Goal: Information Seeking & Learning: Find contact information

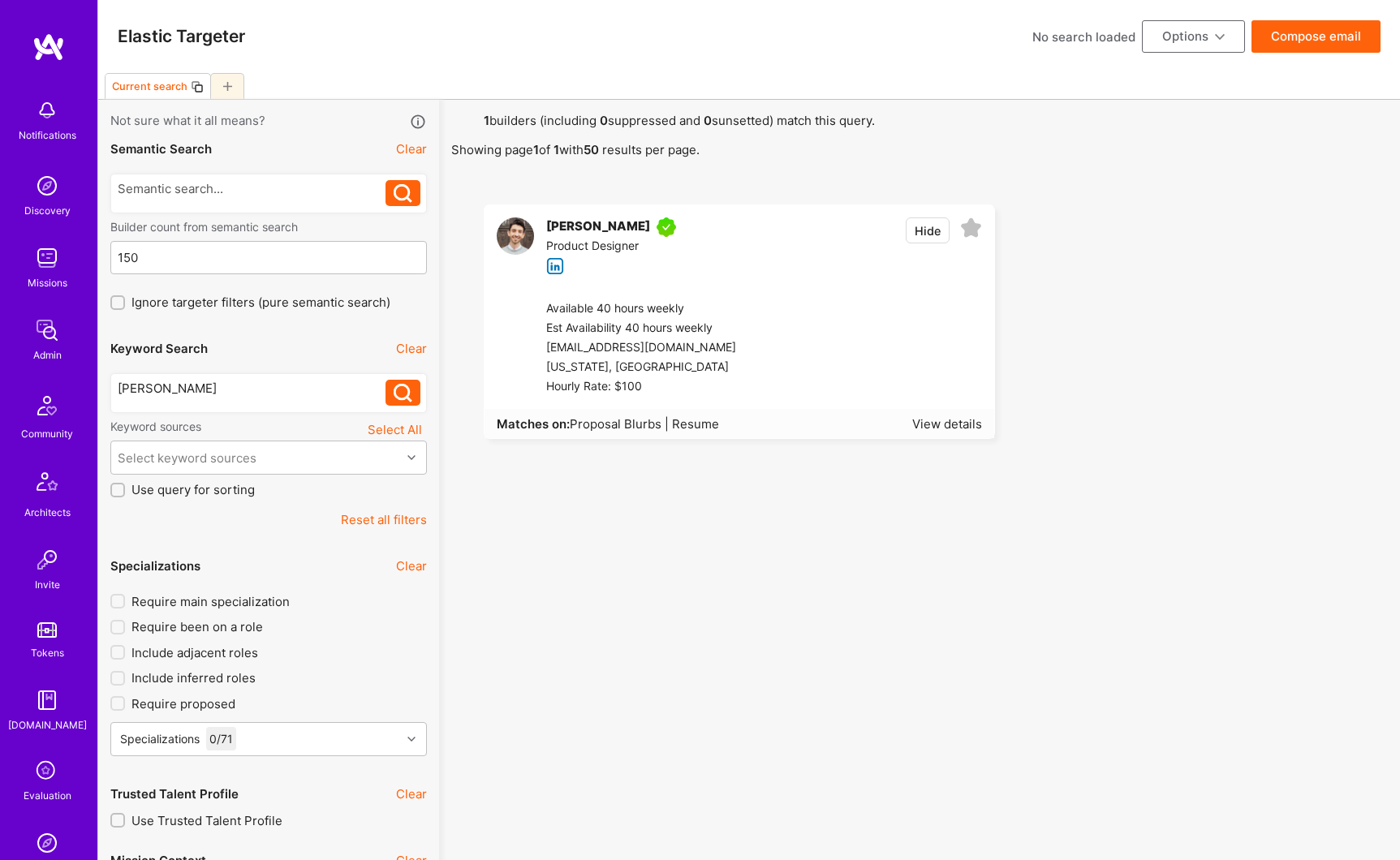
click at [177, 377] on div "[PERSON_NAME] [PERSON_NAME]" at bounding box center [268, 393] width 317 height 39
click at [178, 387] on div "[PERSON_NAME]" at bounding box center [252, 388] width 268 height 17
click at [400, 397] on icon at bounding box center [403, 393] width 19 height 19
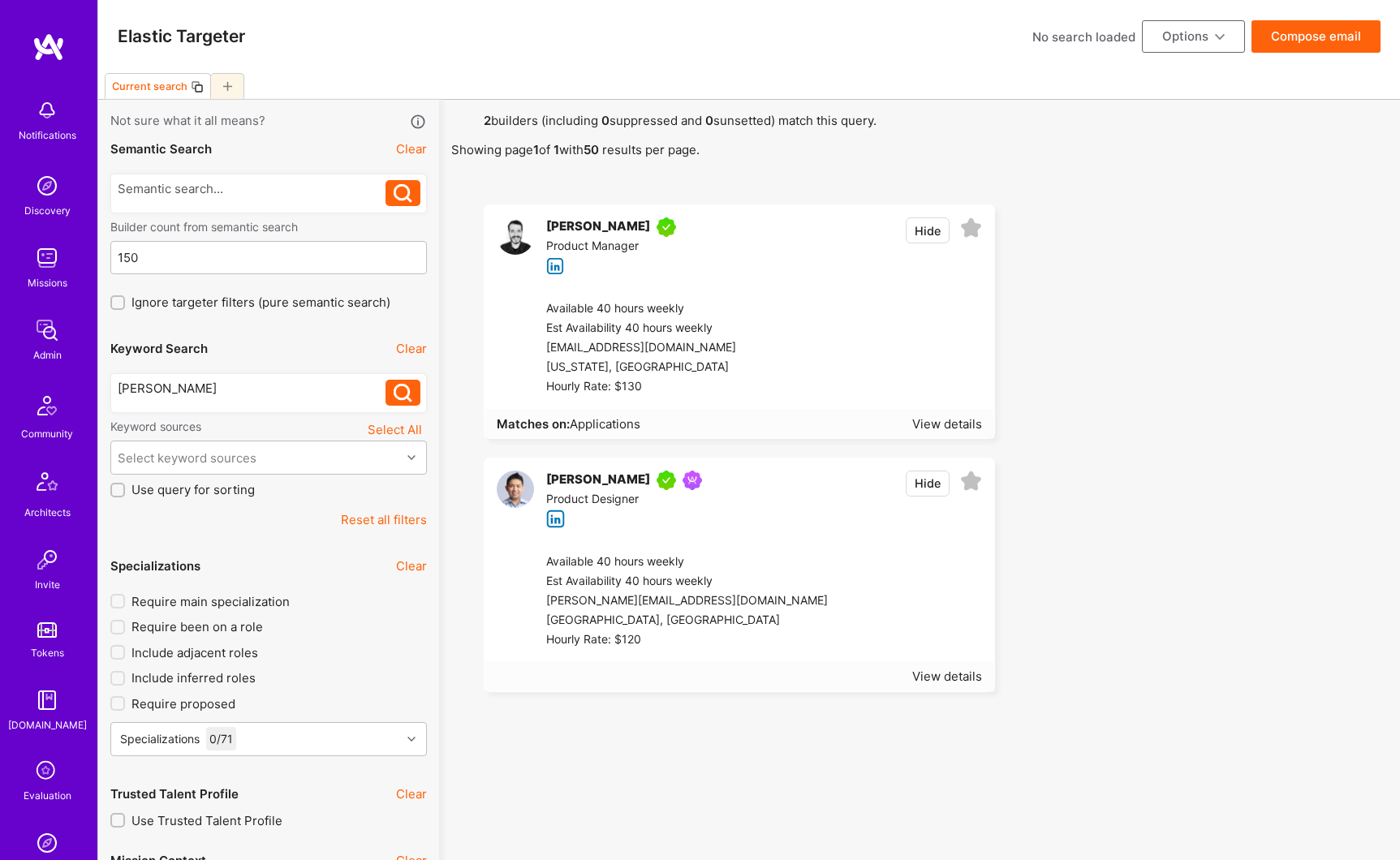
click at [616, 479] on div "[PERSON_NAME]" at bounding box center [598, 480] width 104 height 20
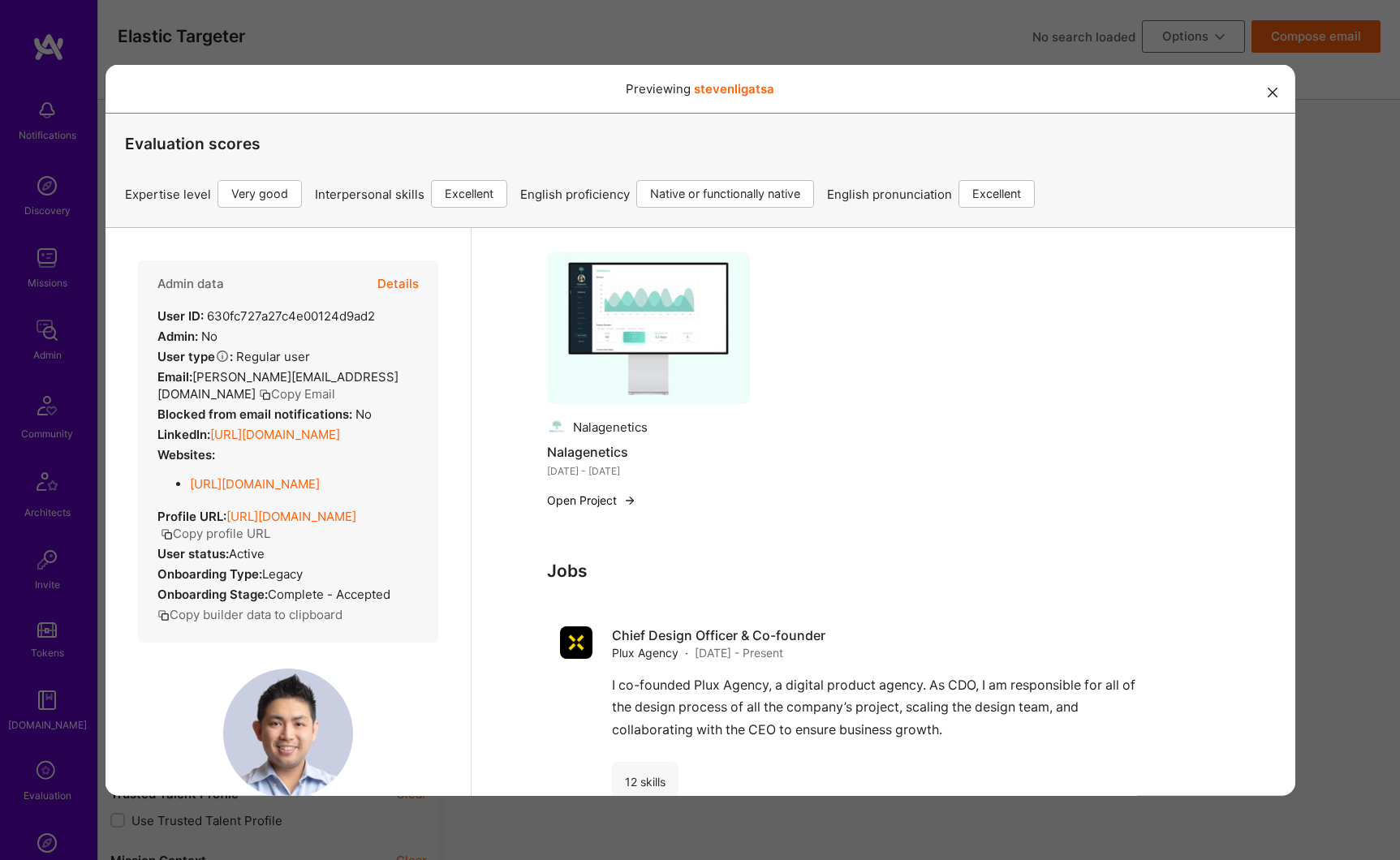
scroll to position [715, 0]
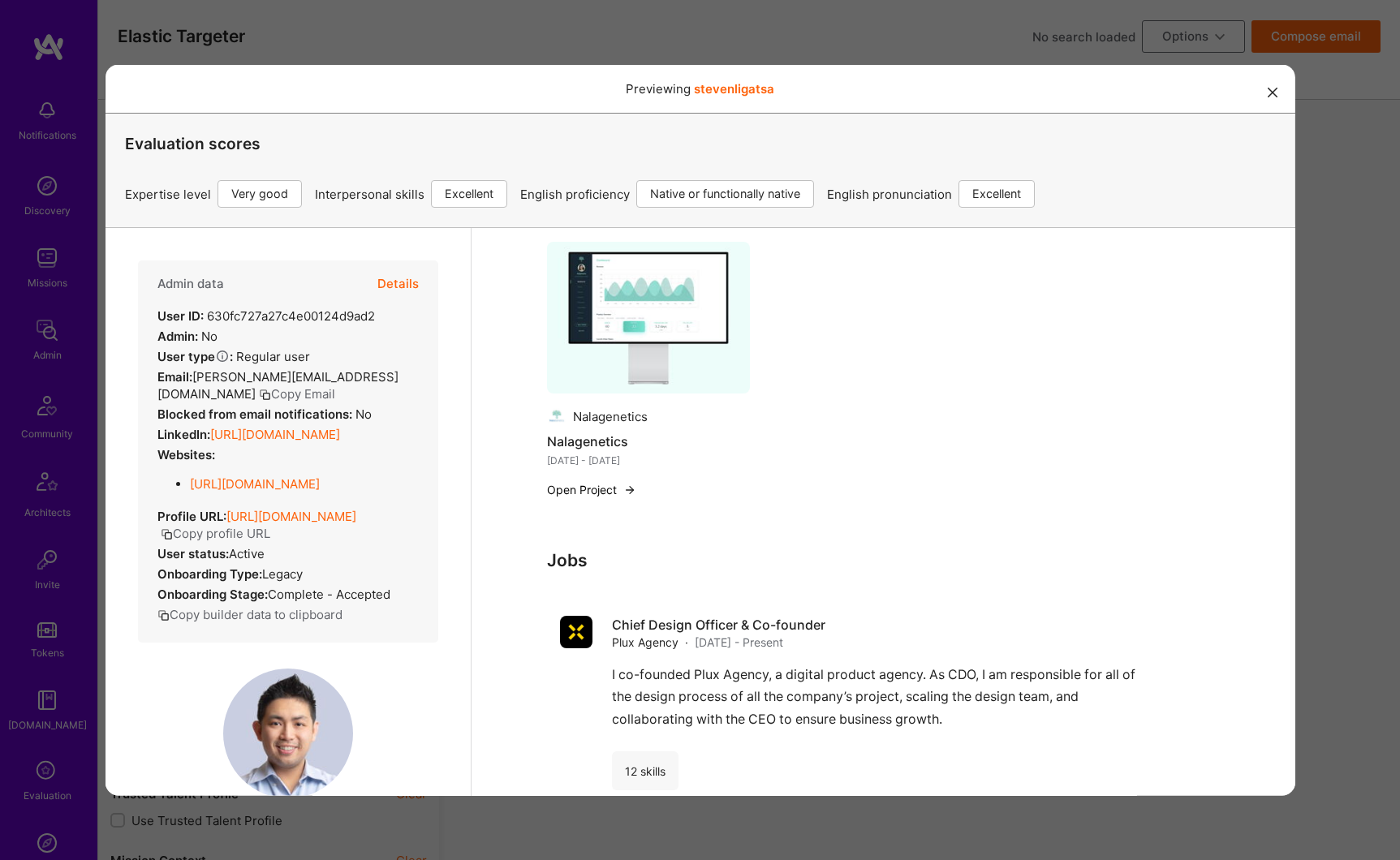
click at [334, 385] on button "Copy Email" at bounding box center [296, 393] width 76 height 17
click at [339, 426] on link "[URL][DOMAIN_NAME]" at bounding box center [274, 434] width 130 height 16
click at [369, 51] on div "Previewing stevenligatsa Evaluation scores Expertise level Very good Interperso…" at bounding box center [700, 430] width 1400 height 860
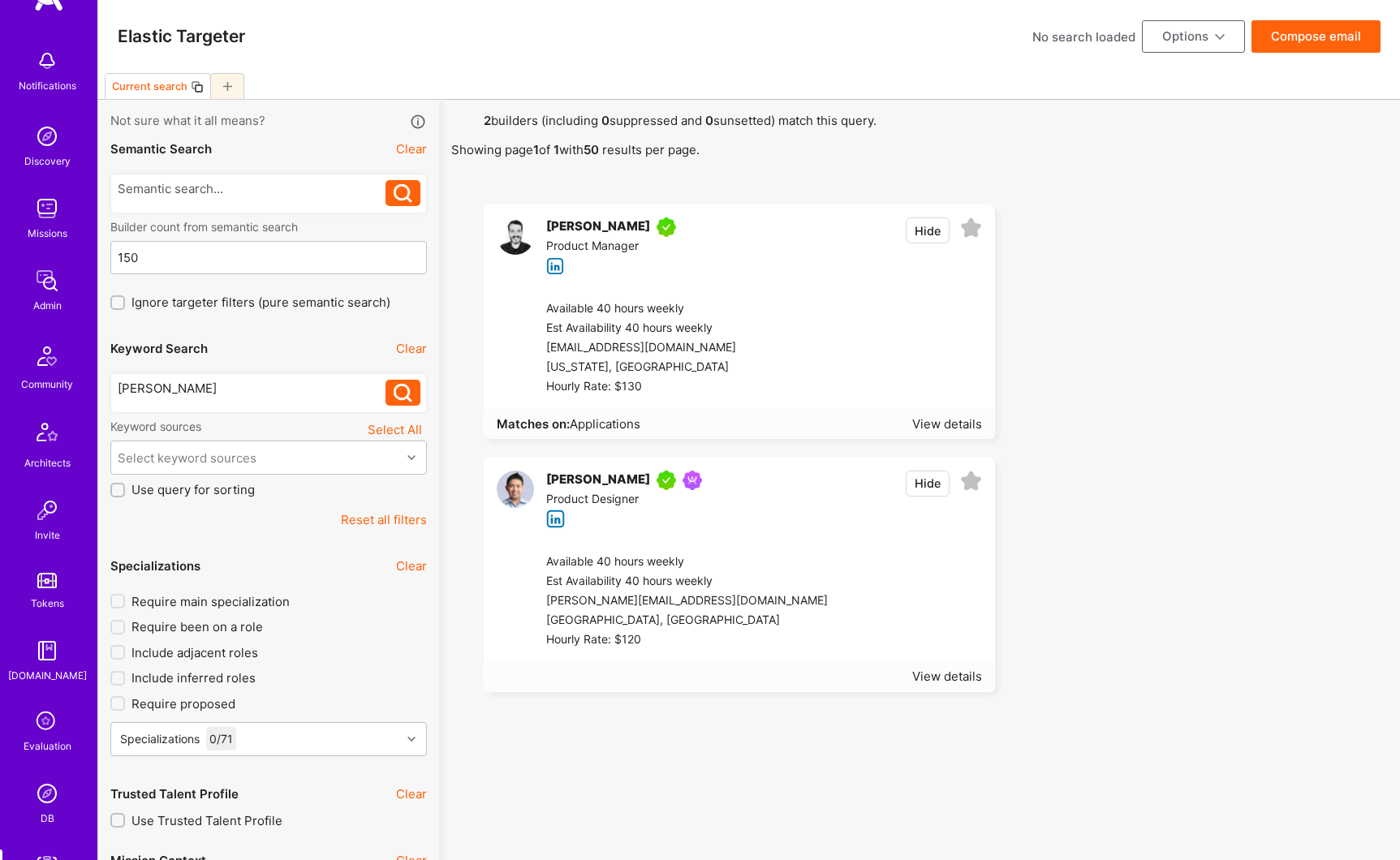
scroll to position [216, 0]
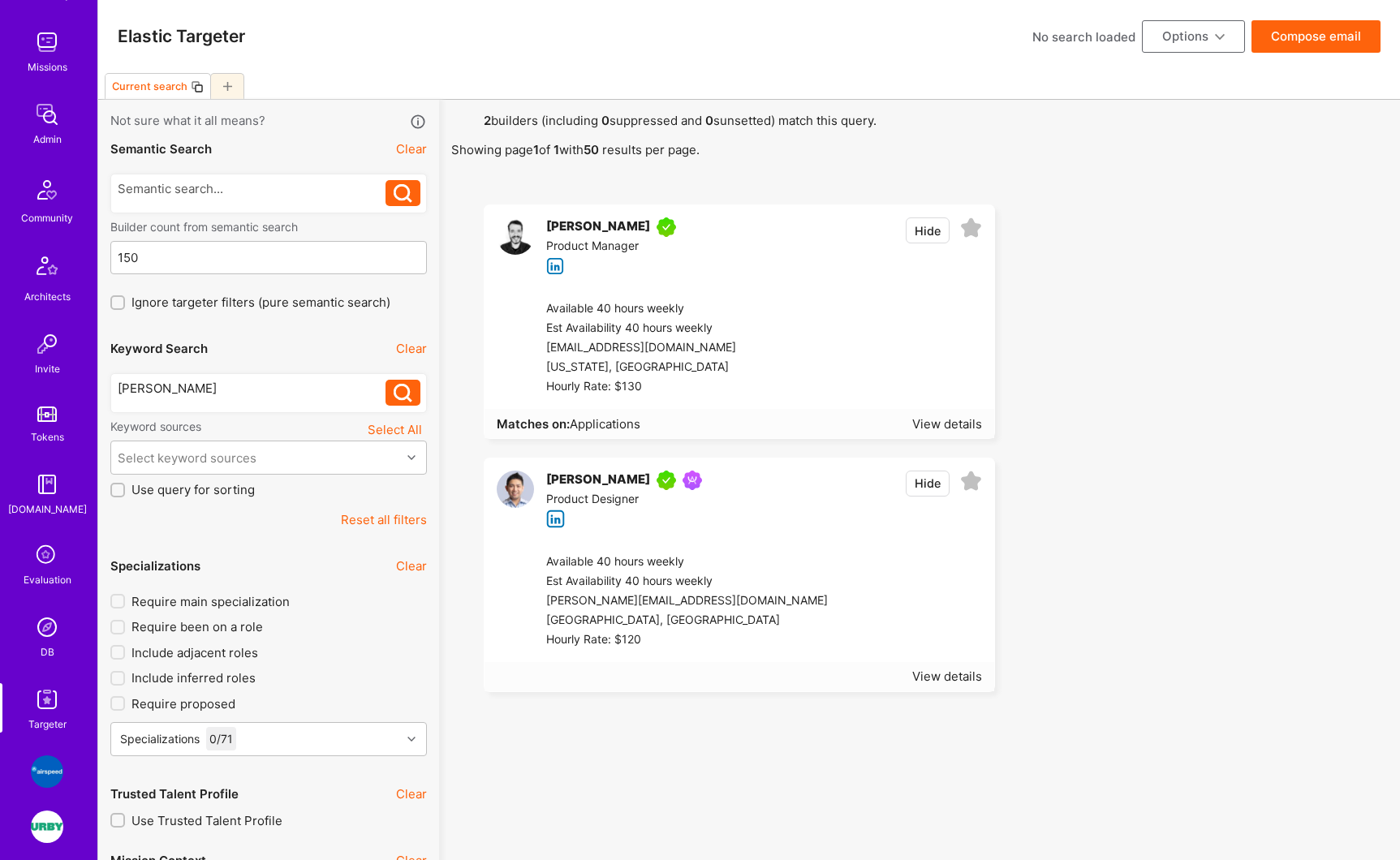
click at [31, 700] on img at bounding box center [46, 699] width 33 height 33
click at [196, 391] on div "[PERSON_NAME]" at bounding box center [252, 388] width 268 height 17
click at [416, 387] on button at bounding box center [403, 393] width 35 height 26
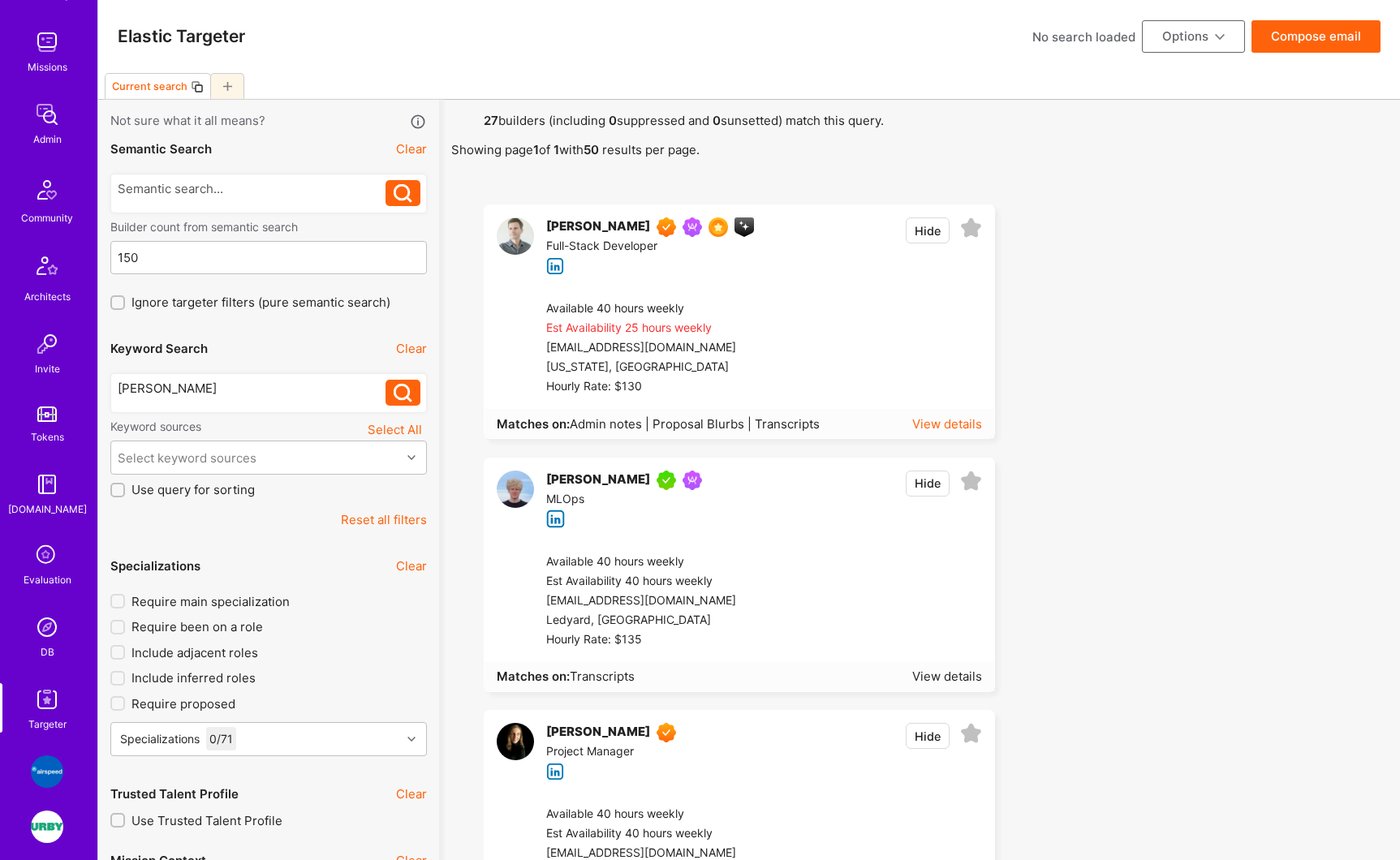
click at [936, 430] on div "View details" at bounding box center [947, 423] width 70 height 17
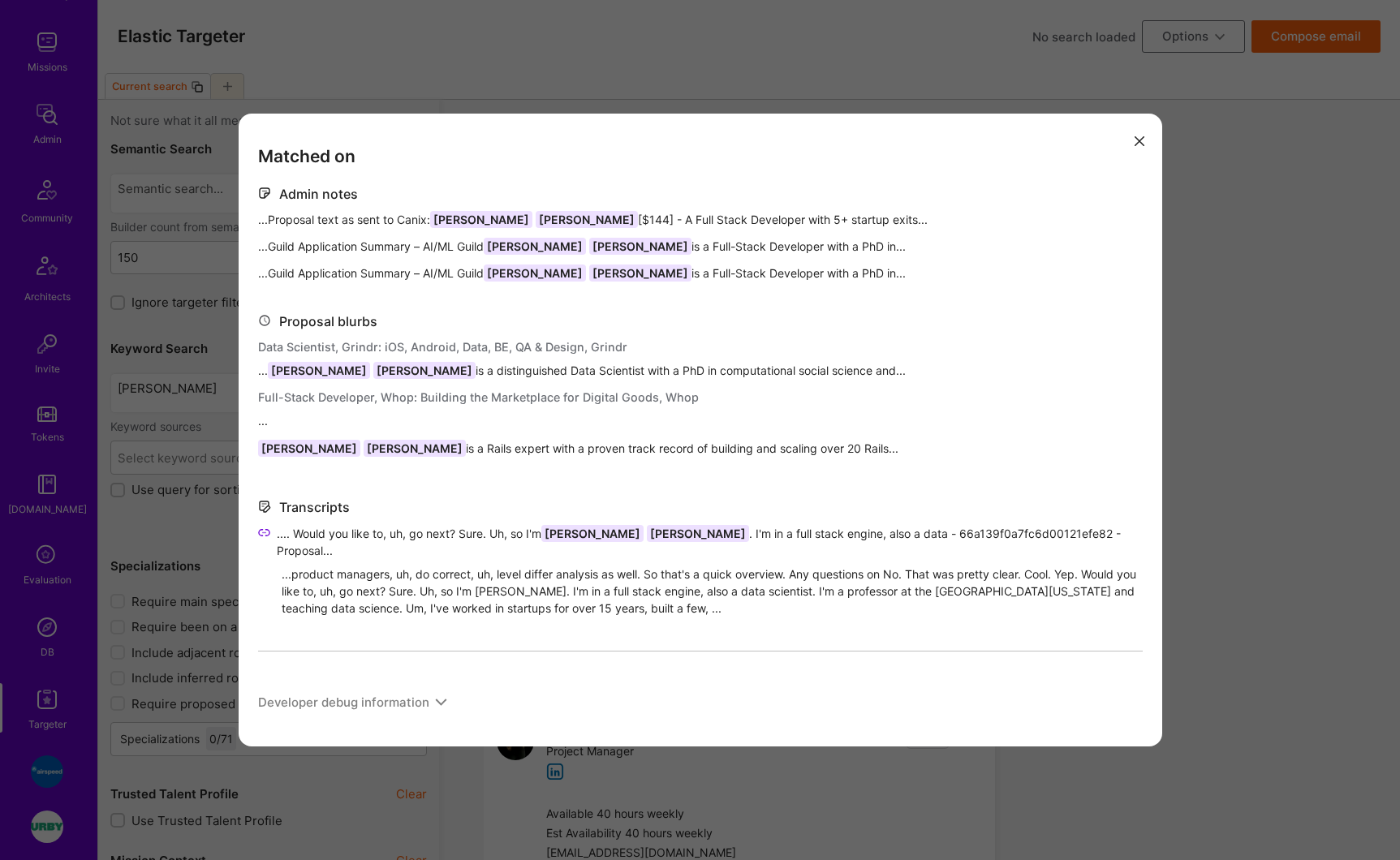
click at [1126, 144] on div "Matched on Admin notes ...Proposal text as sent to Canix: [PERSON_NAME] [$144] …" at bounding box center [700, 430] width 923 height 633
click at [1142, 143] on icon "modal" at bounding box center [1140, 141] width 10 height 10
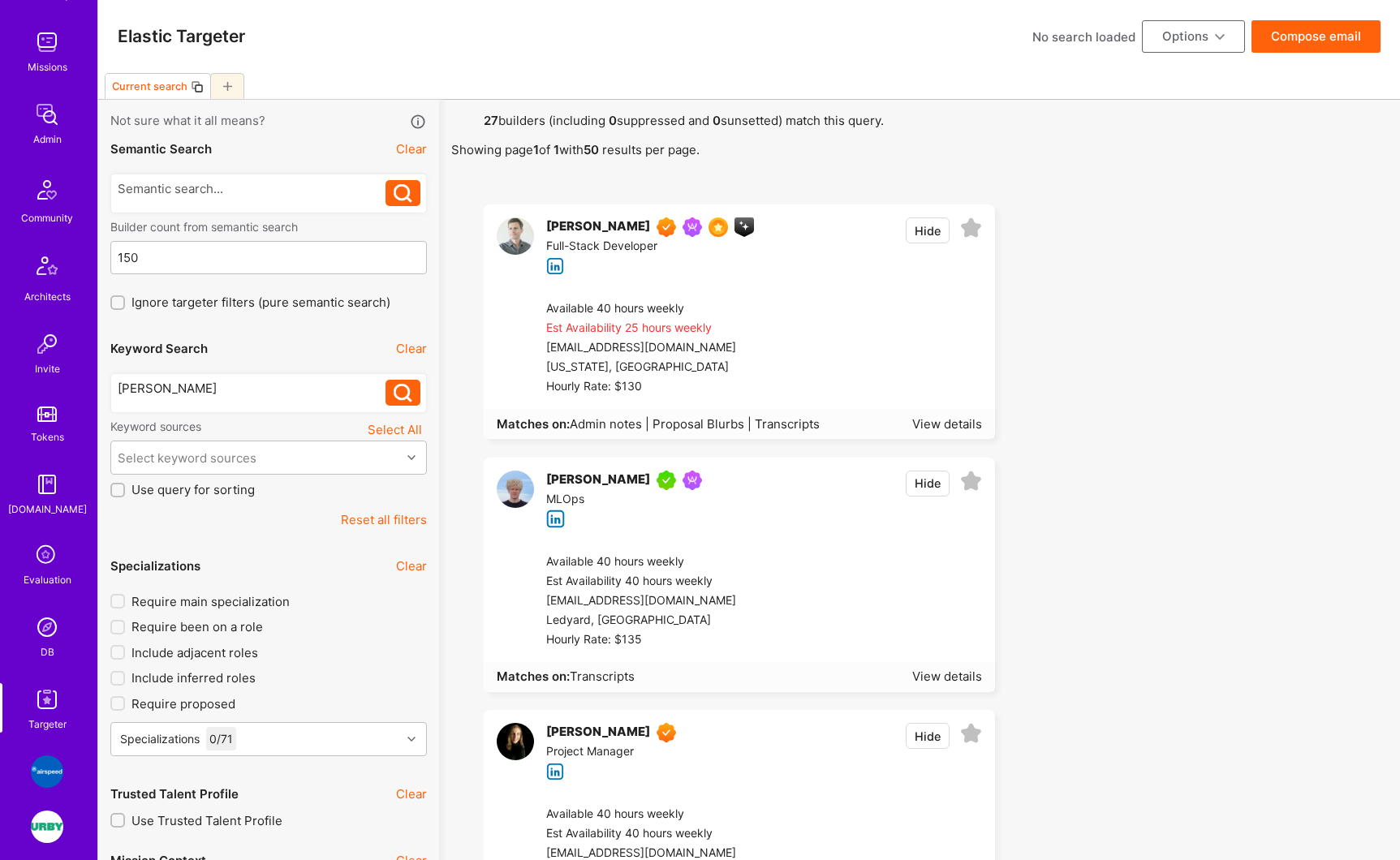
click at [602, 227] on div "[PERSON_NAME]" at bounding box center [598, 227] width 104 height 20
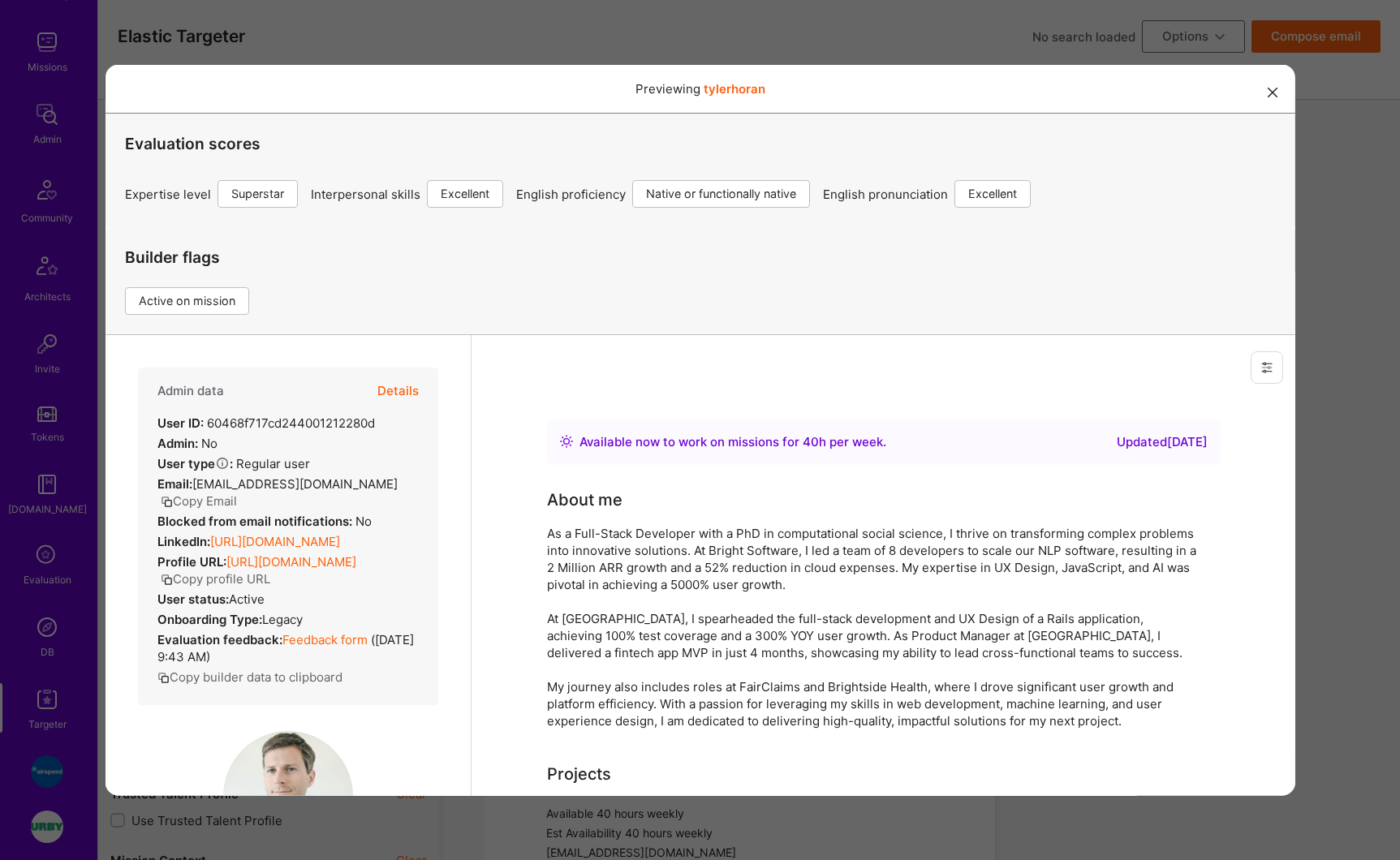
click at [401, 395] on button "Details" at bounding box center [398, 391] width 41 height 47
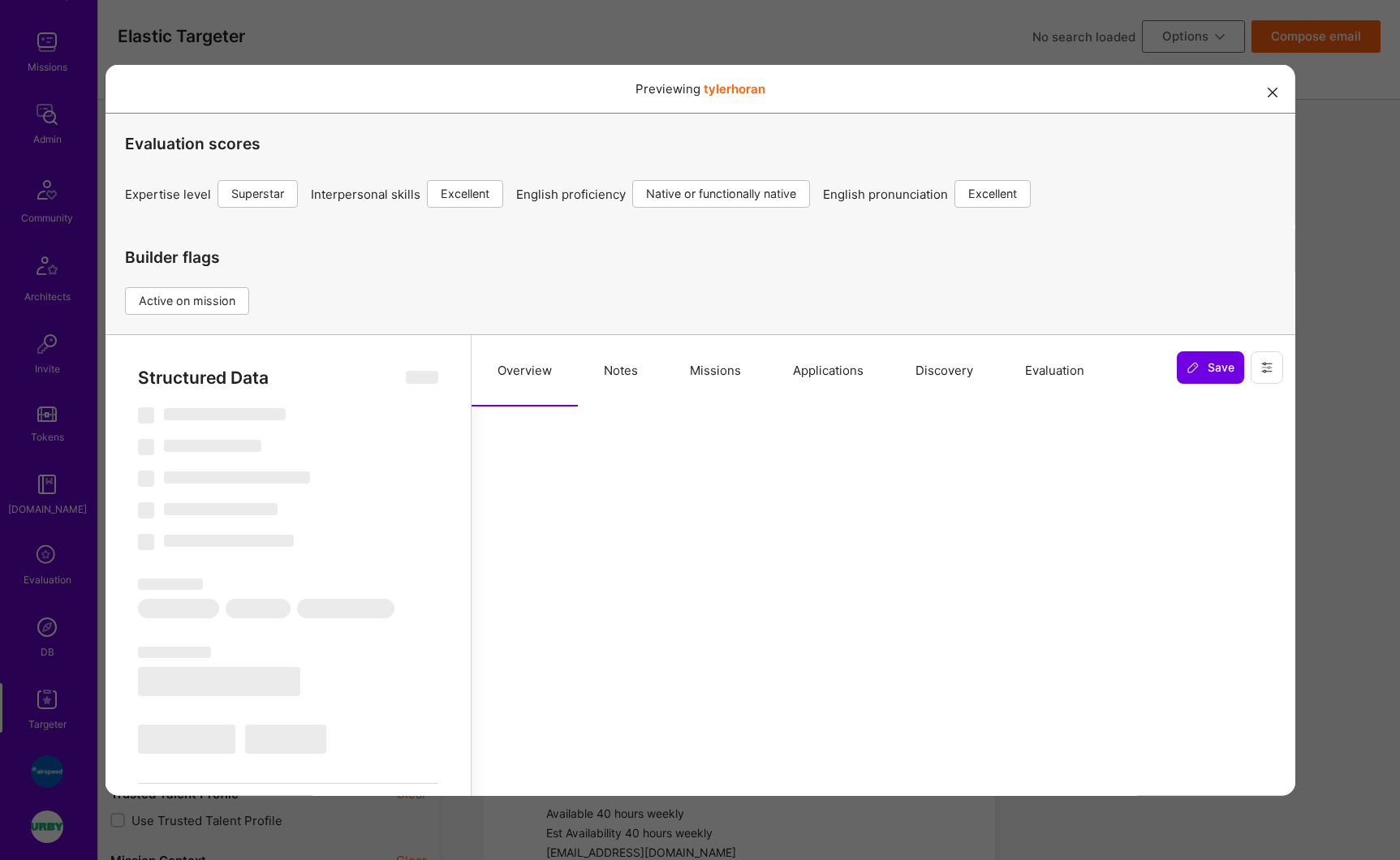
click at [709, 370] on button "Missions" at bounding box center [714, 370] width 103 height 71
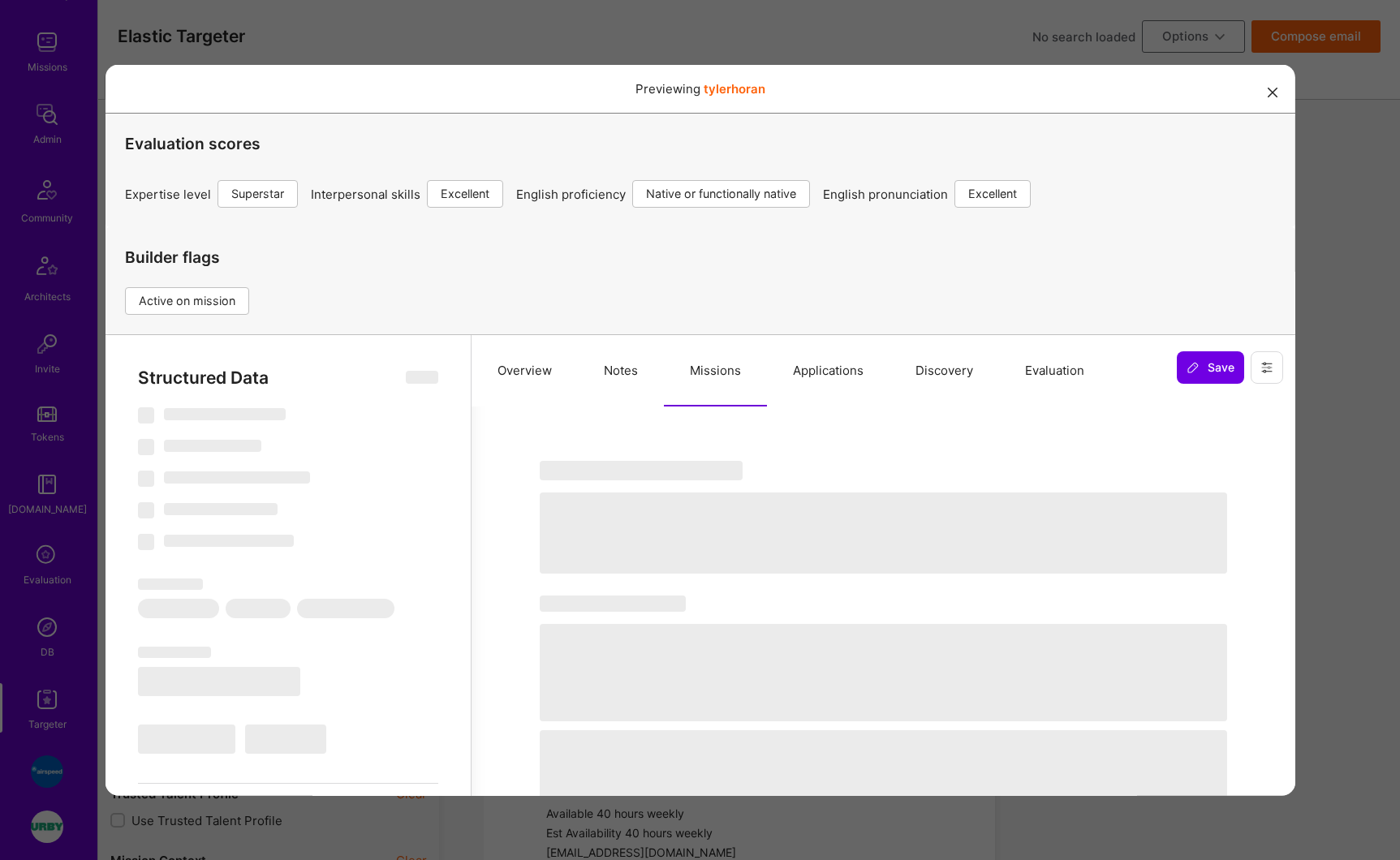
select select "Right Now"
select select "7"
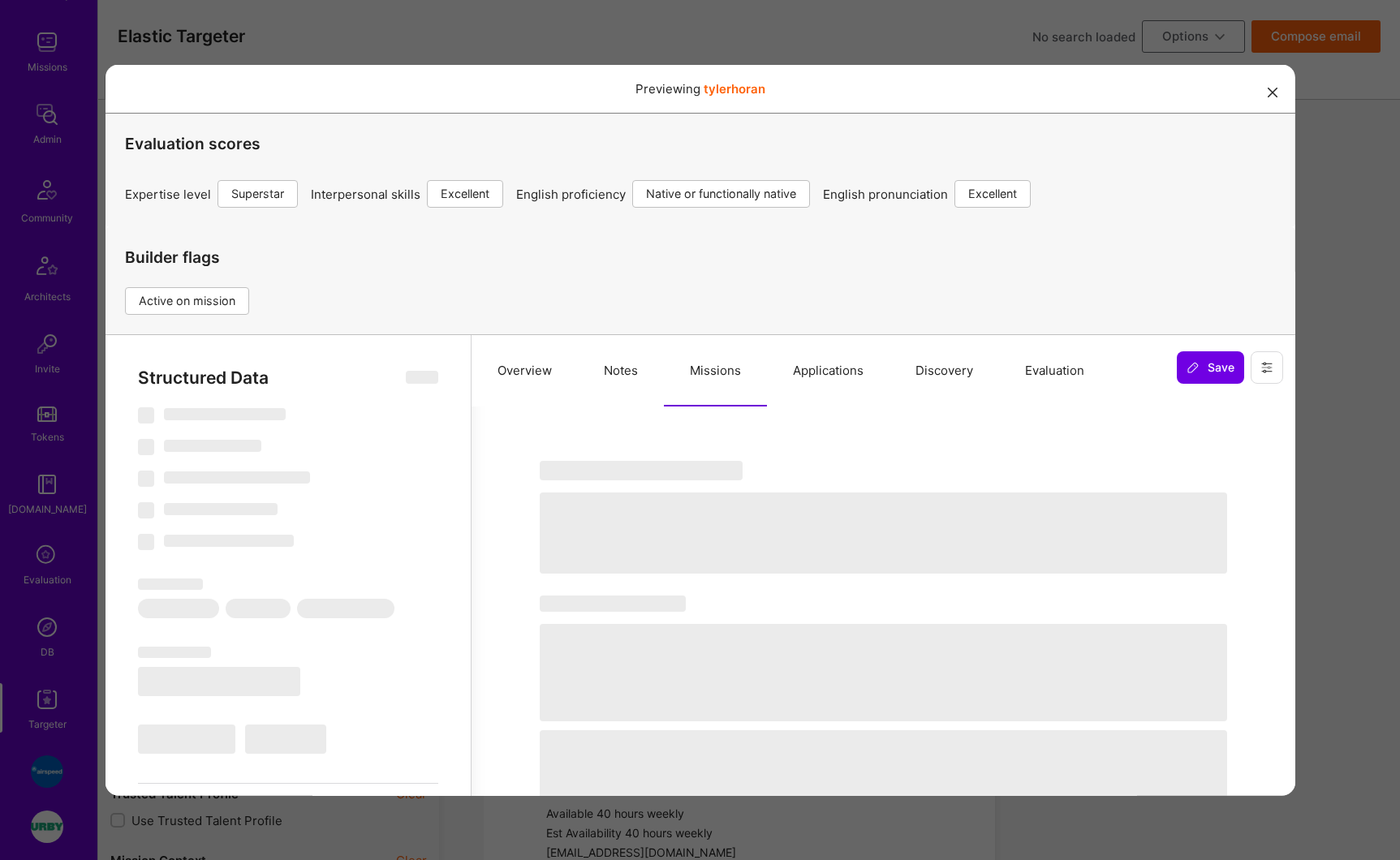
select select "US"
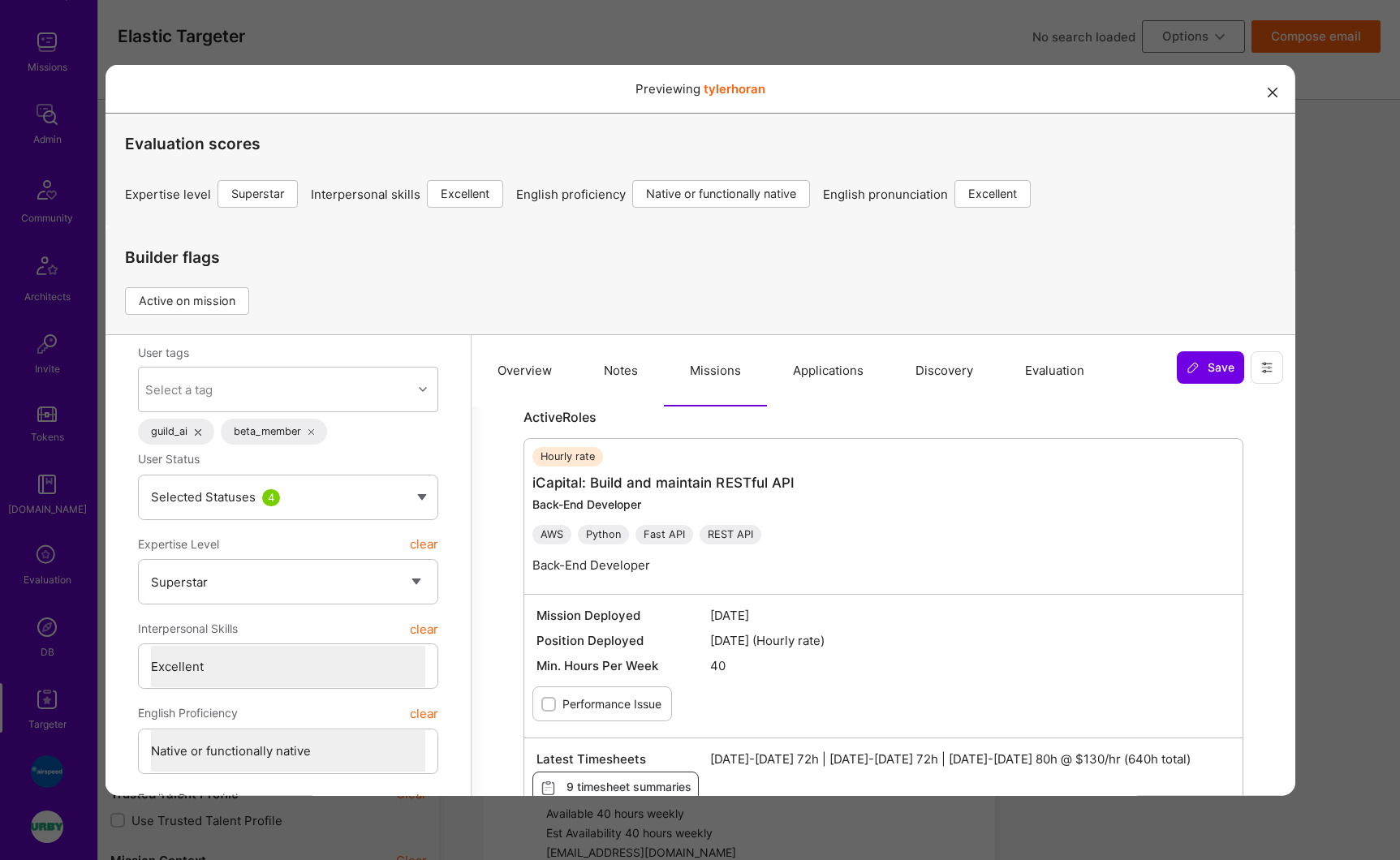
scroll to position [254, 0]
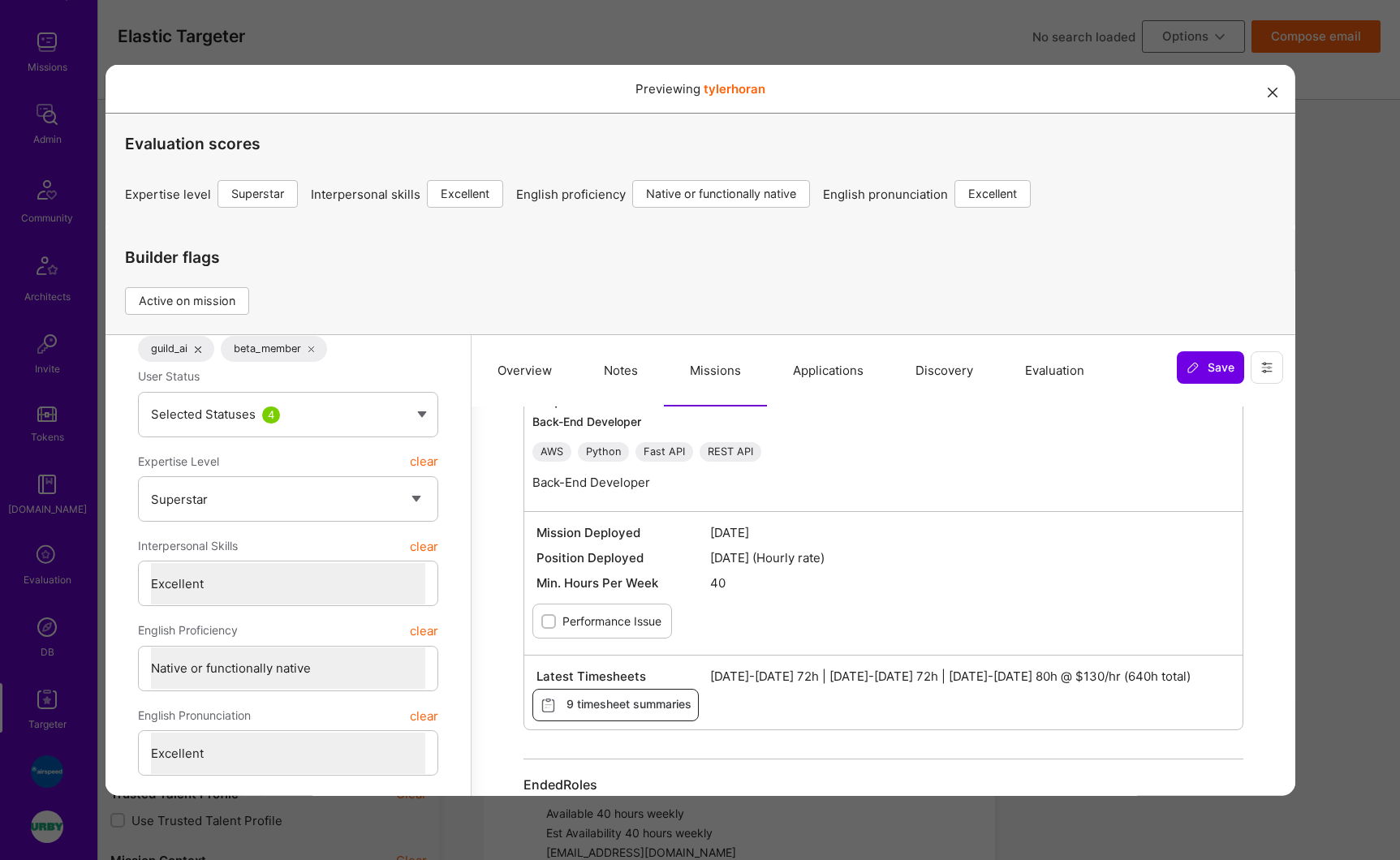
click at [599, 704] on span "9 timesheet summaries" at bounding box center [615, 704] width 152 height 18
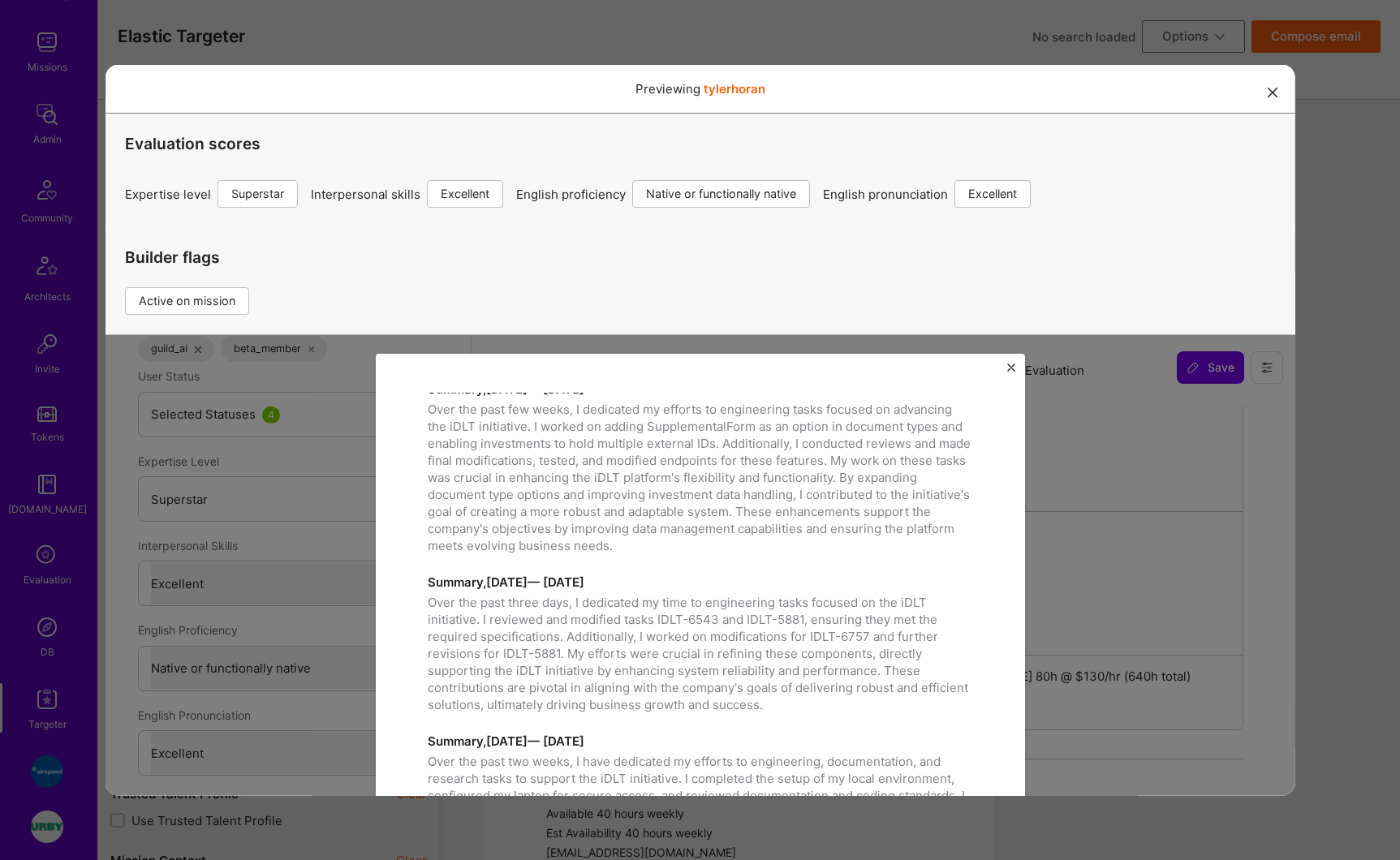
scroll to position [0, 0]
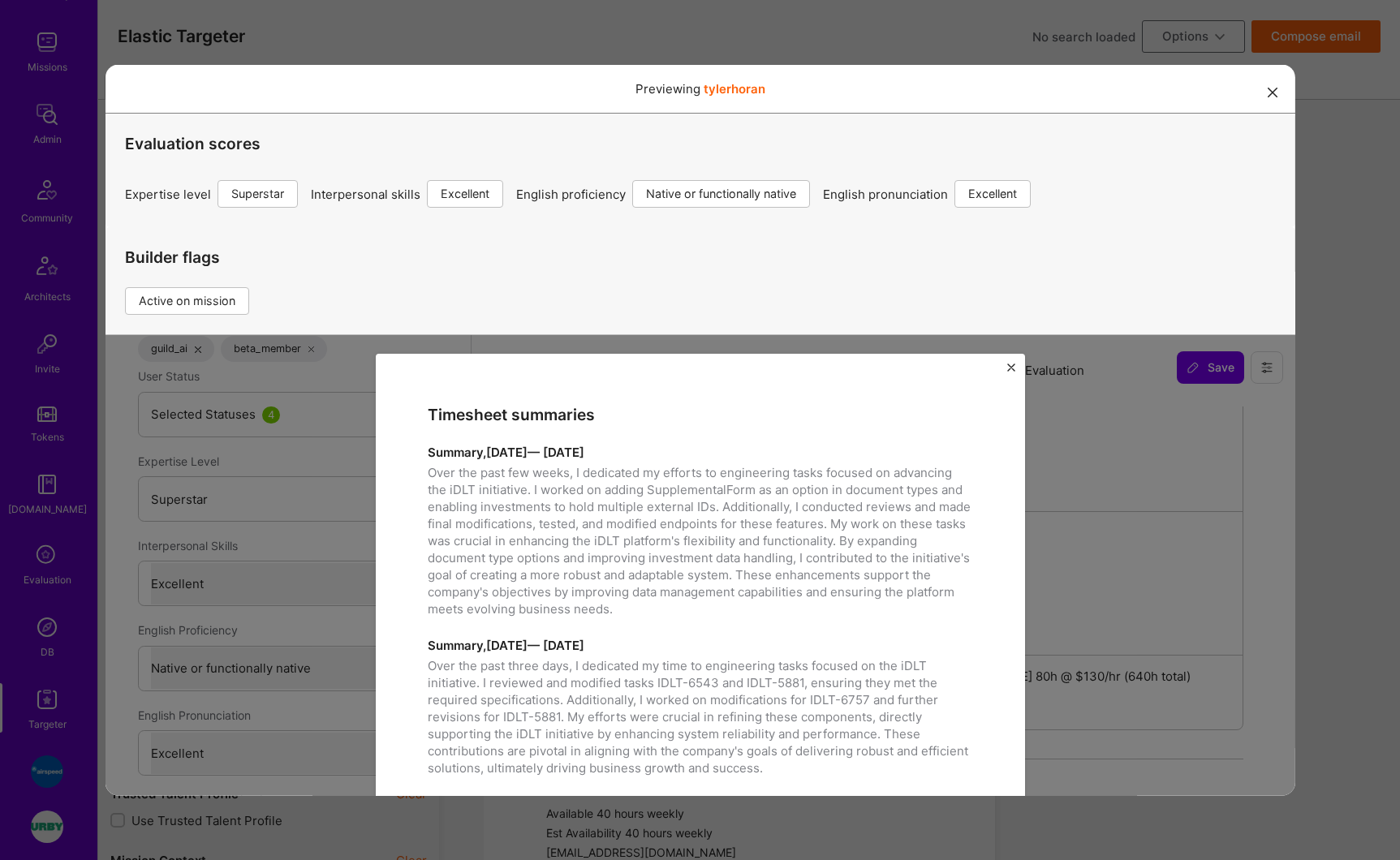
click at [1050, 534] on div "Timesheet summaries Summary, [DATE] — [DATE] Over the past few weeks, I dedicat…" at bounding box center [700, 699] width 1190 height 731
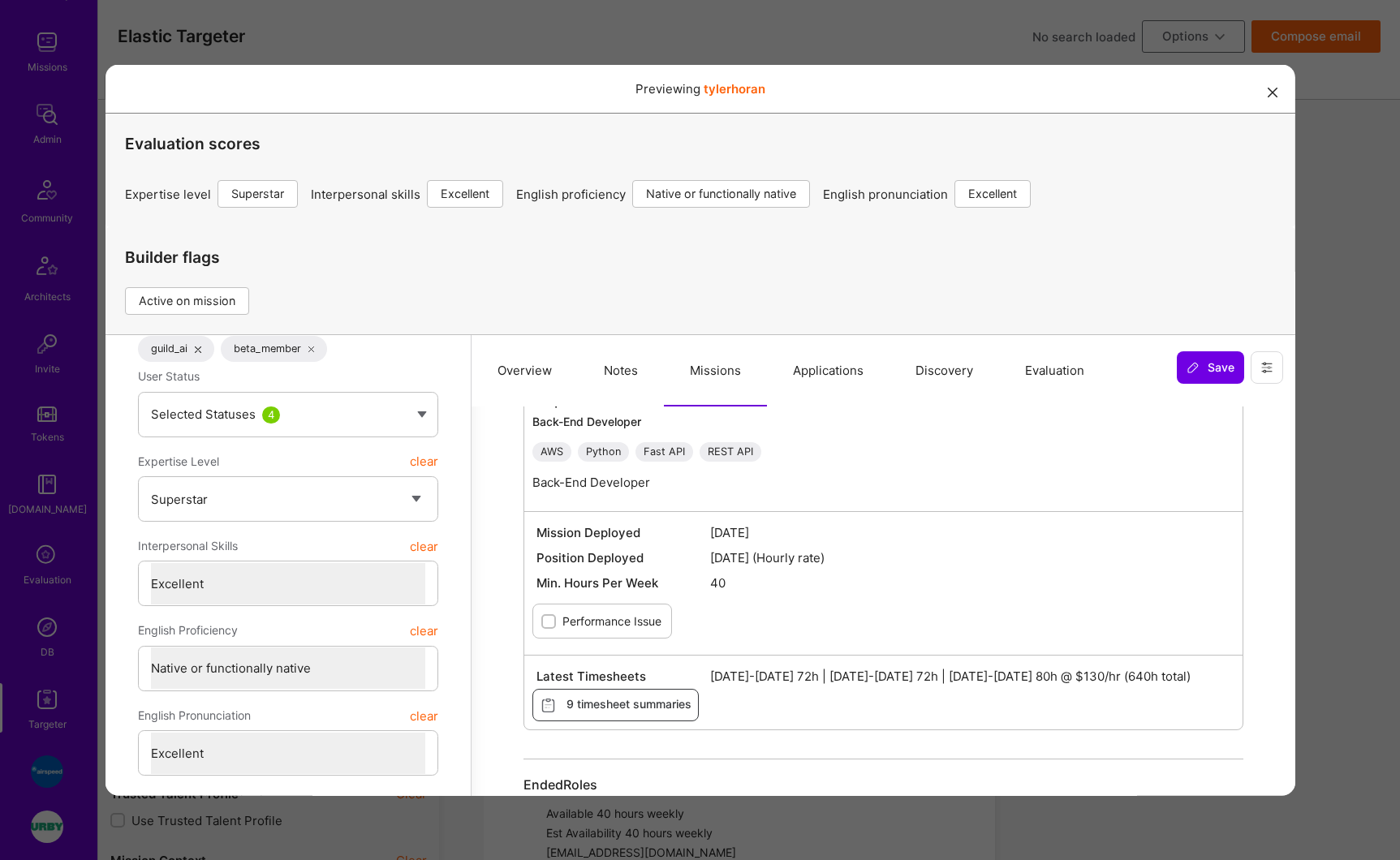
scroll to position [103, 0]
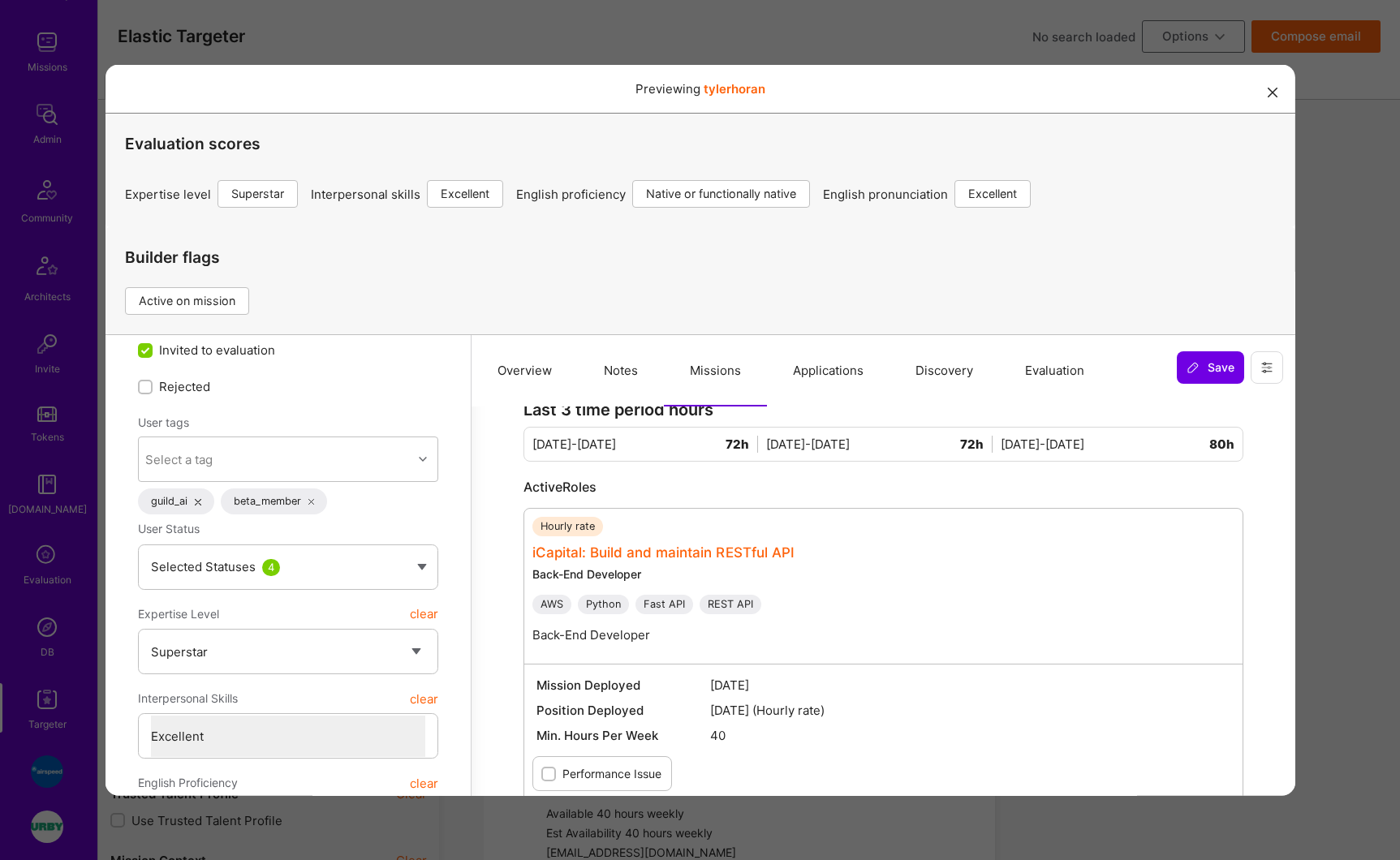
click at [608, 544] on link "iCapital: Build and maintain RESTful API" at bounding box center [663, 551] width 262 height 16
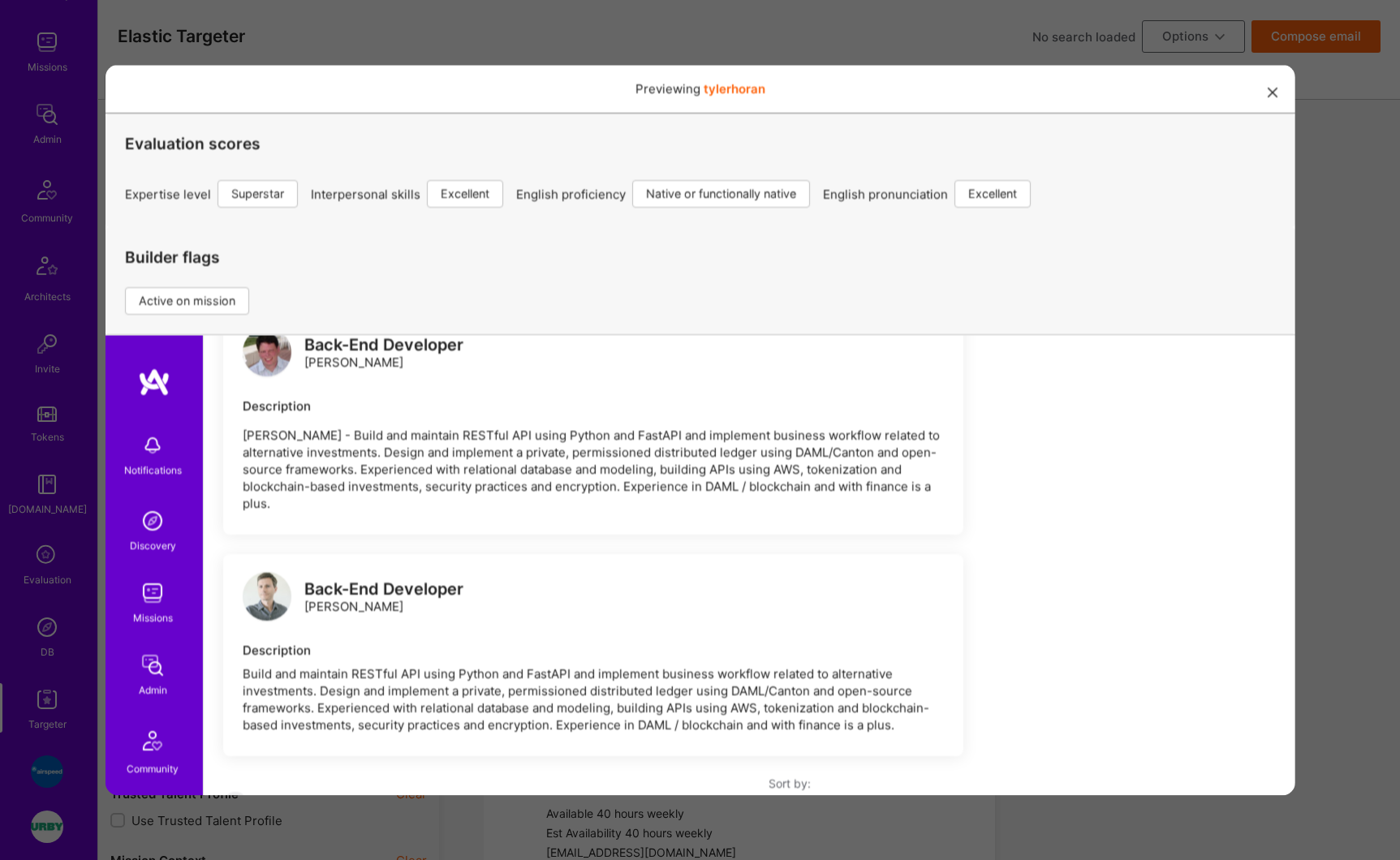
scroll to position [0, 0]
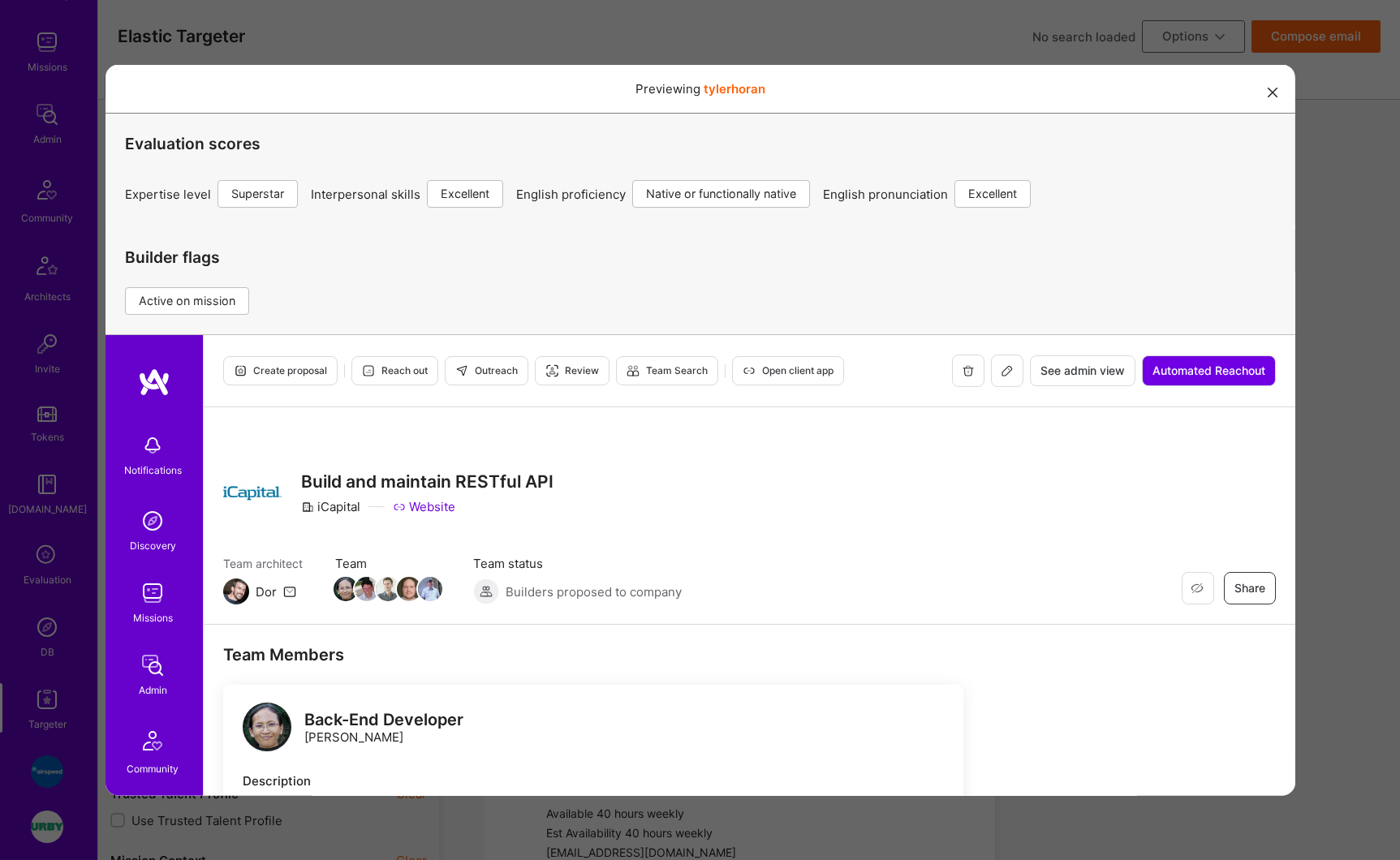
click at [1040, 375] on span "See admin view" at bounding box center [1082, 370] width 85 height 16
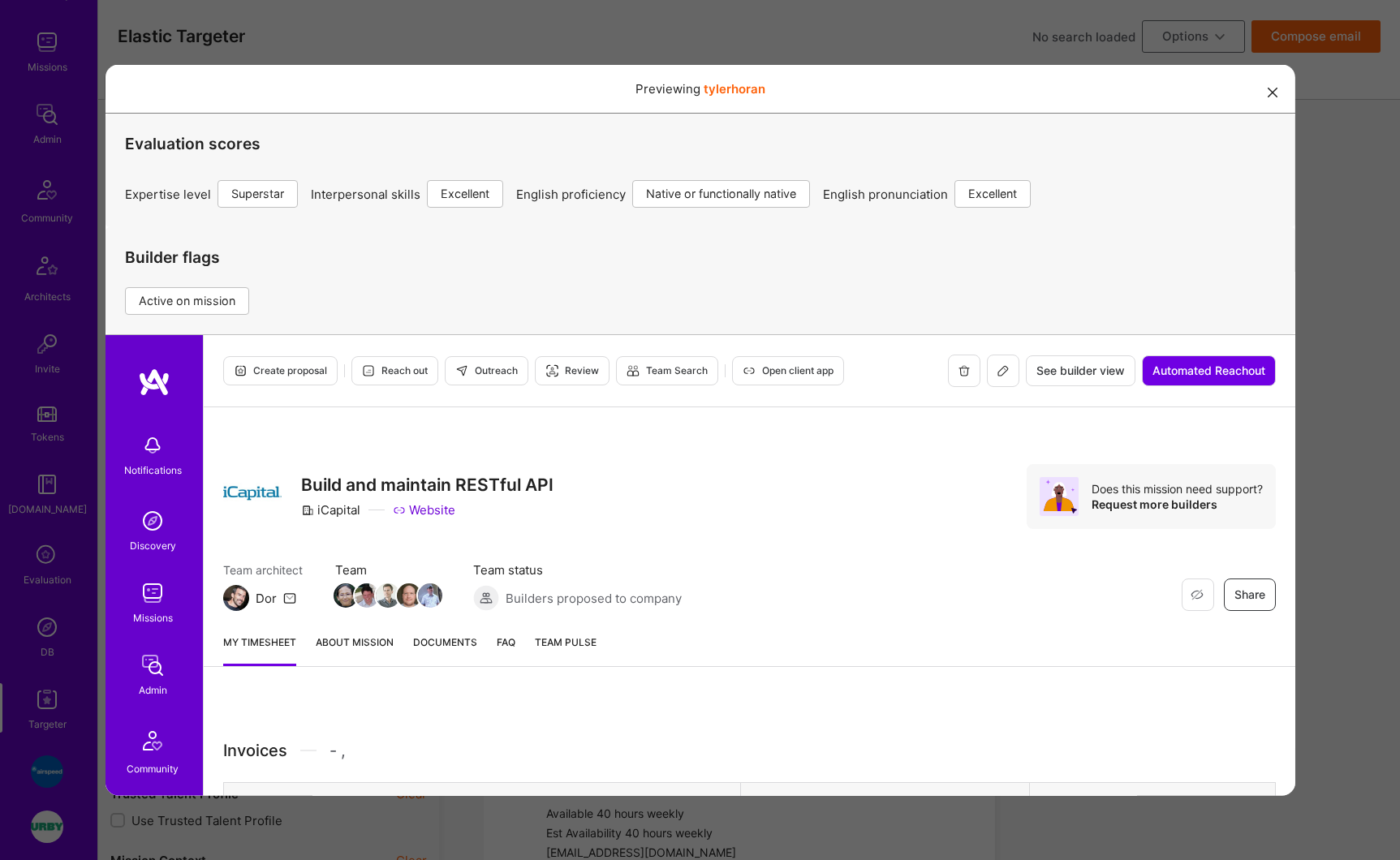
scroll to position [53, 0]
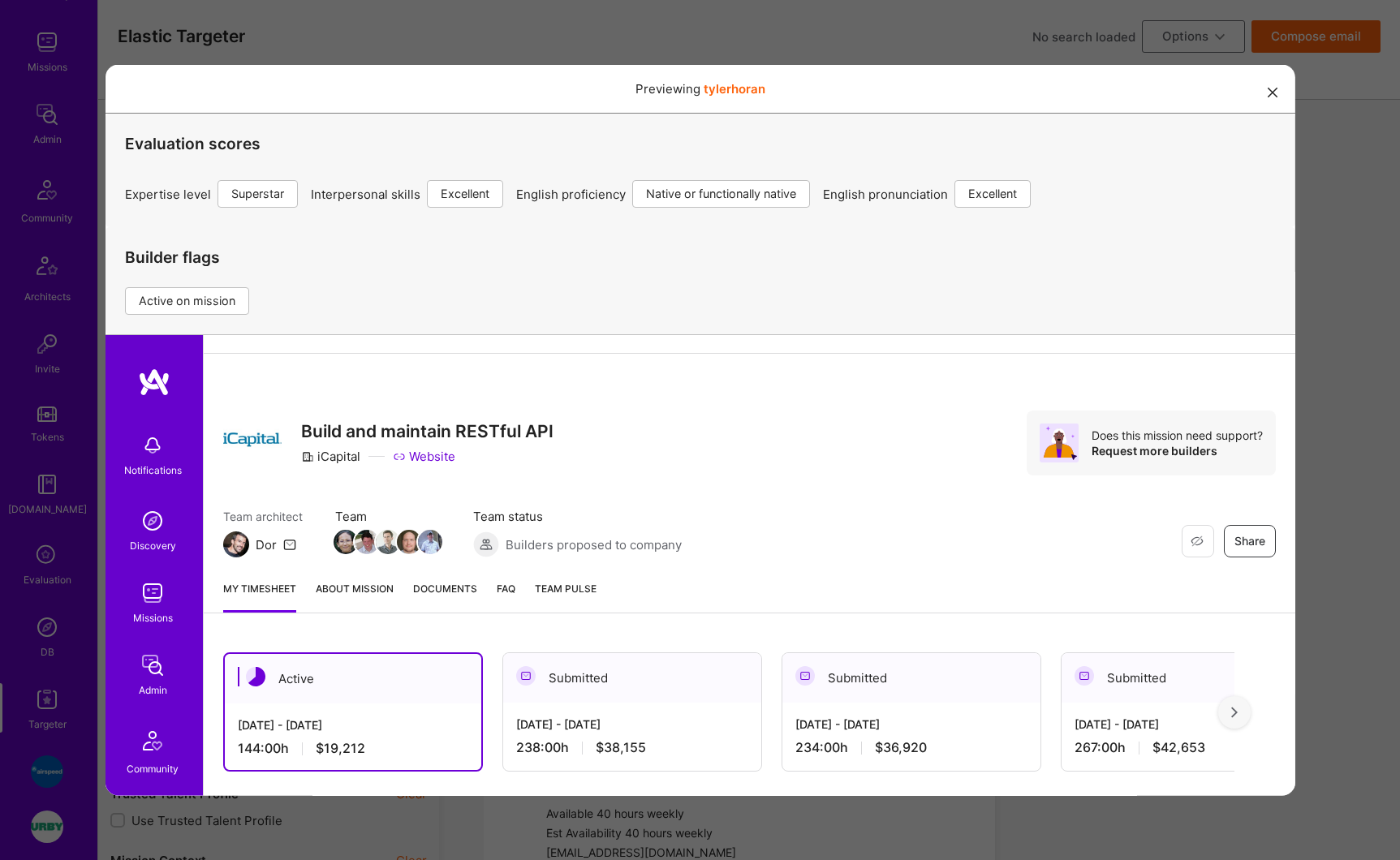
click at [450, 588] on span "Documents" at bounding box center [444, 587] width 64 height 17
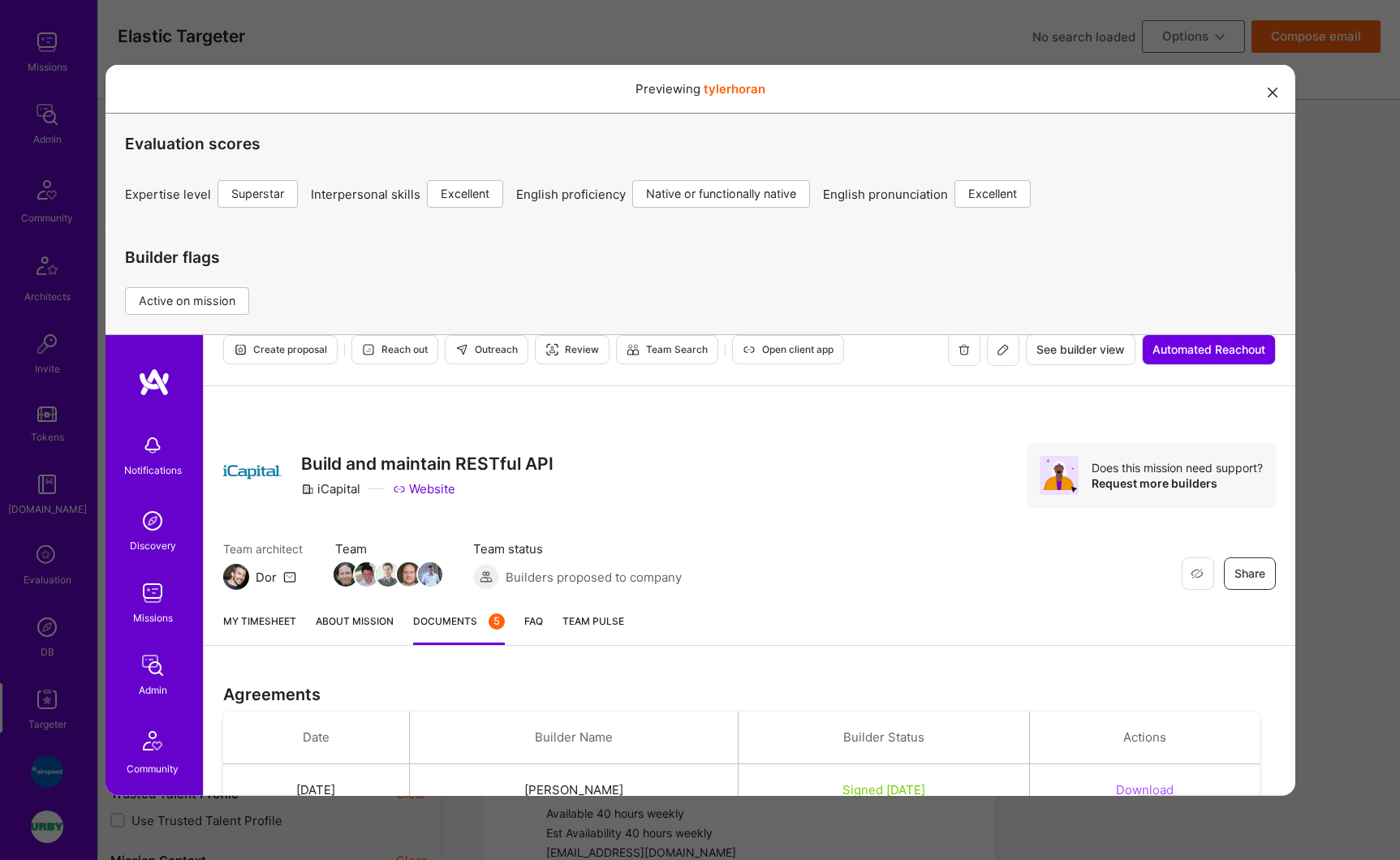
scroll to position [47, 0]
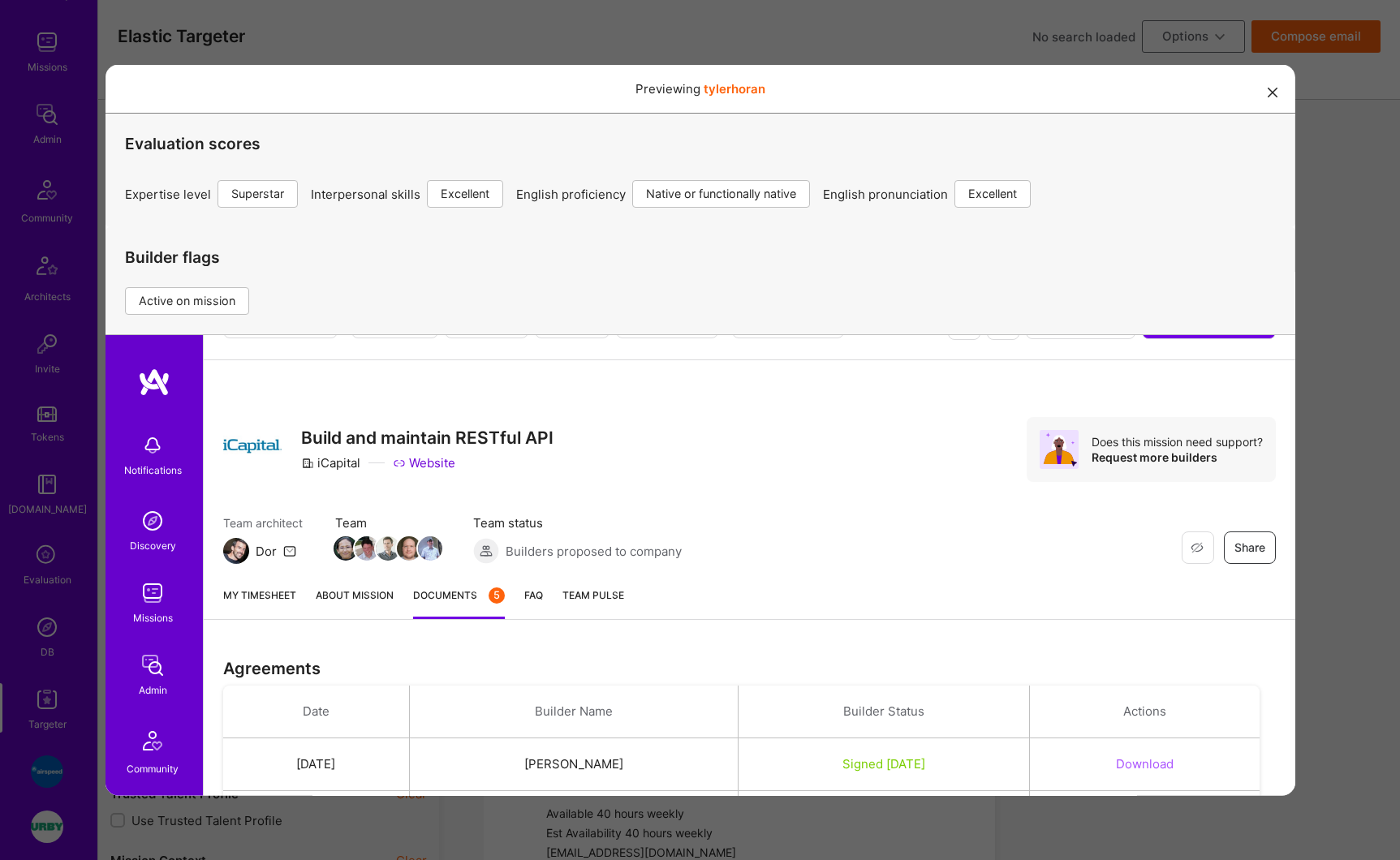
click at [277, 594] on link "My timesheet" at bounding box center [258, 602] width 73 height 33
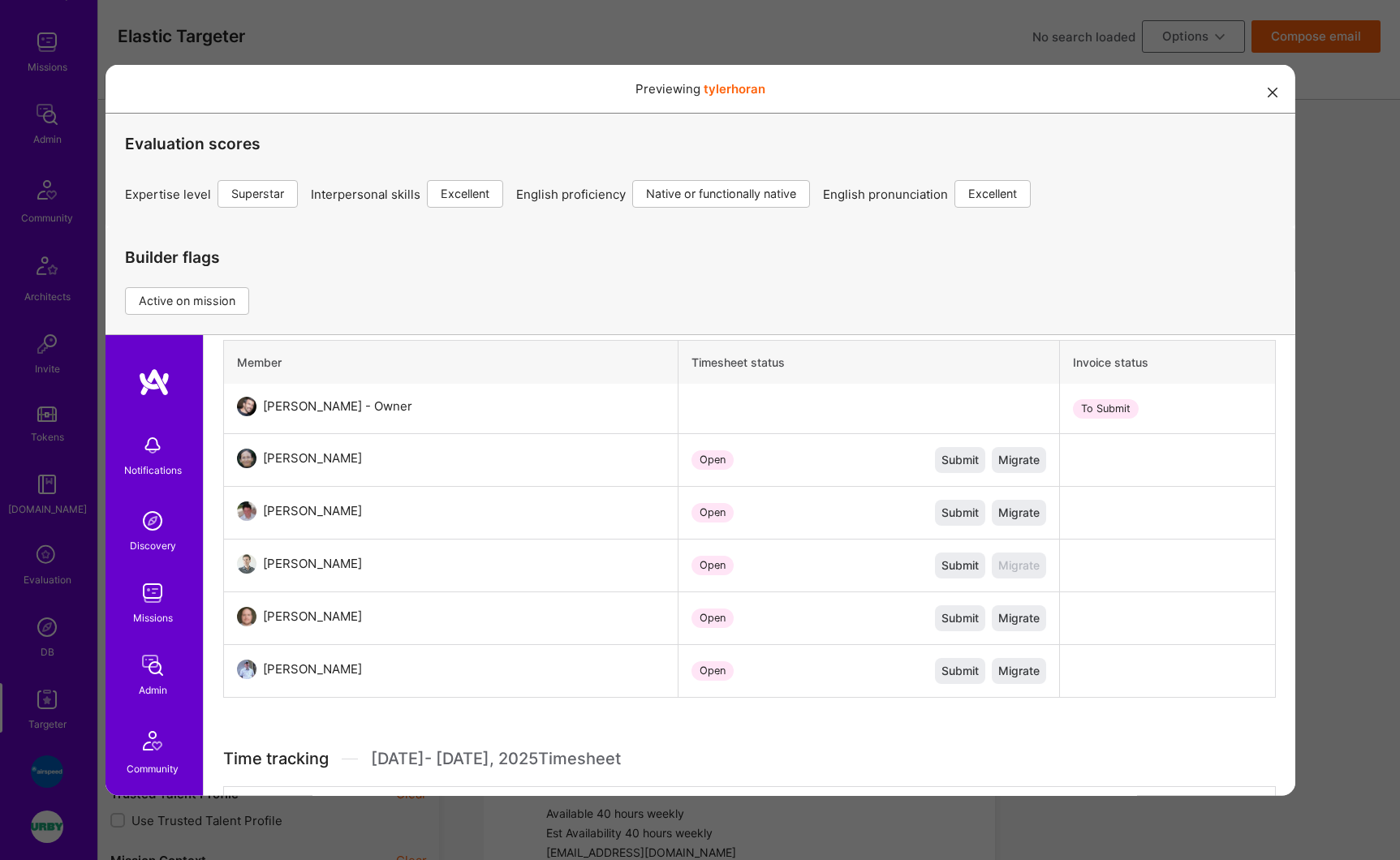
scroll to position [362, 0]
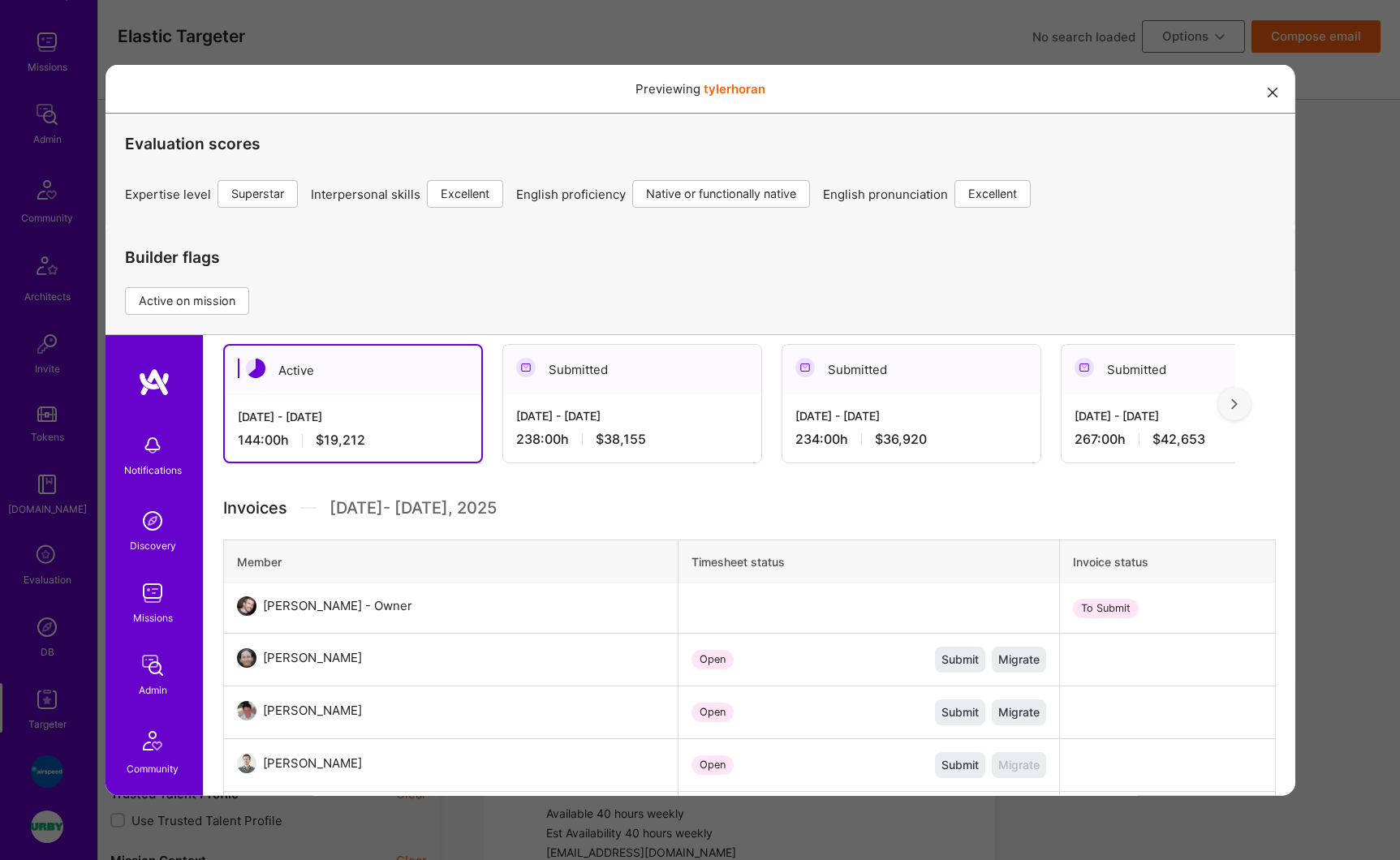
click at [568, 430] on div "238:00 h $38,155" at bounding box center [630, 438] width 232 height 17
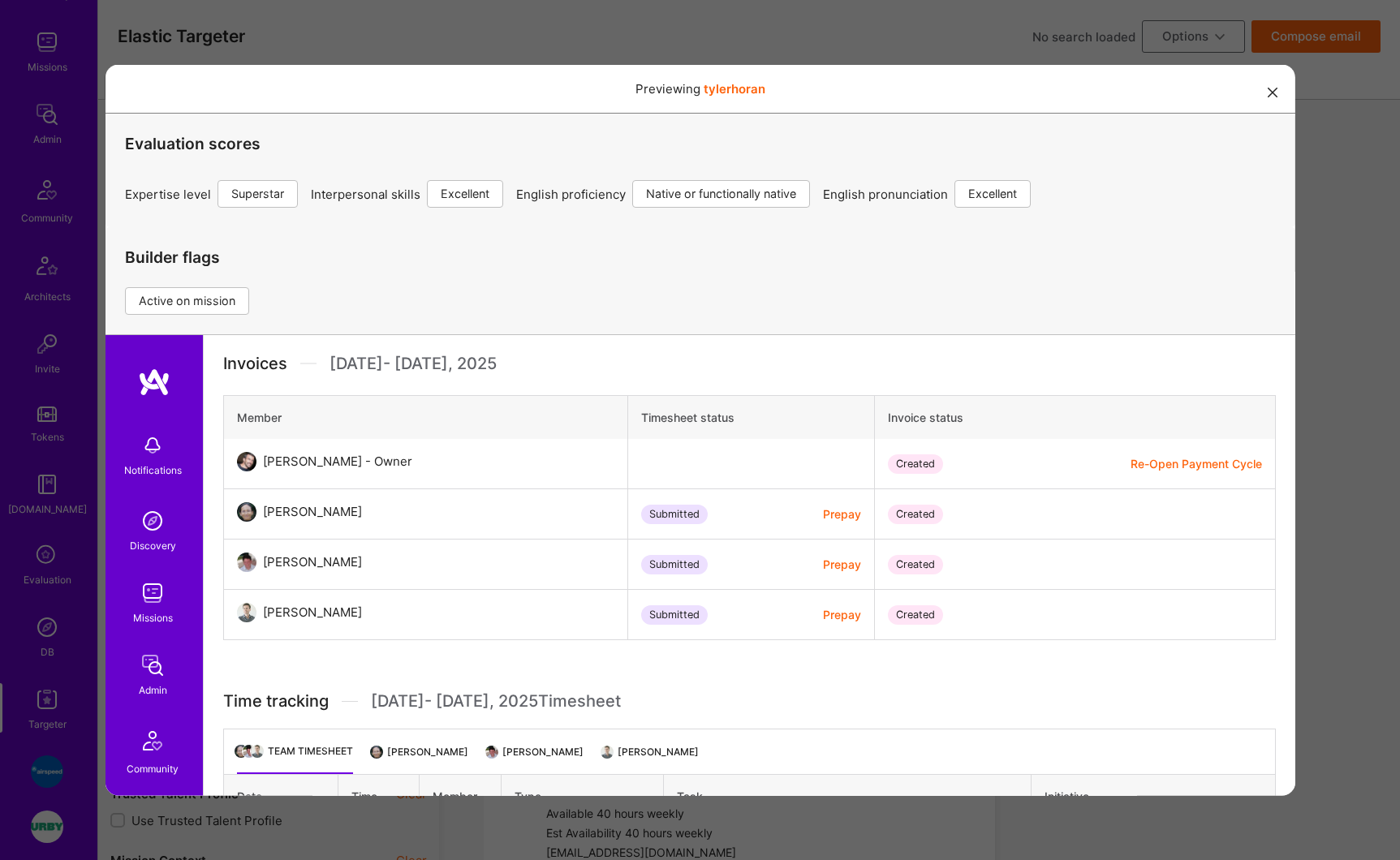
scroll to position [752, 0]
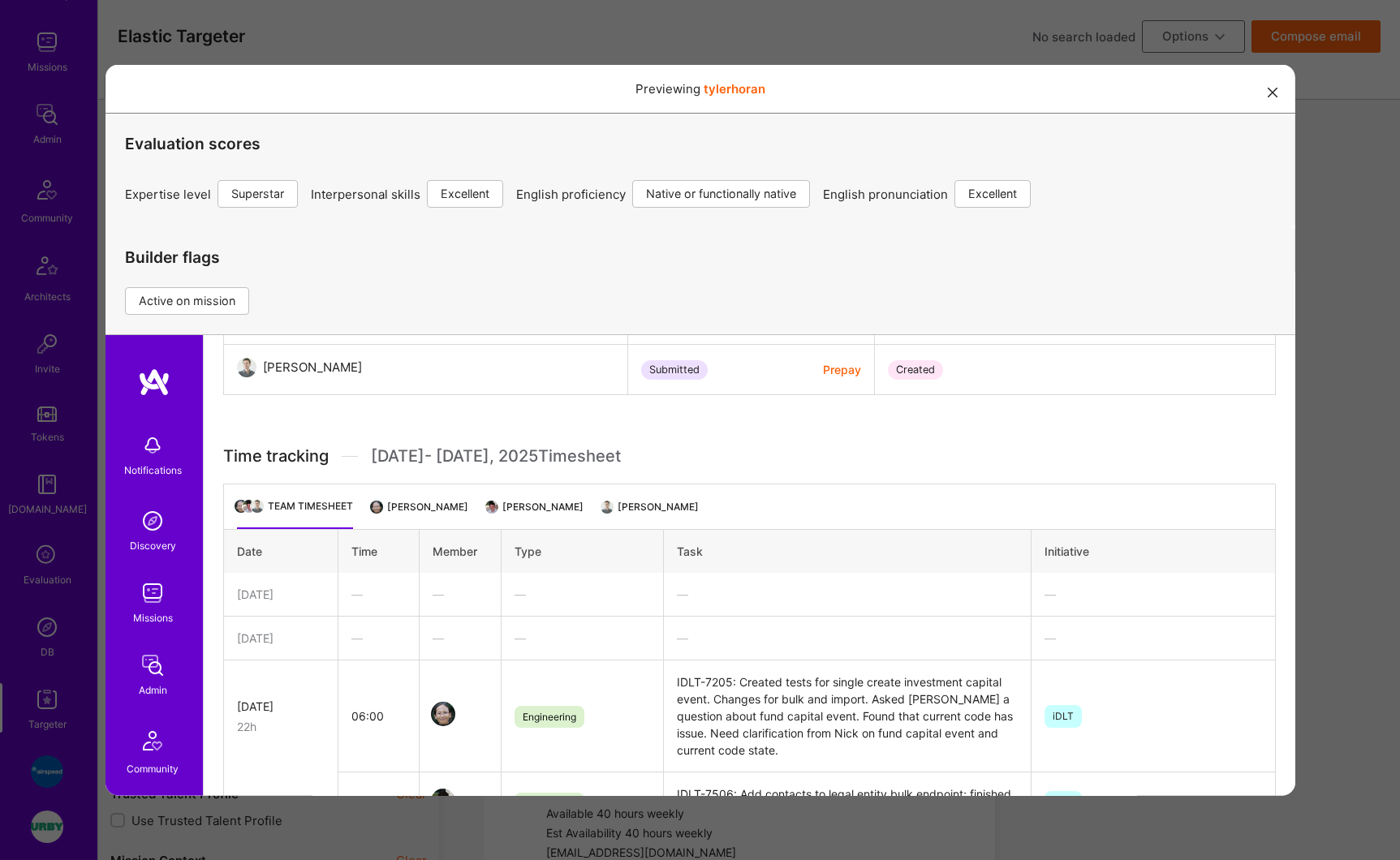
click at [622, 508] on li "[PERSON_NAME]" at bounding box center [649, 513] width 96 height 32
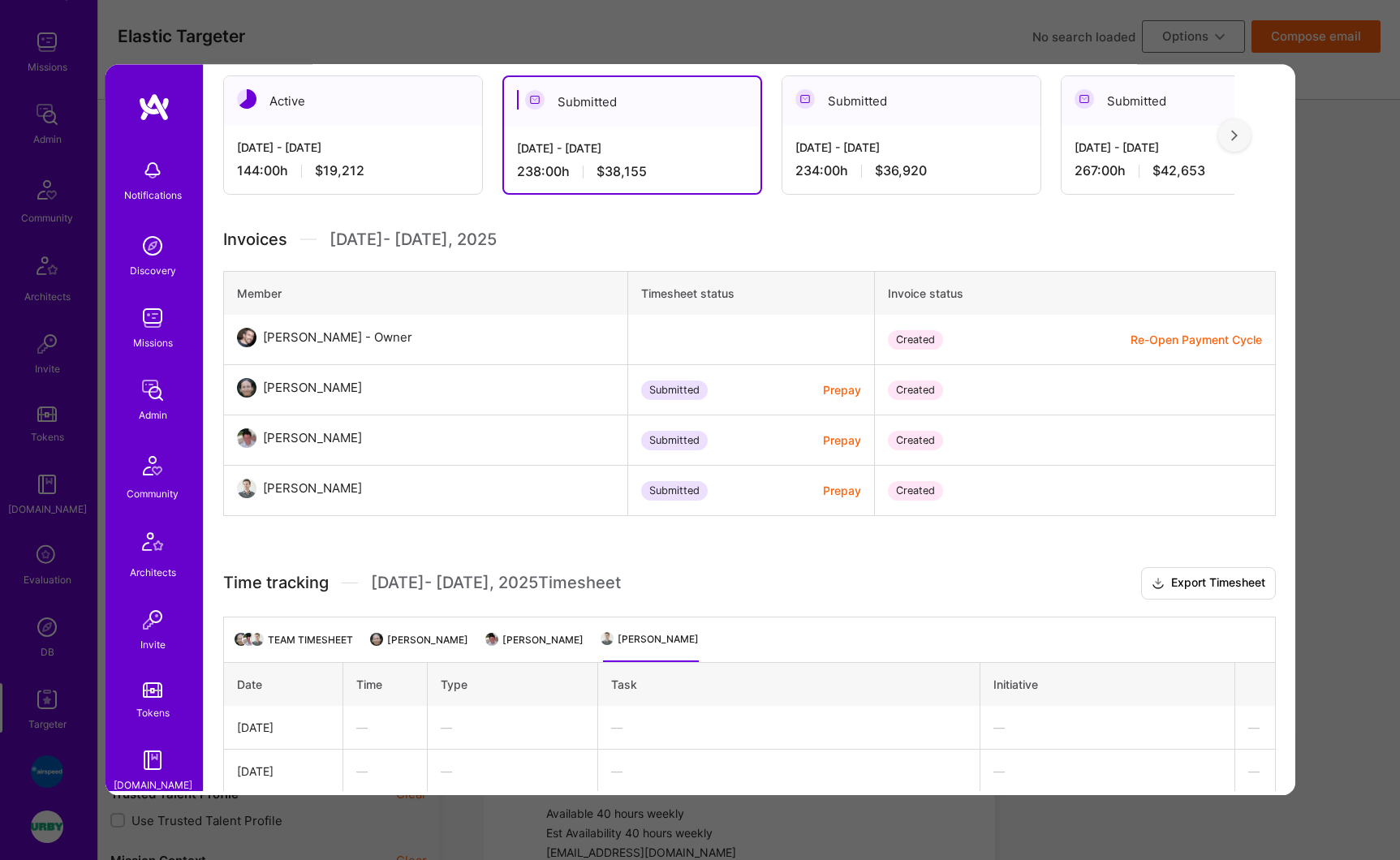
scroll to position [77, 0]
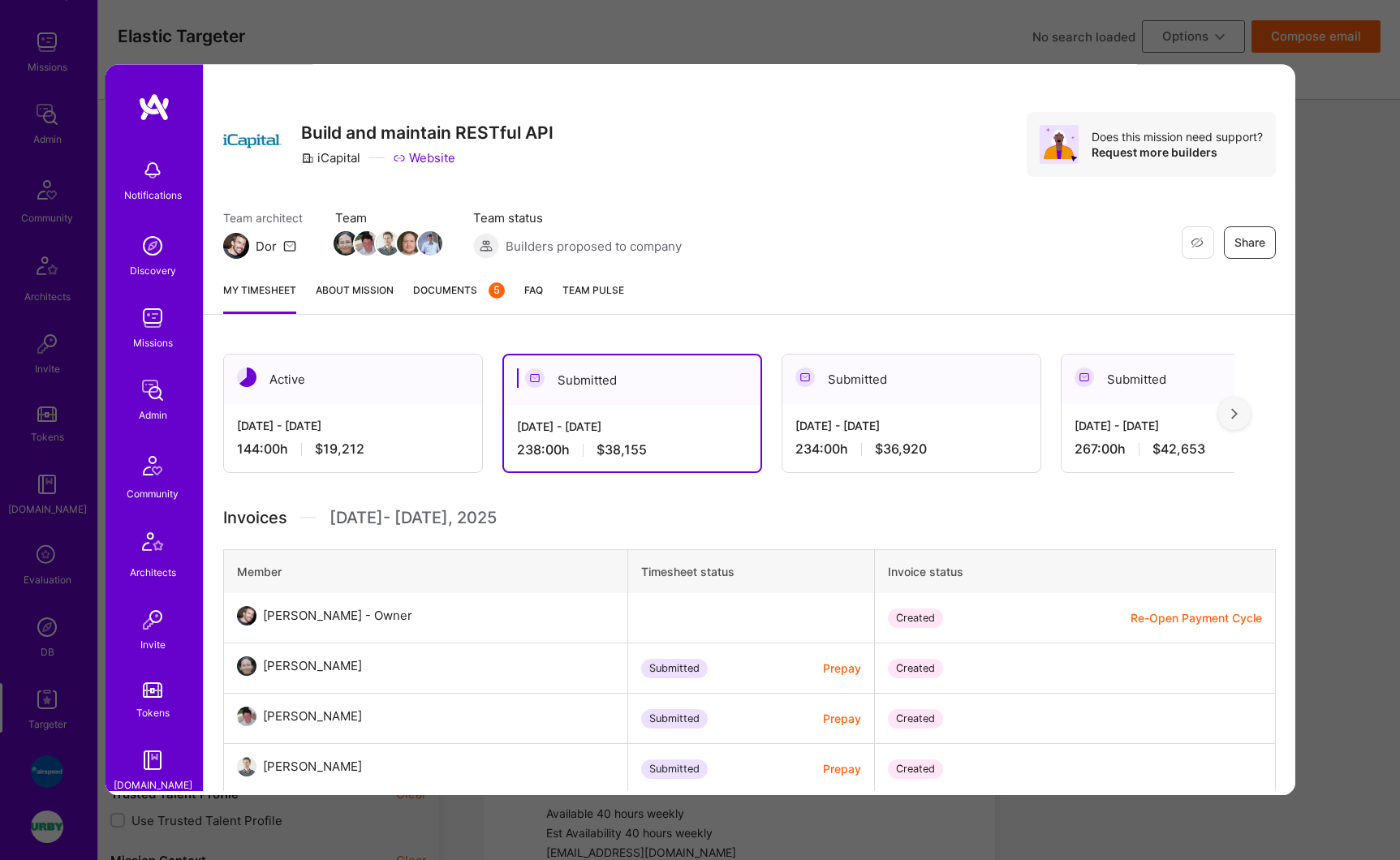
click at [838, 437] on div "[DATE] - [DATE] 234:00 h $36,920" at bounding box center [911, 437] width 258 height 66
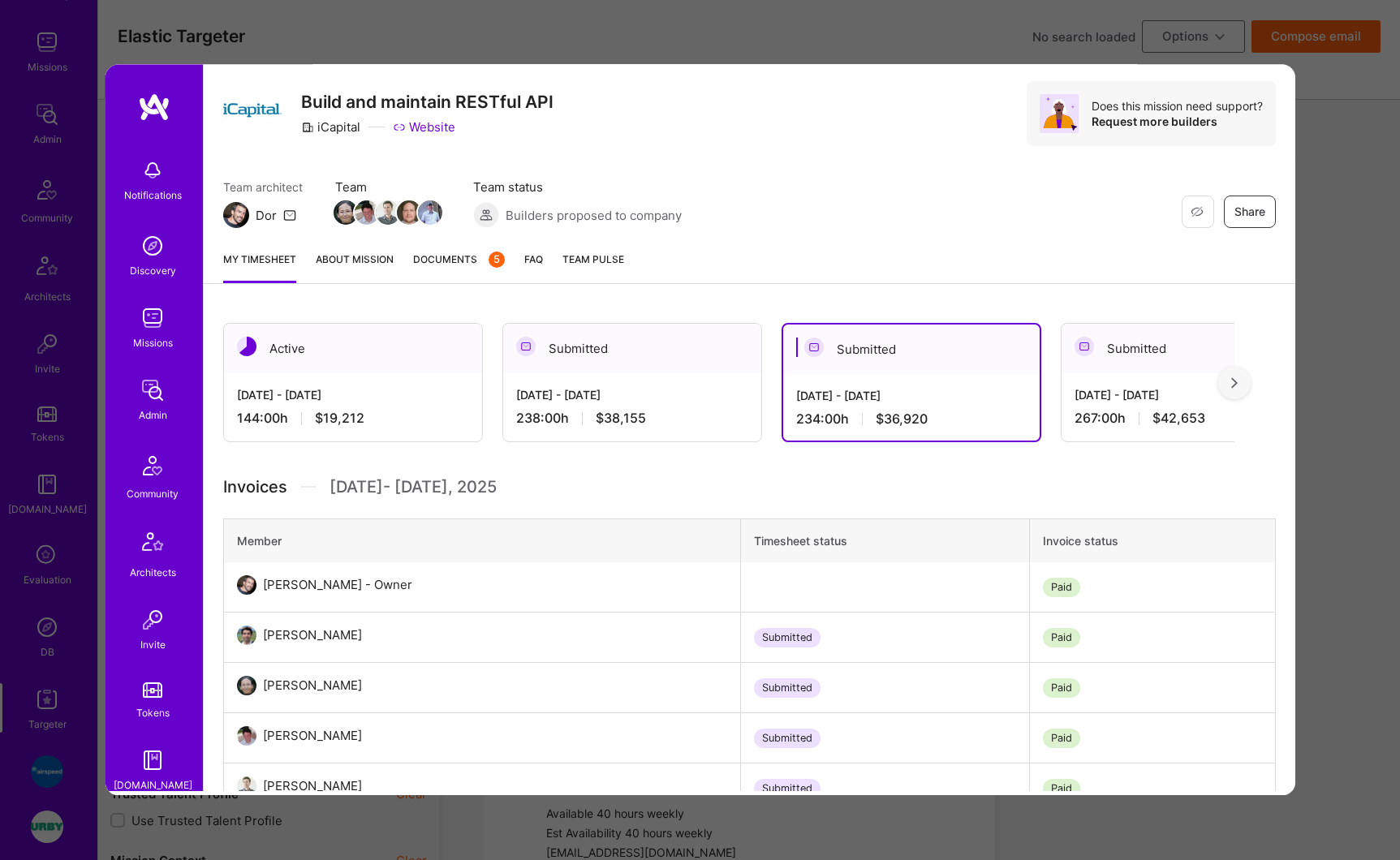
scroll to position [309, 0]
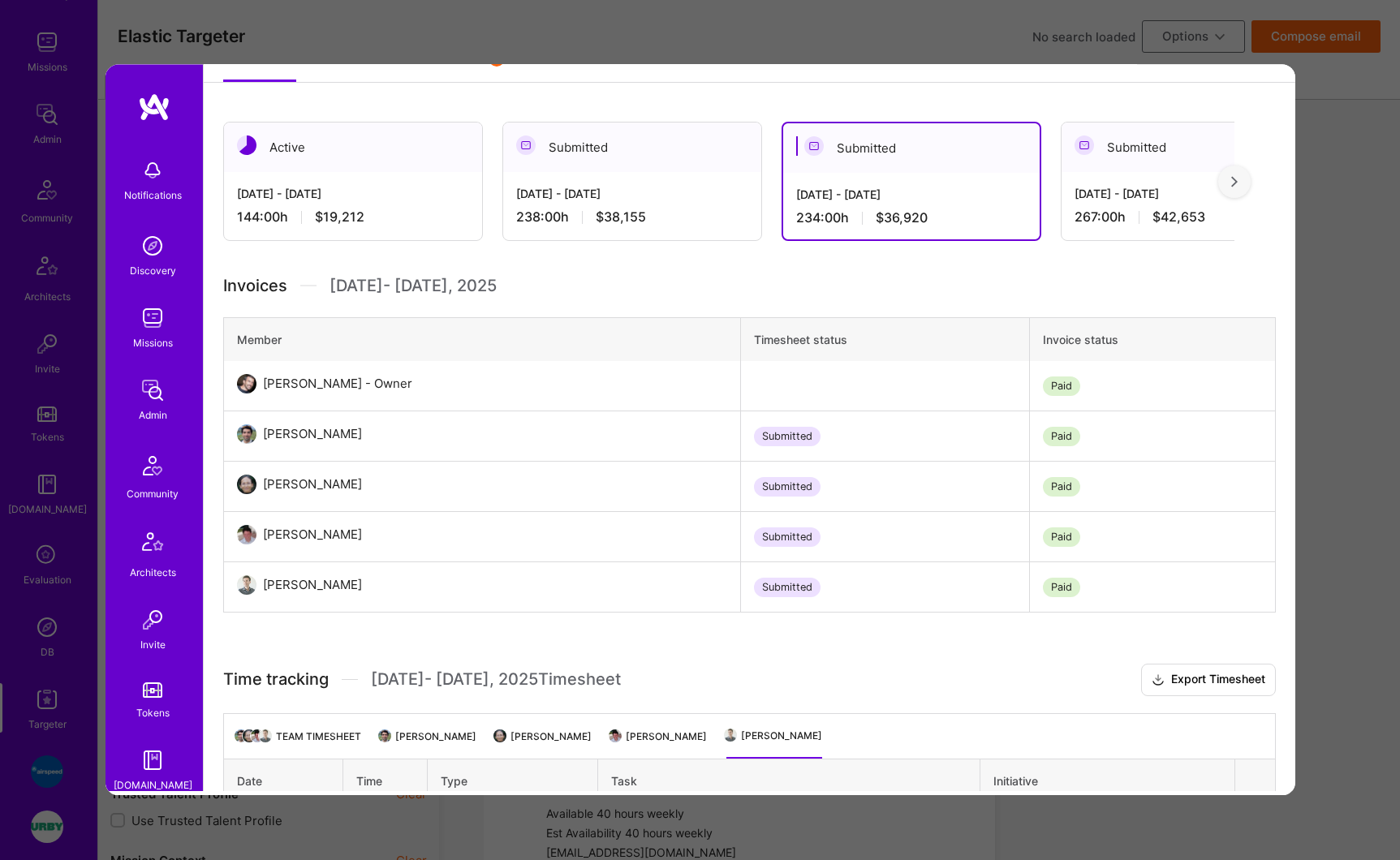
click at [313, 591] on div "[PERSON_NAME]" at bounding box center [312, 585] width 99 height 20
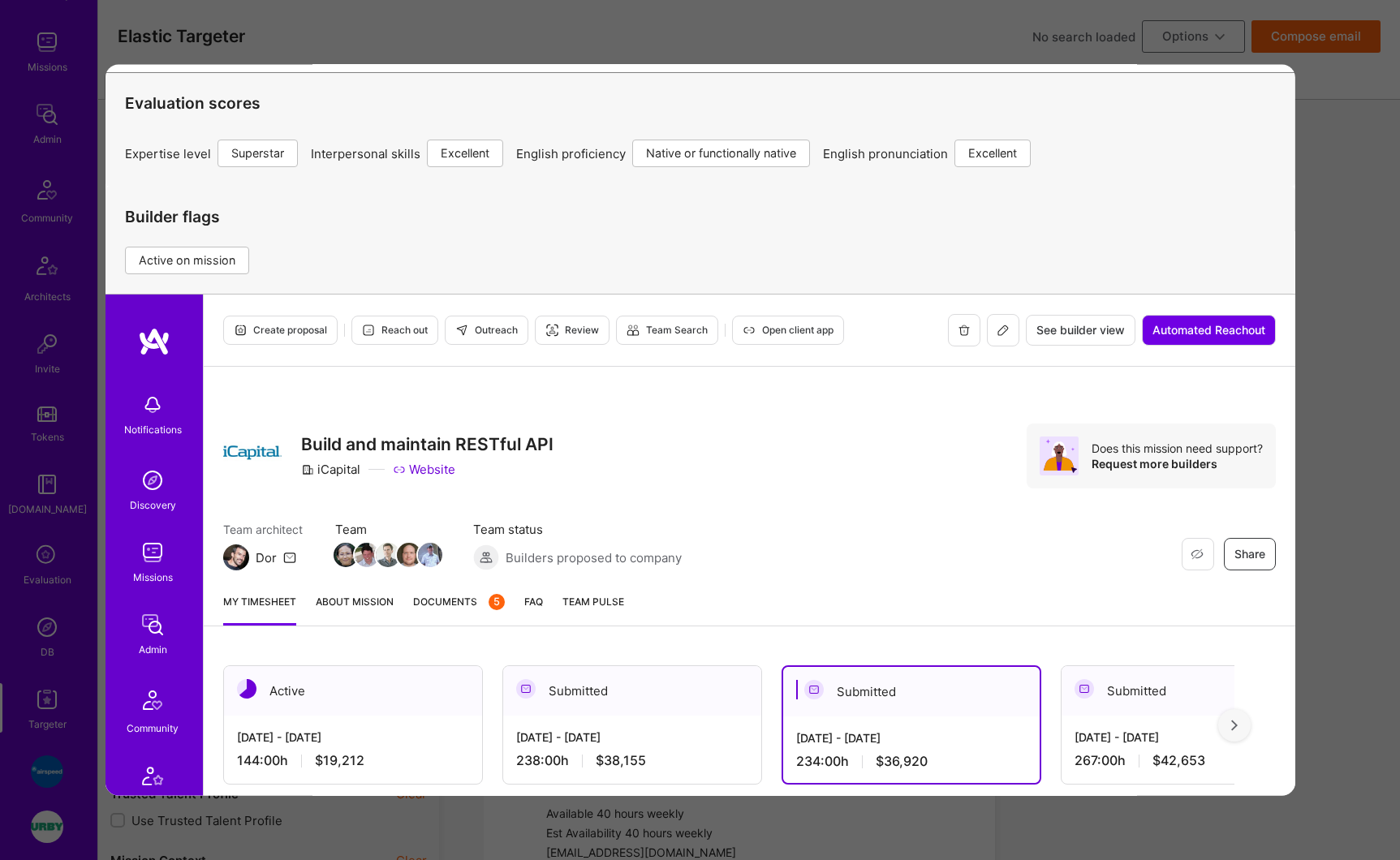
scroll to position [0, 0]
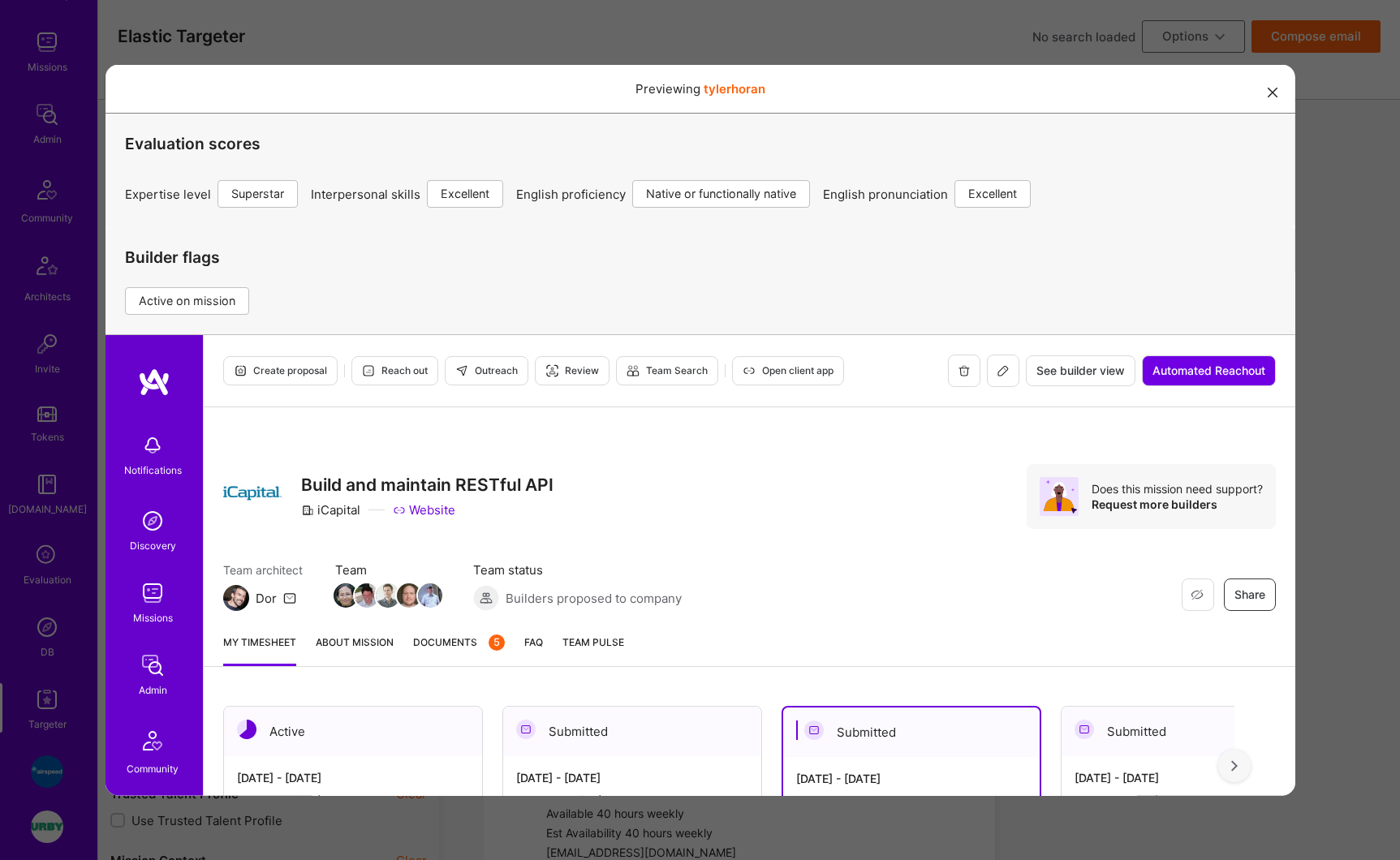
click at [1263, 103] on button "modal" at bounding box center [1273, 91] width 20 height 27
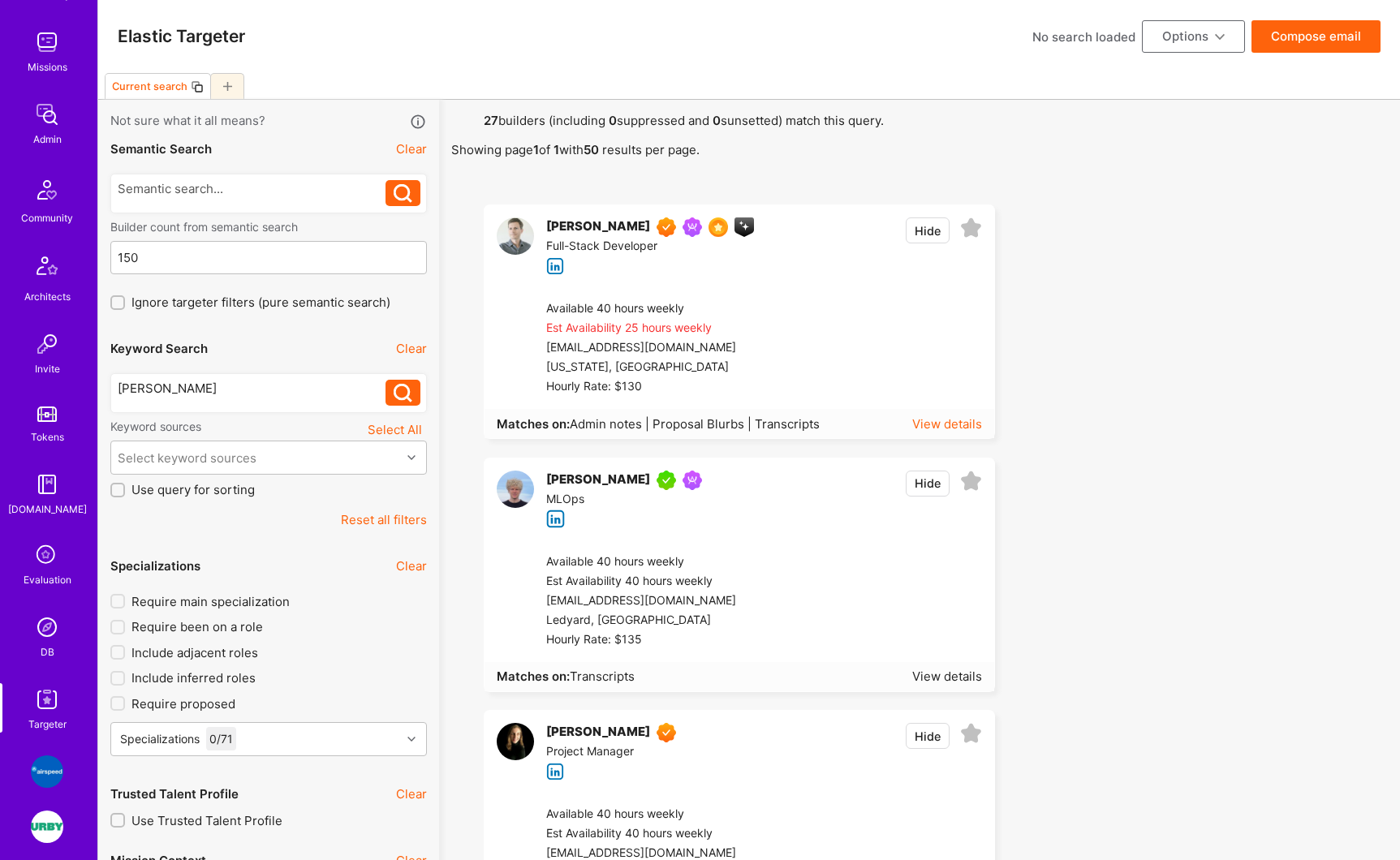
click at [959, 431] on div "View details" at bounding box center [947, 423] width 70 height 17
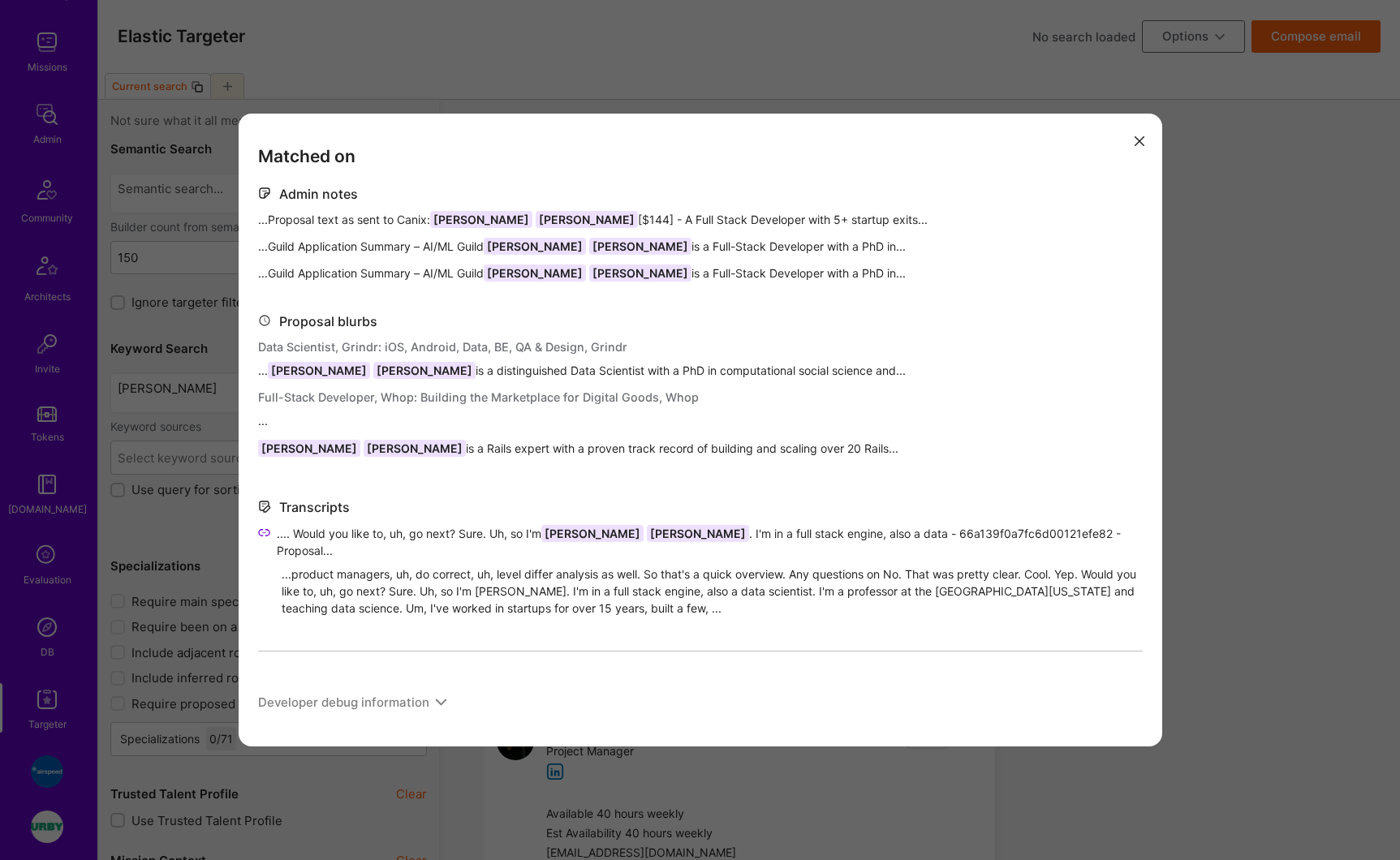
click at [1134, 144] on button "modal" at bounding box center [1140, 139] width 20 height 27
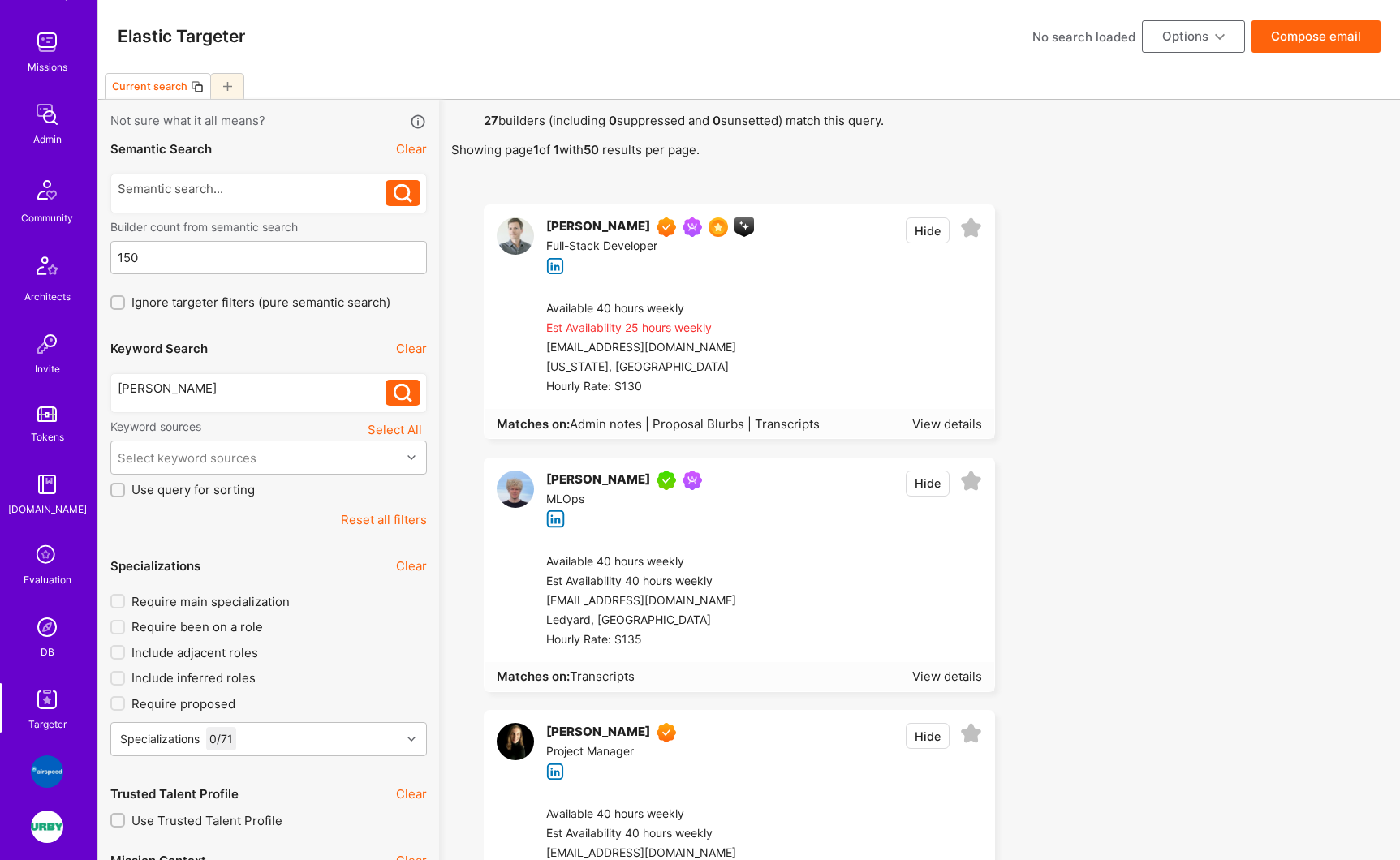
click at [593, 227] on div "[PERSON_NAME]" at bounding box center [598, 227] width 104 height 20
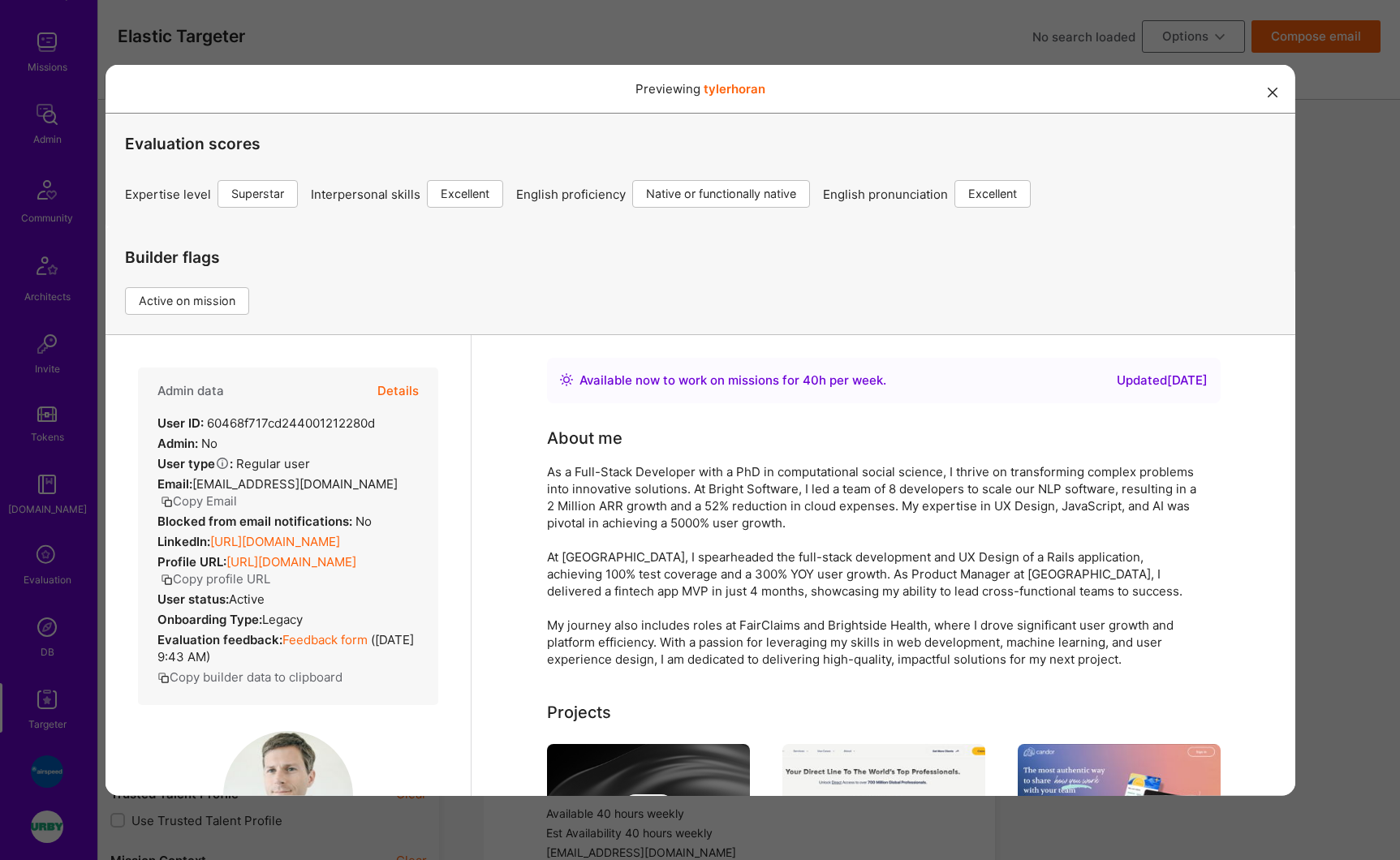
scroll to position [52, 0]
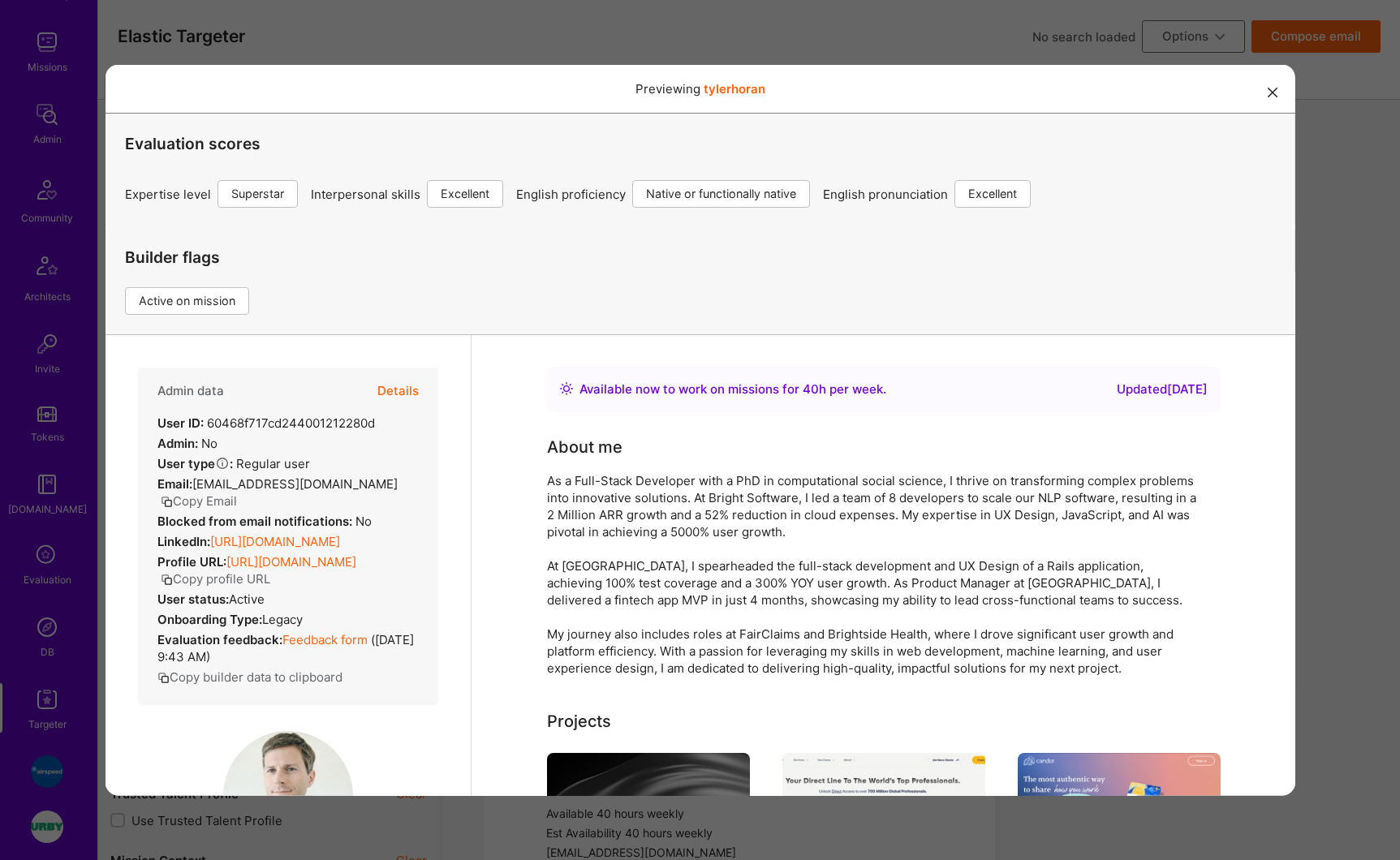
click at [395, 392] on button "Details" at bounding box center [398, 391] width 41 height 47
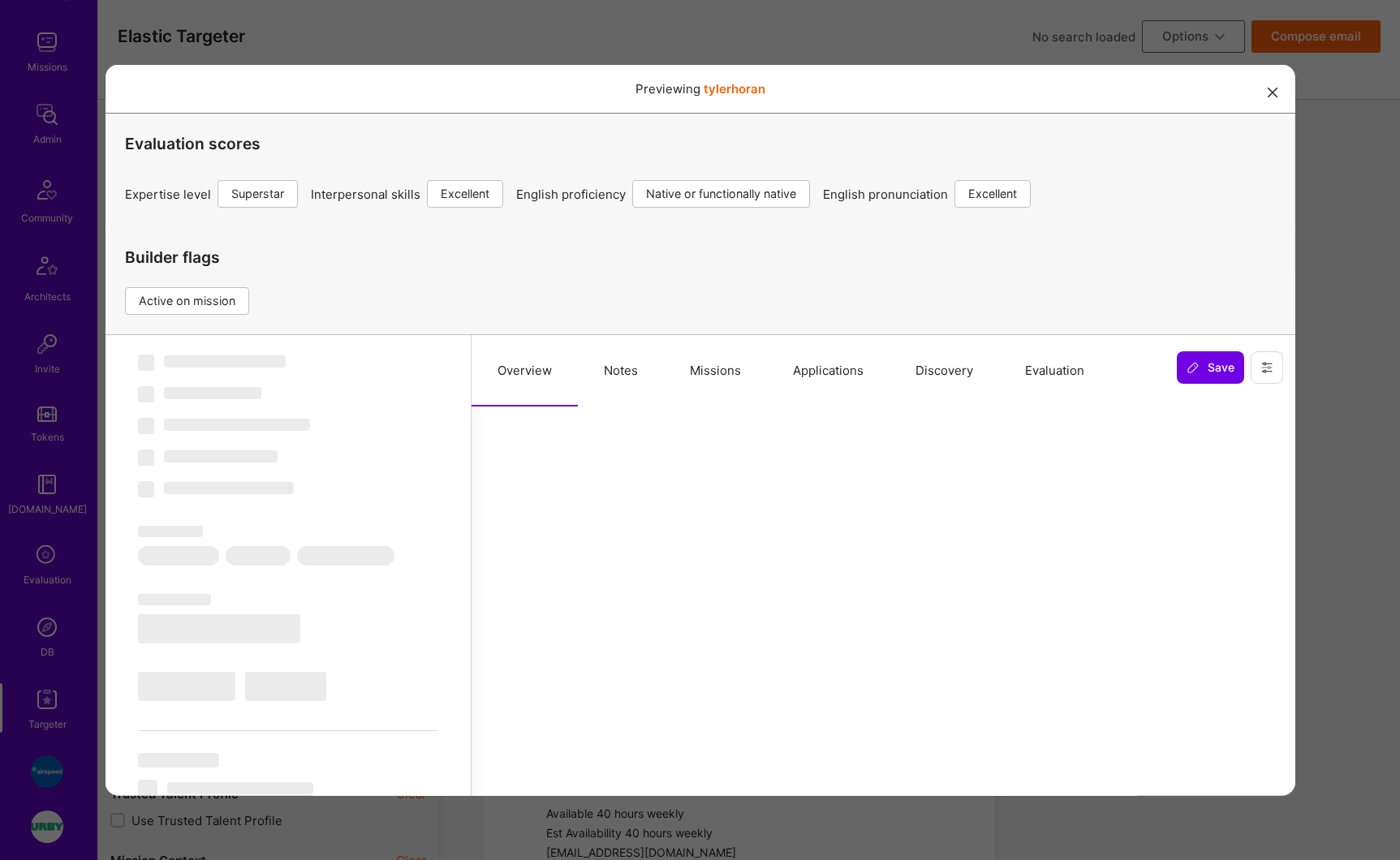
click at [813, 373] on button "Applications" at bounding box center [828, 370] width 122 height 71
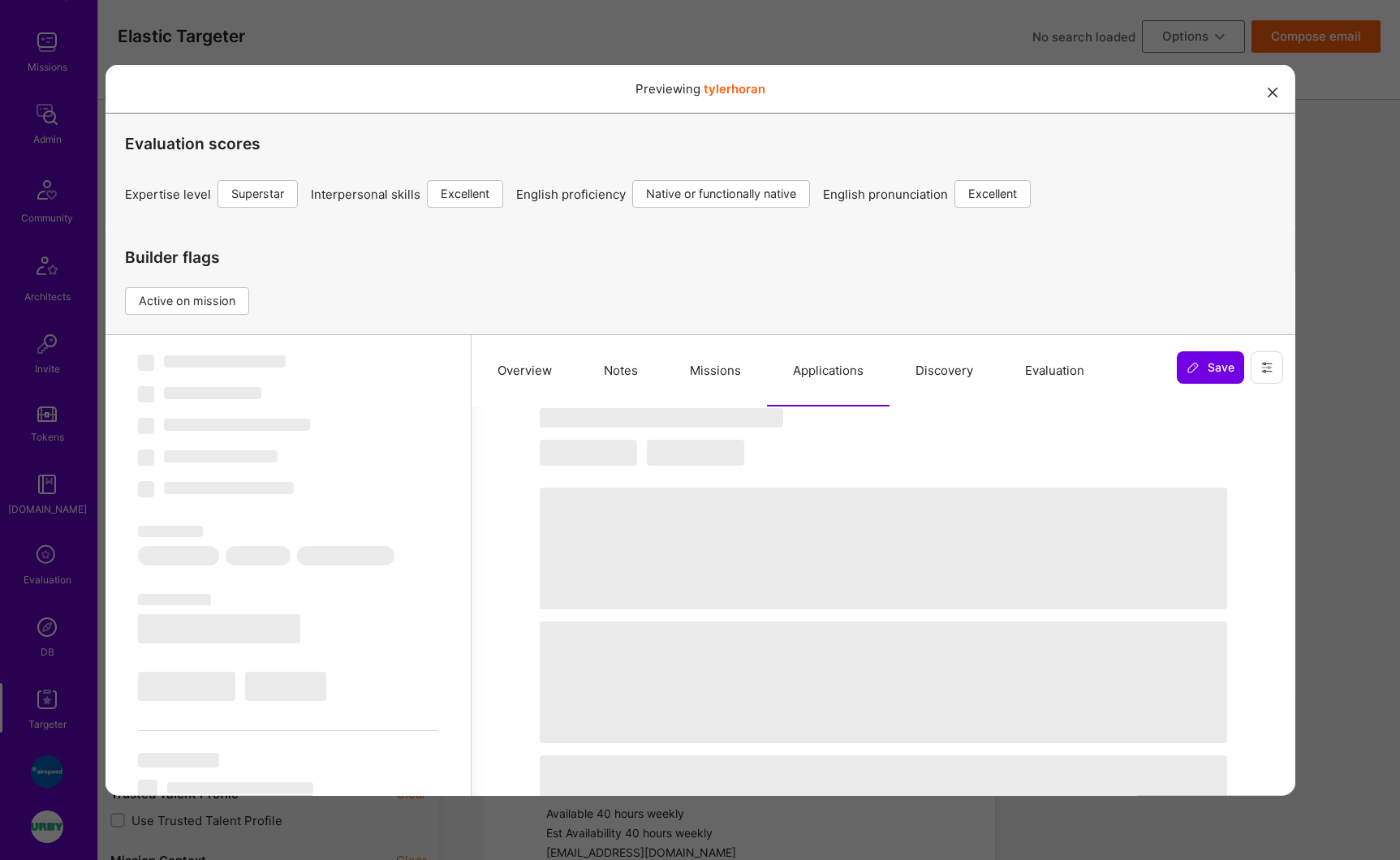
click at [721, 373] on button "Missions" at bounding box center [714, 370] width 103 height 71
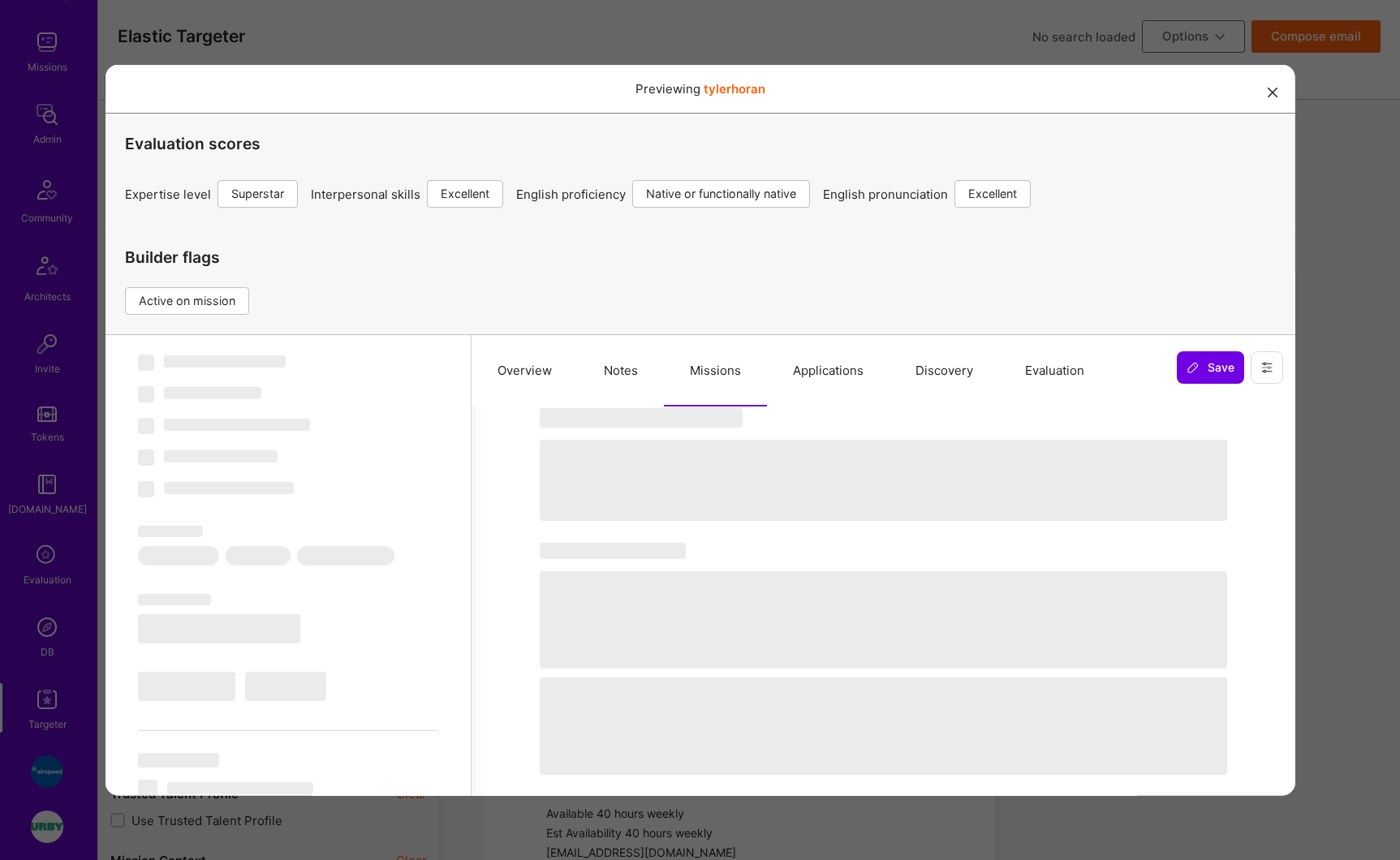
select select "Right Now"
select select "7"
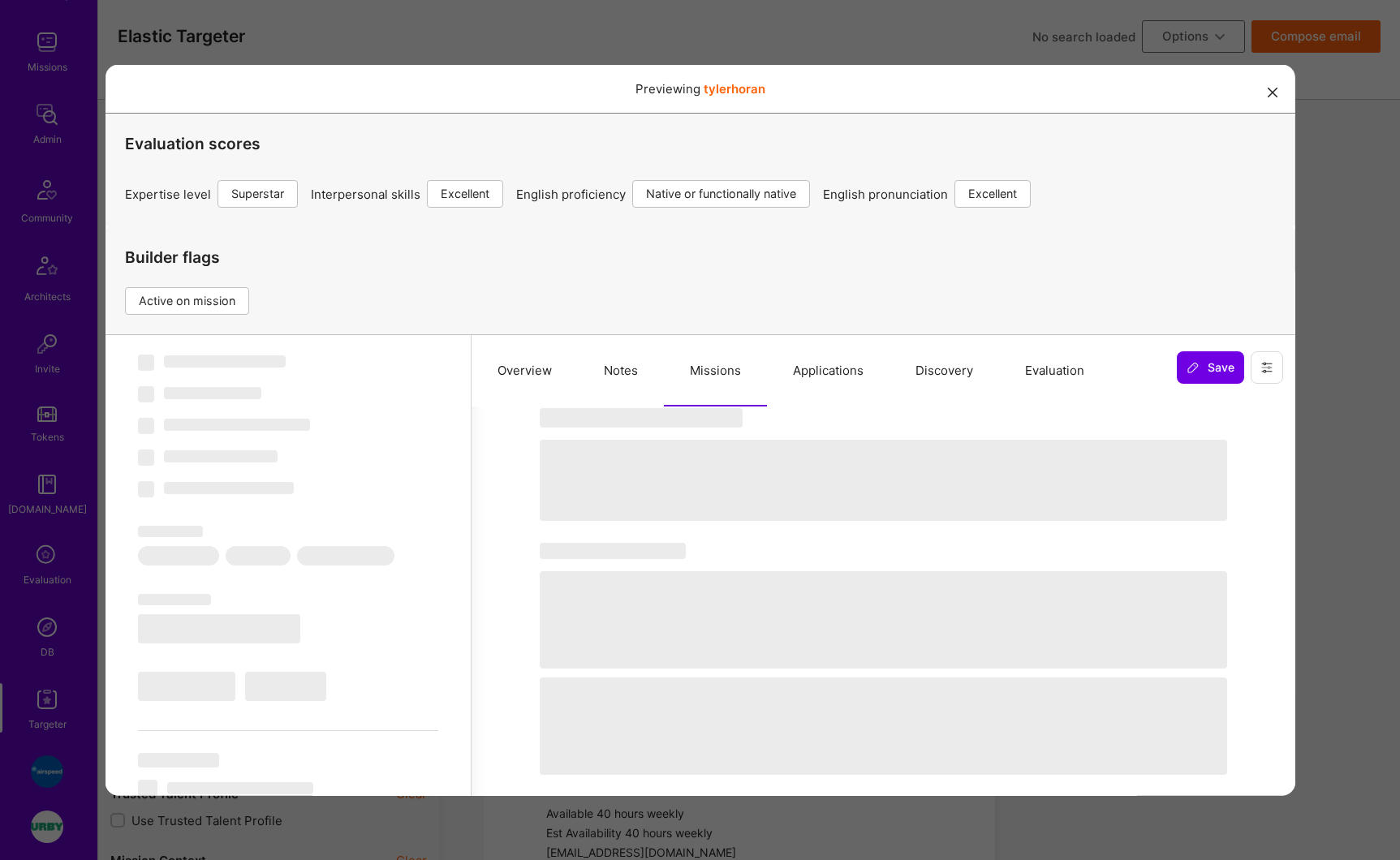
select select "US"
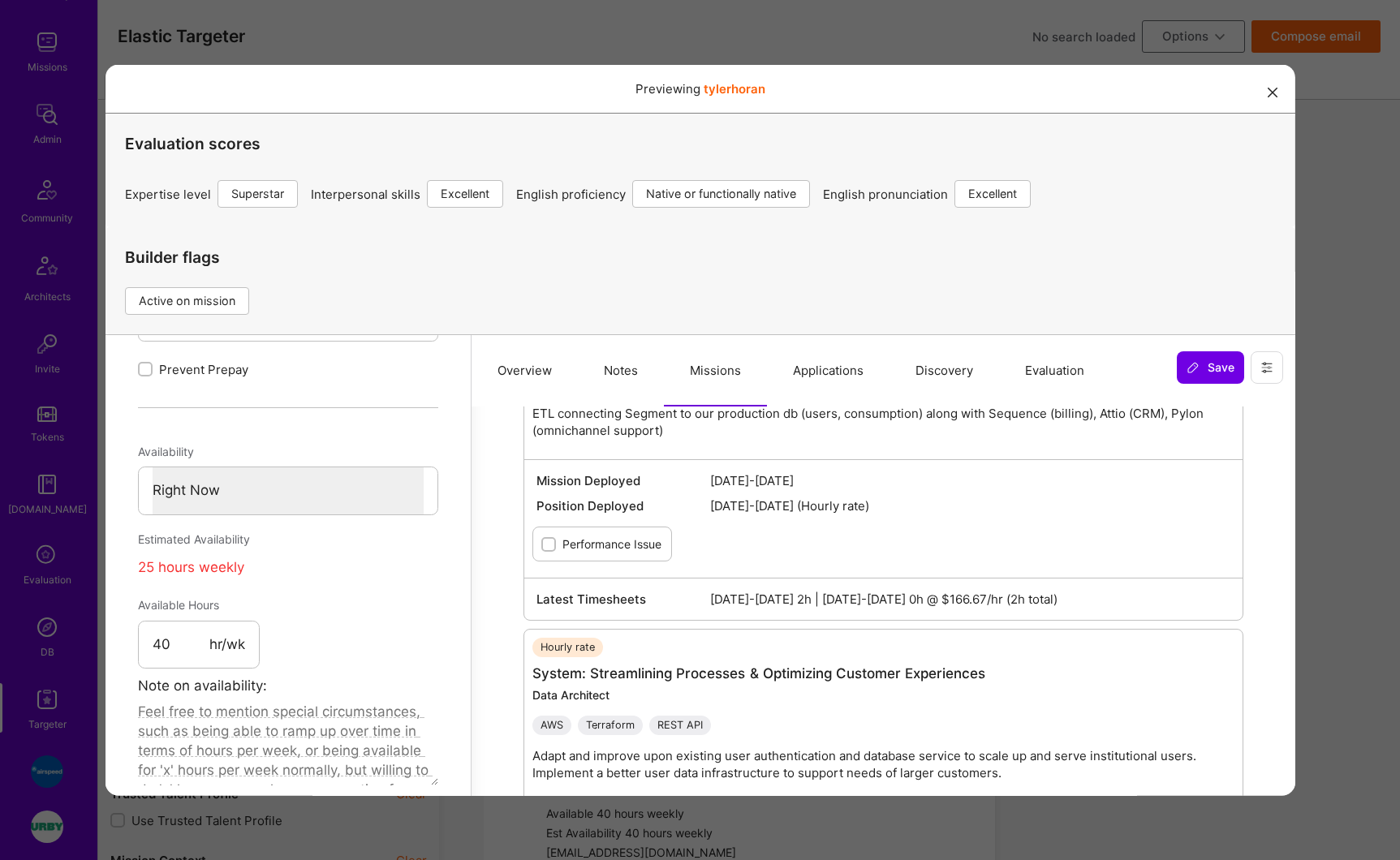
scroll to position [1016, 0]
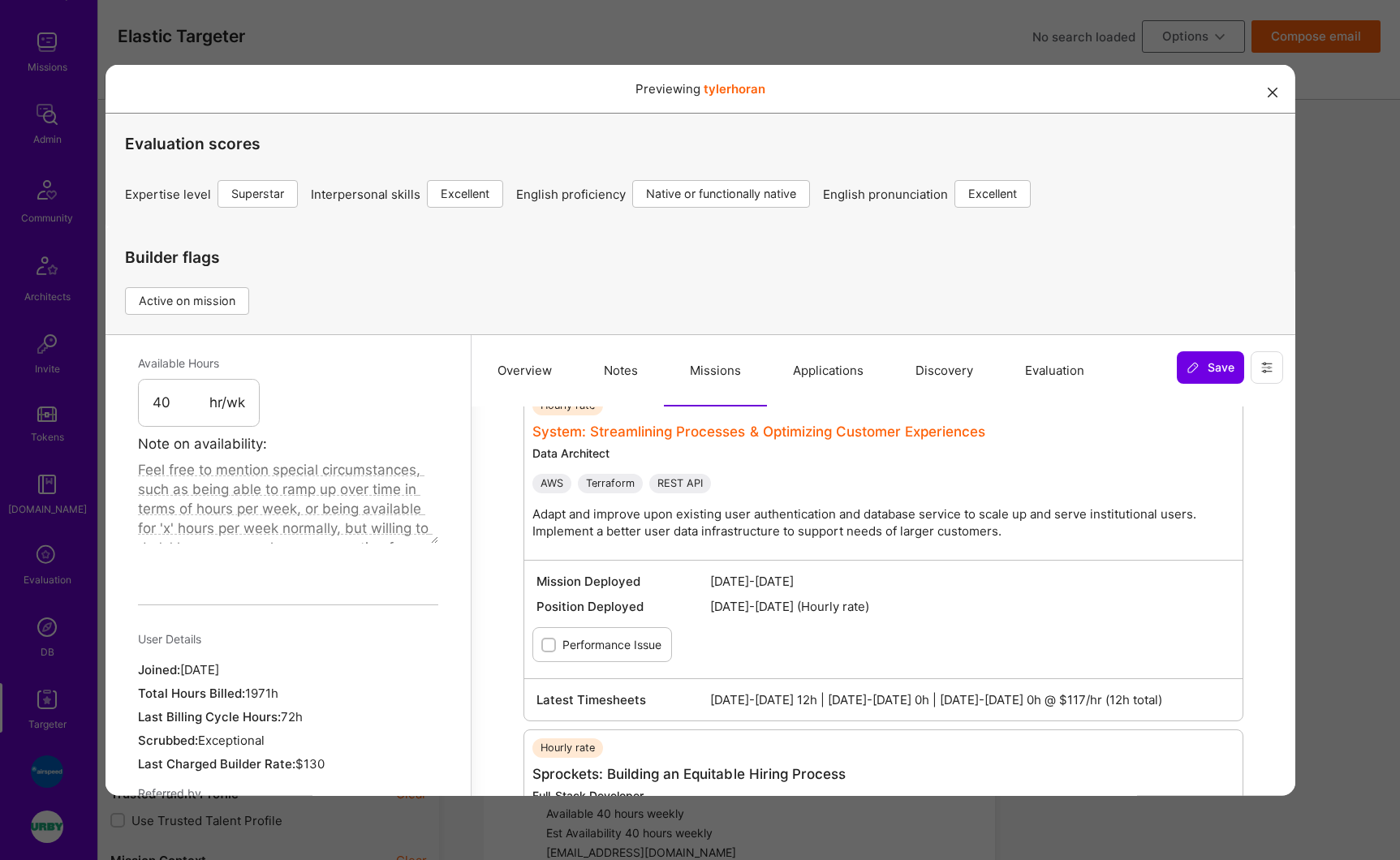
click at [736, 439] on link "System: Streamlining Processes & Optimizing Customer Experiences" at bounding box center [758, 431] width 453 height 16
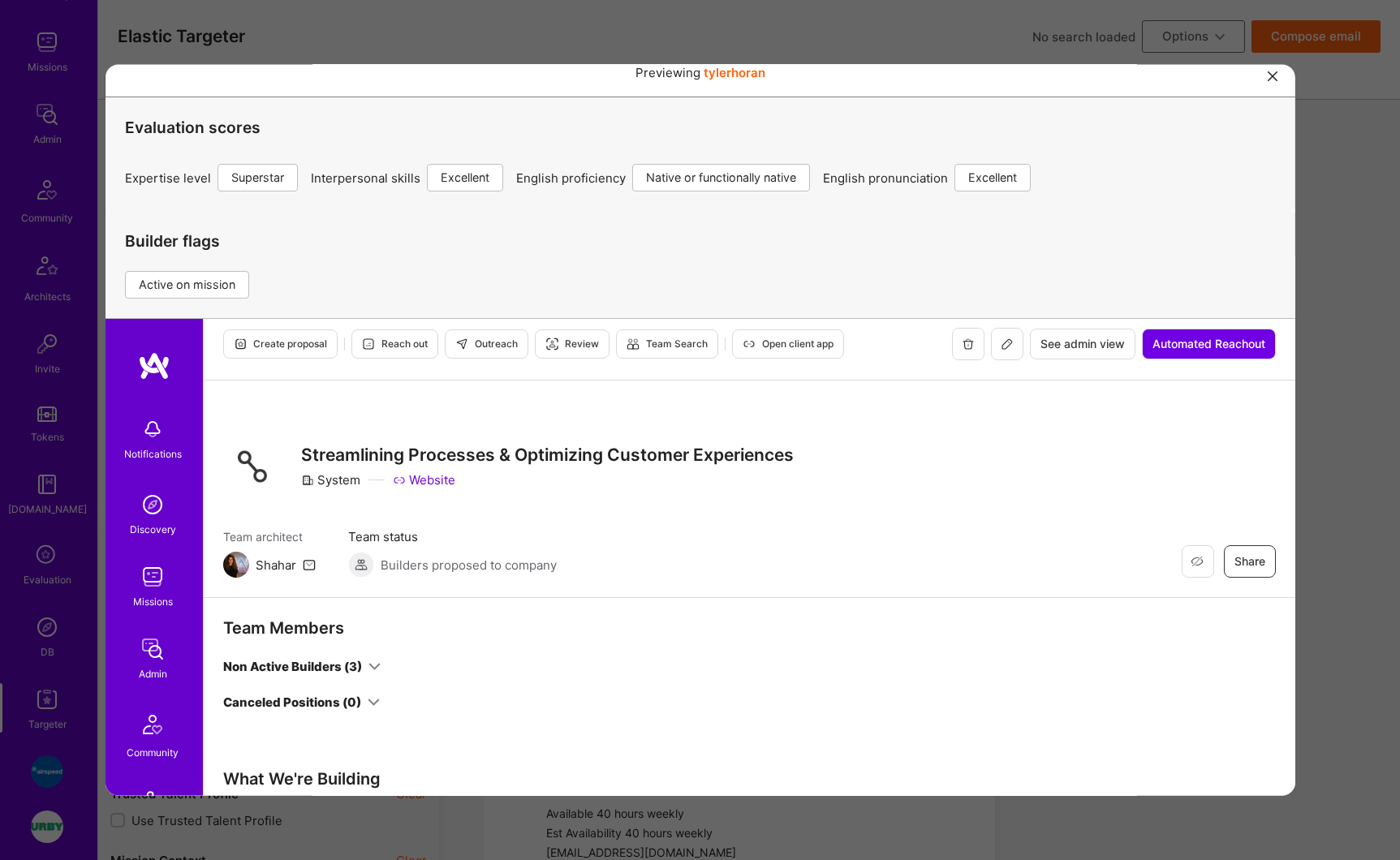
scroll to position [0, 0]
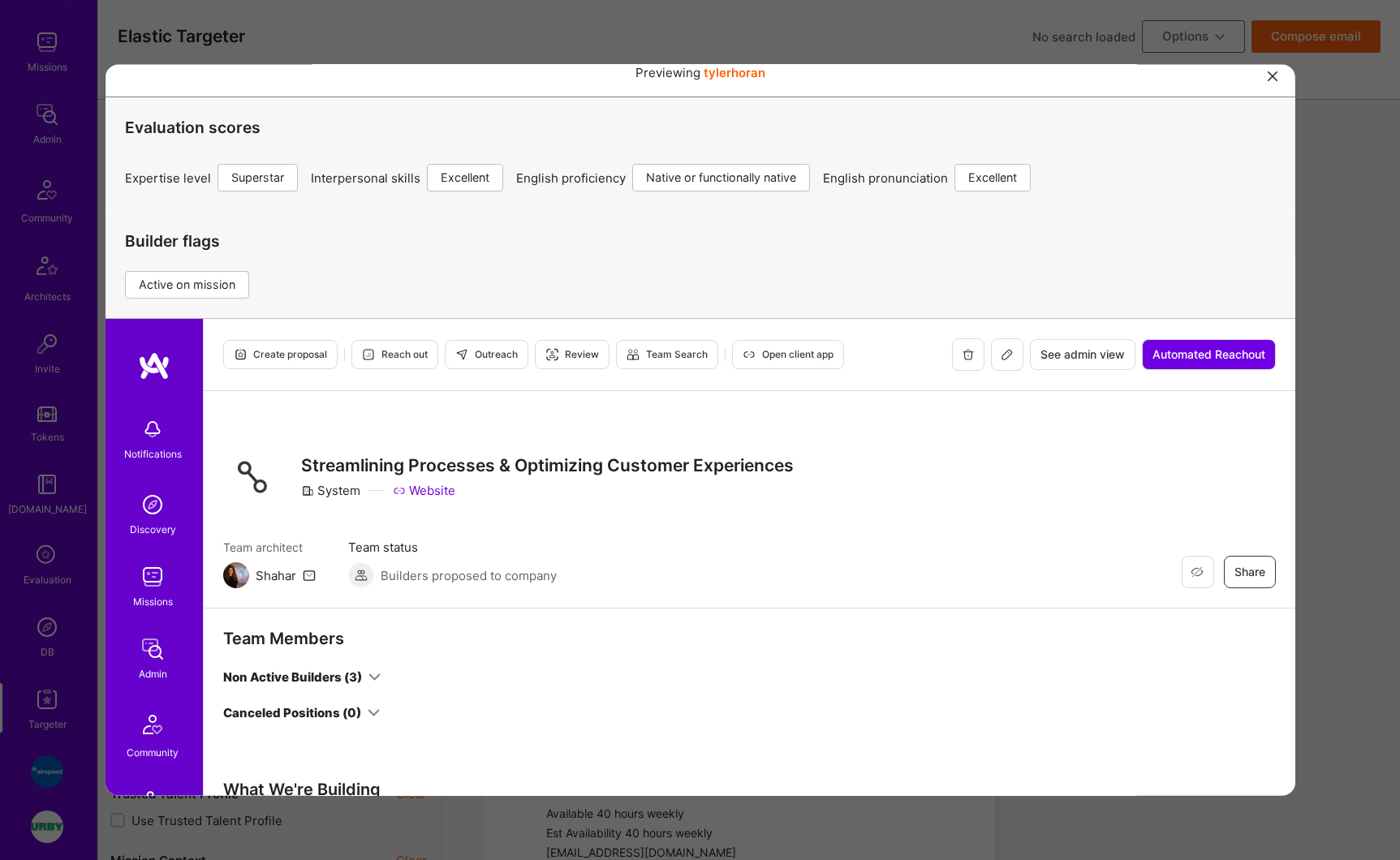
click at [991, 361] on button at bounding box center [1006, 353] width 33 height 33
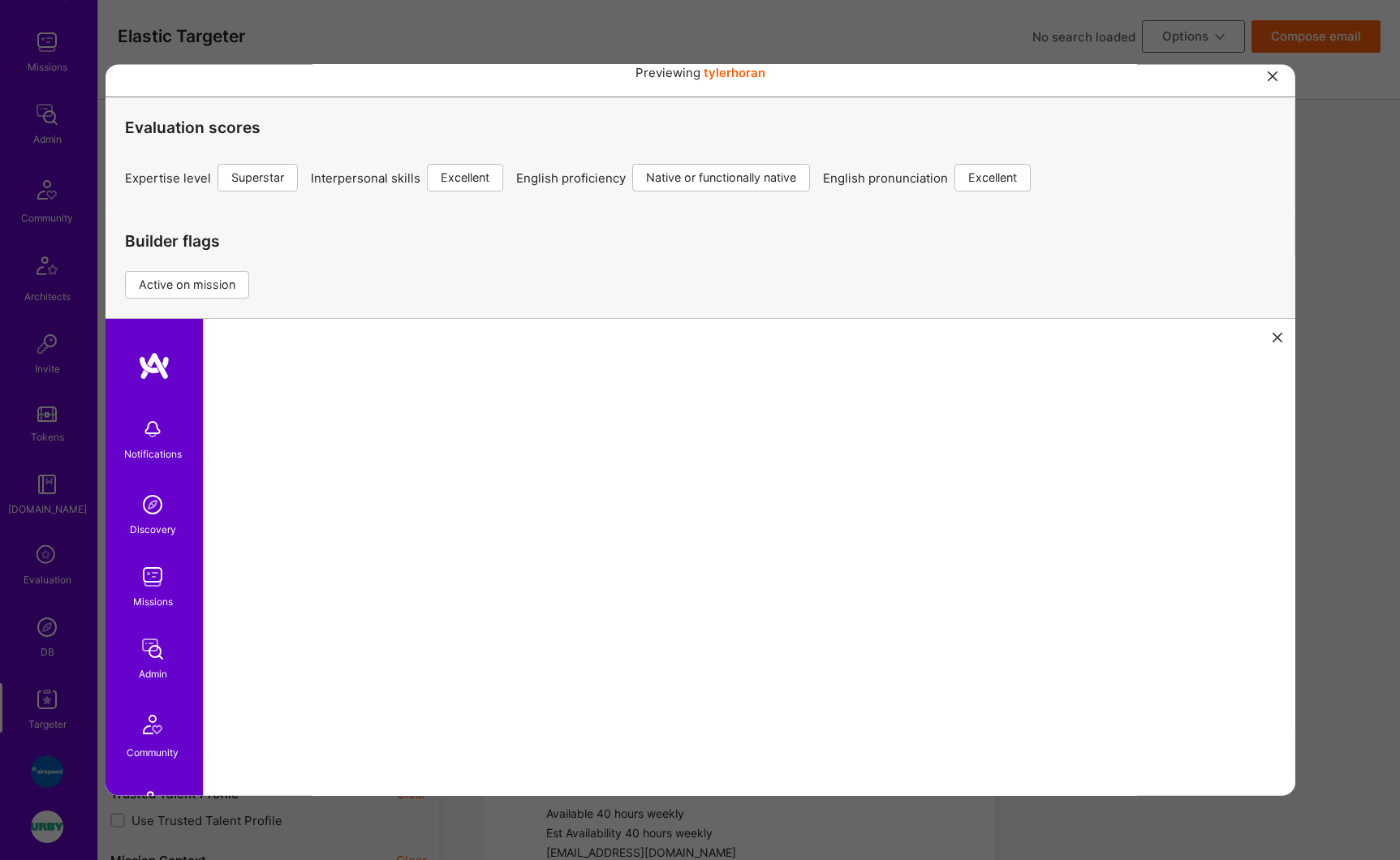
click at [1272, 337] on icon at bounding box center [1277, 336] width 10 height 10
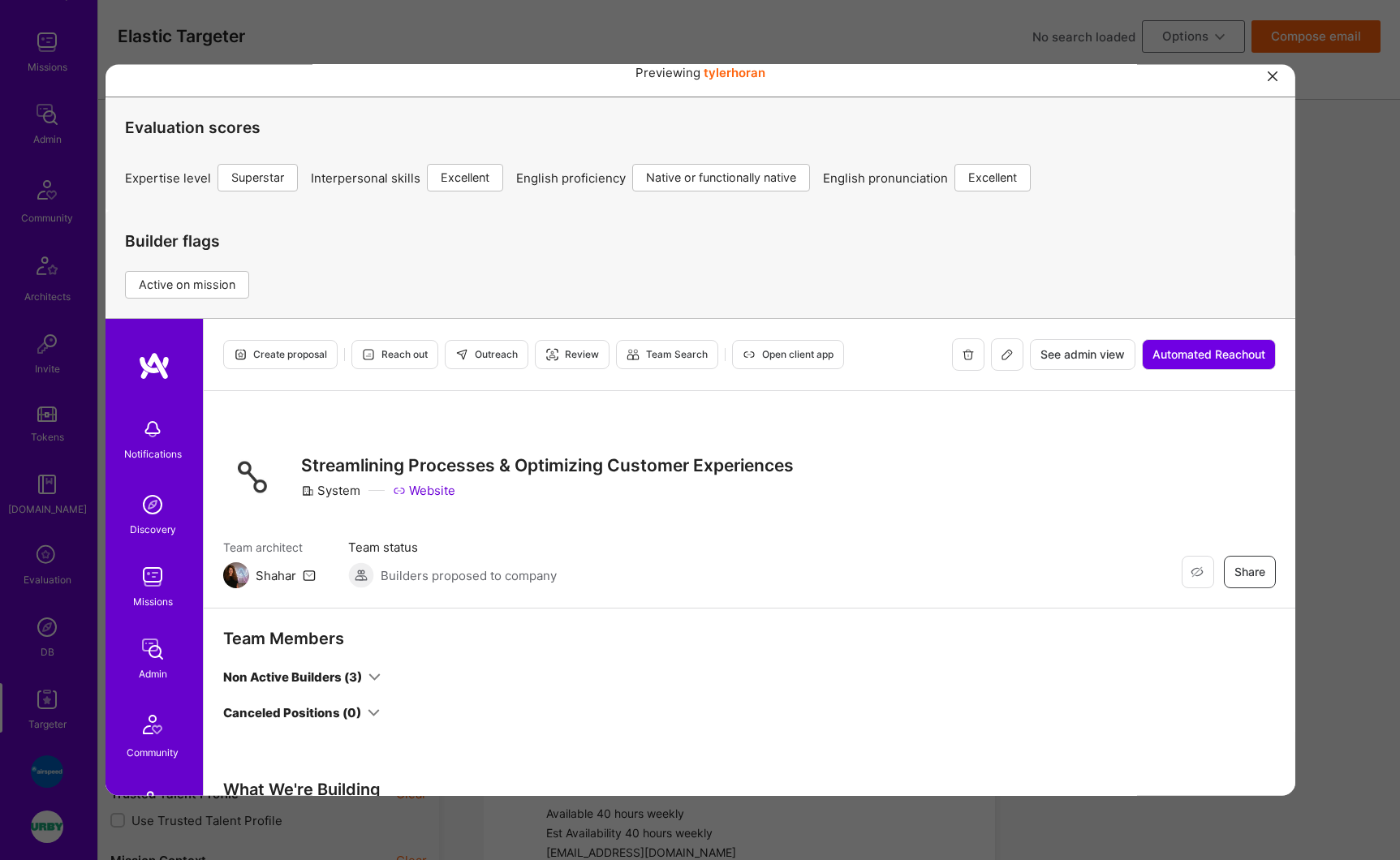
click at [1046, 353] on span "See admin view" at bounding box center [1082, 353] width 85 height 16
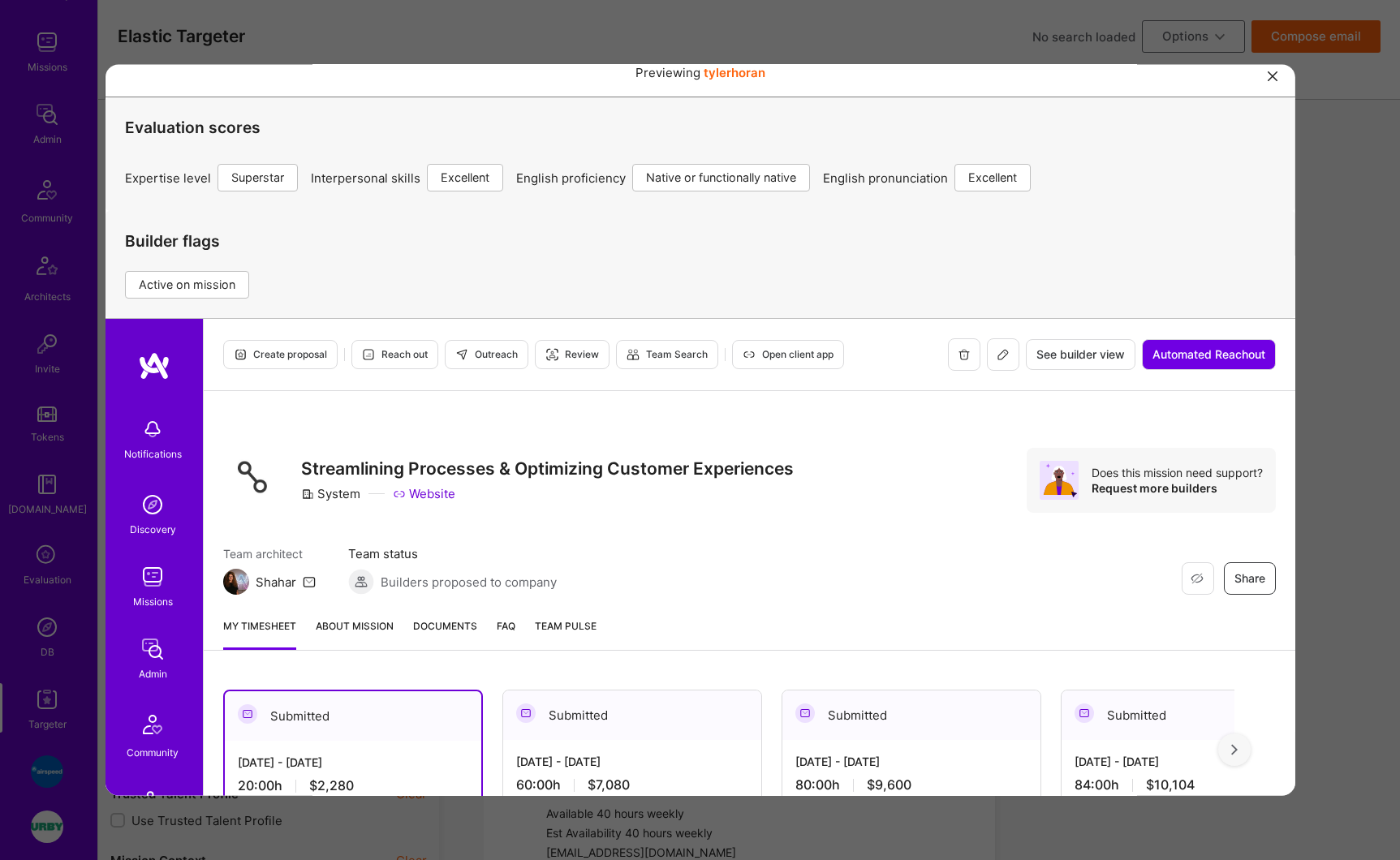
scroll to position [38, 0]
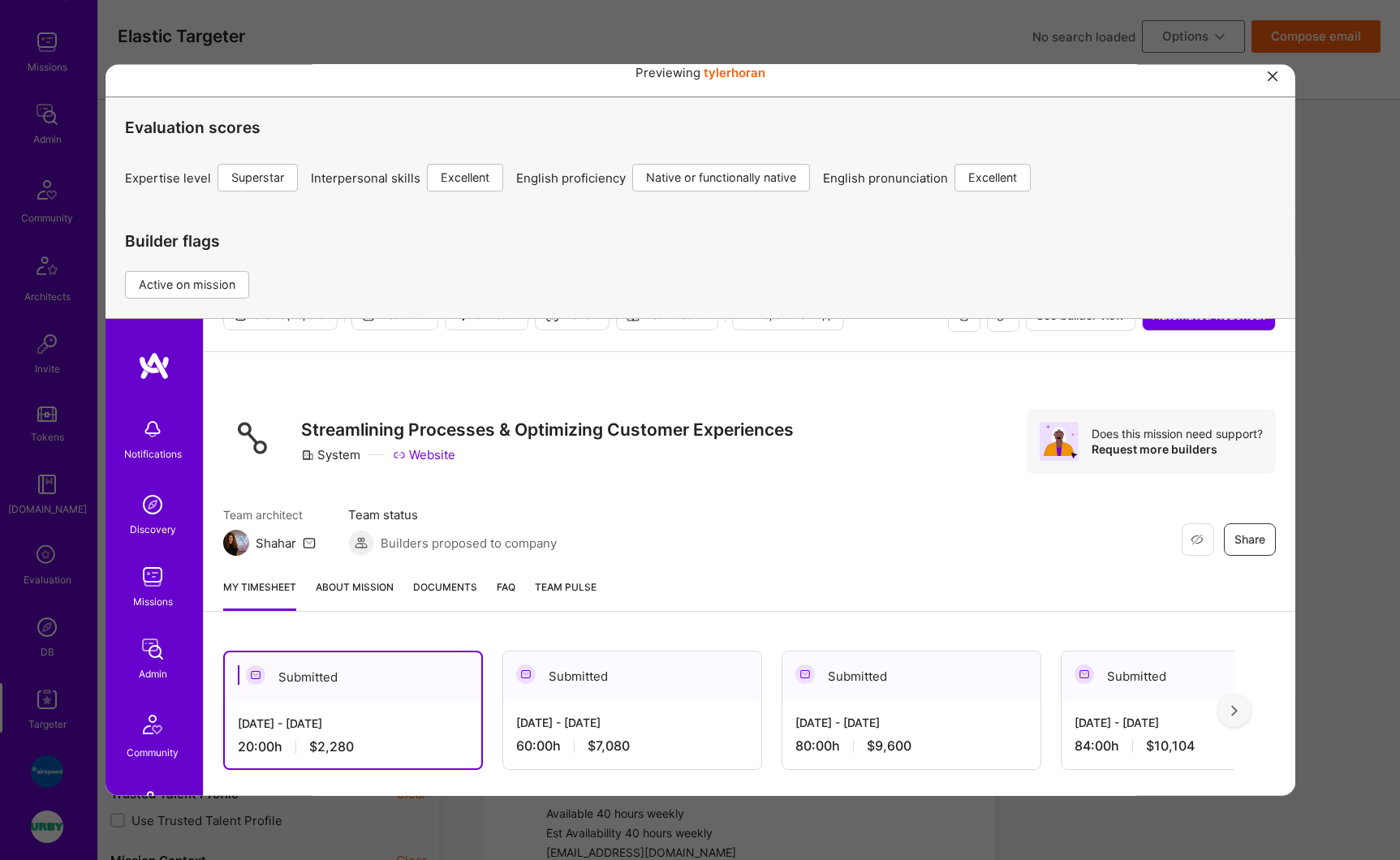
click at [428, 590] on span "Documents" at bounding box center [444, 586] width 64 height 17
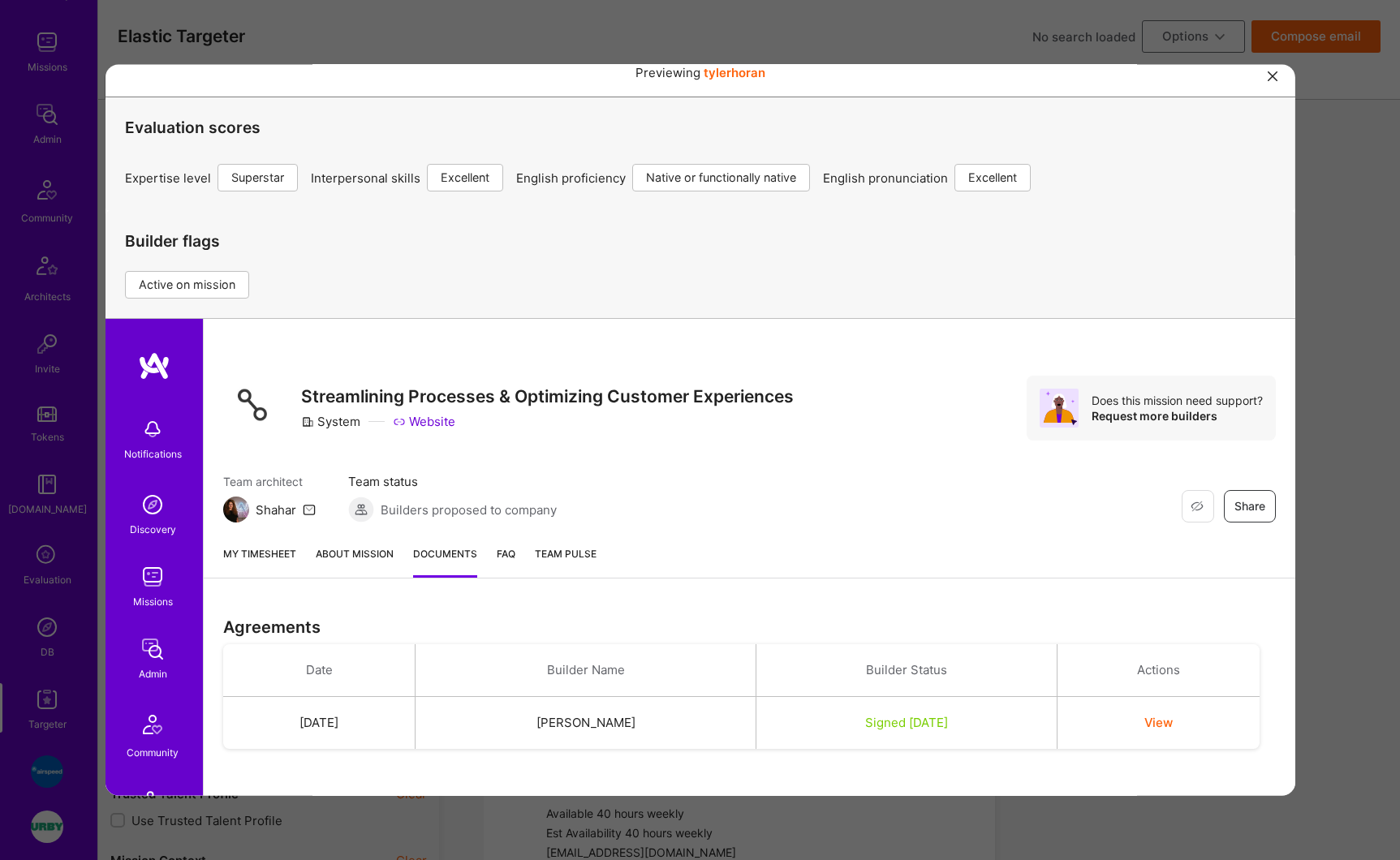
scroll to position [0, 0]
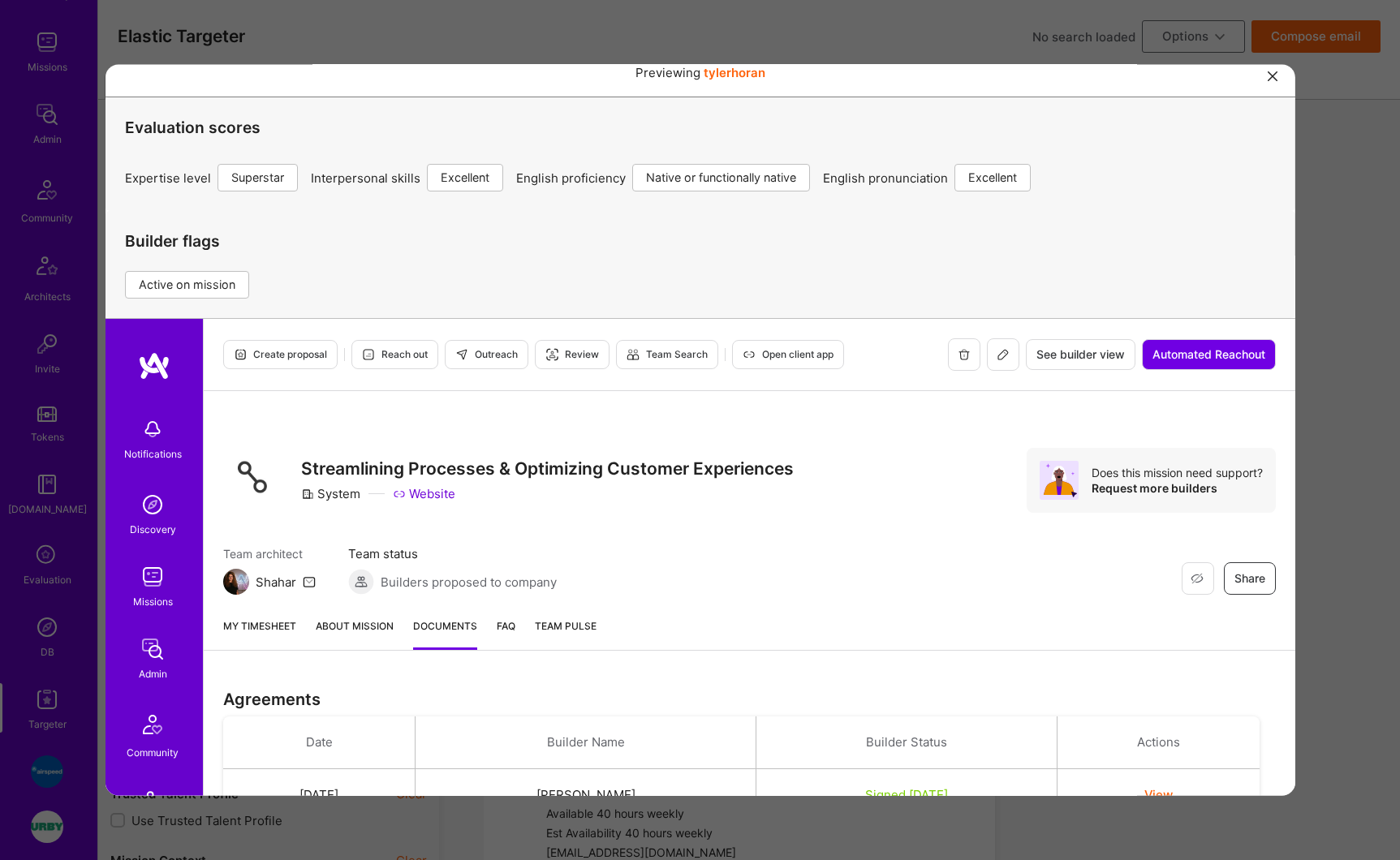
click at [272, 629] on link "My timesheet" at bounding box center [258, 632] width 73 height 33
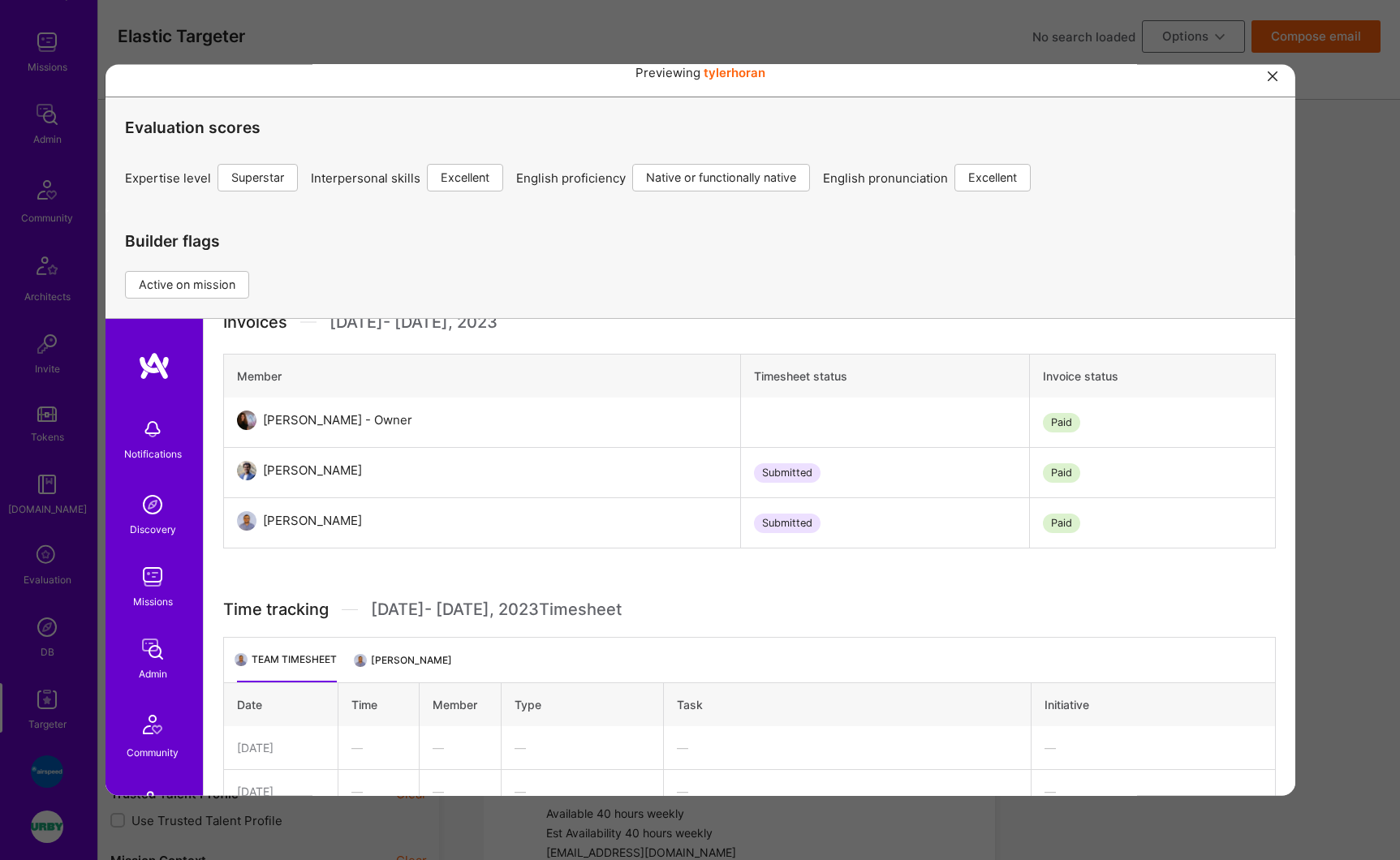
scroll to position [178, 0]
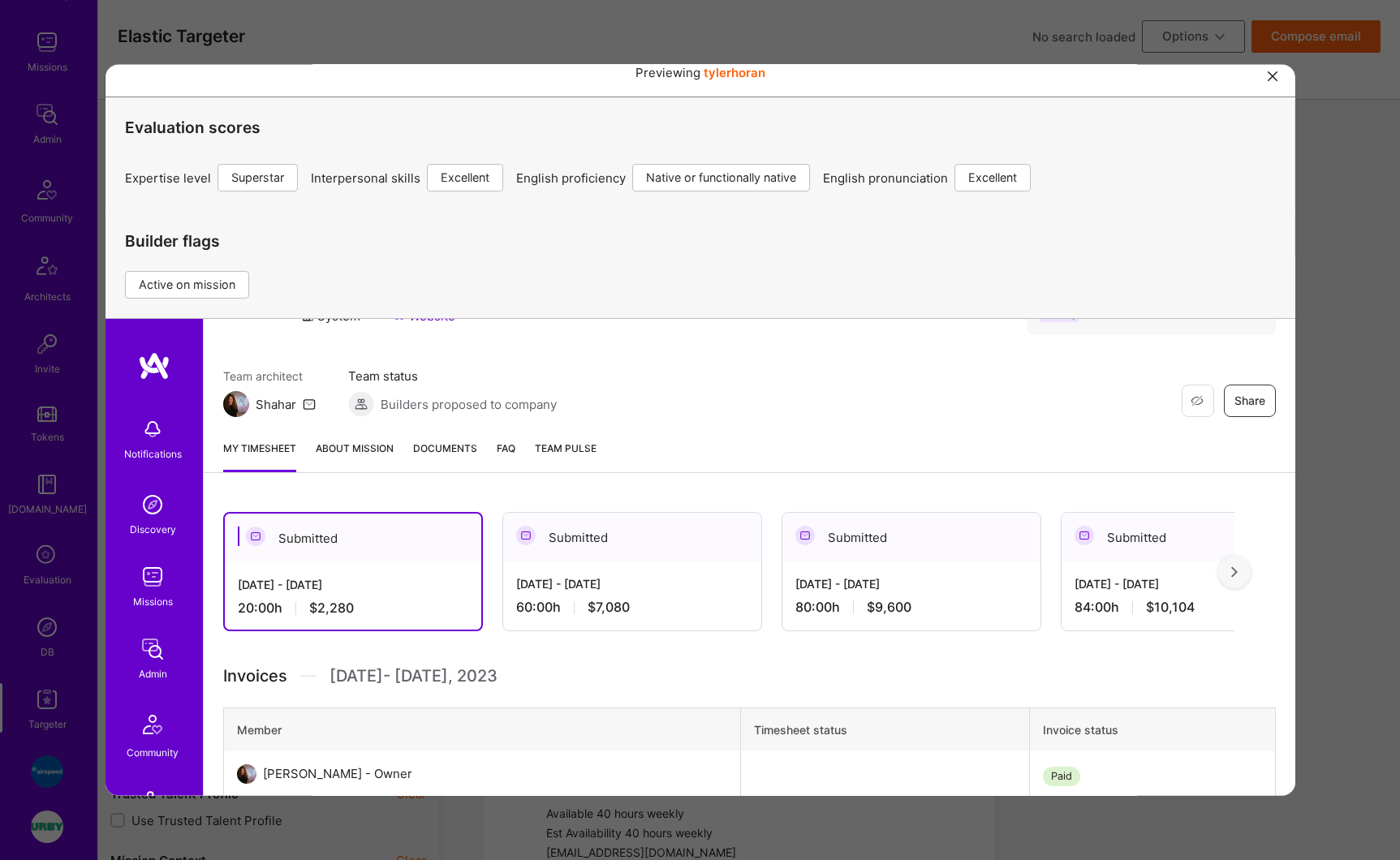
click at [557, 34] on div "Previewing tylerhoran Evaluation scores Expertise level Superstar Interpersonal…" at bounding box center [700, 430] width 1400 height 860
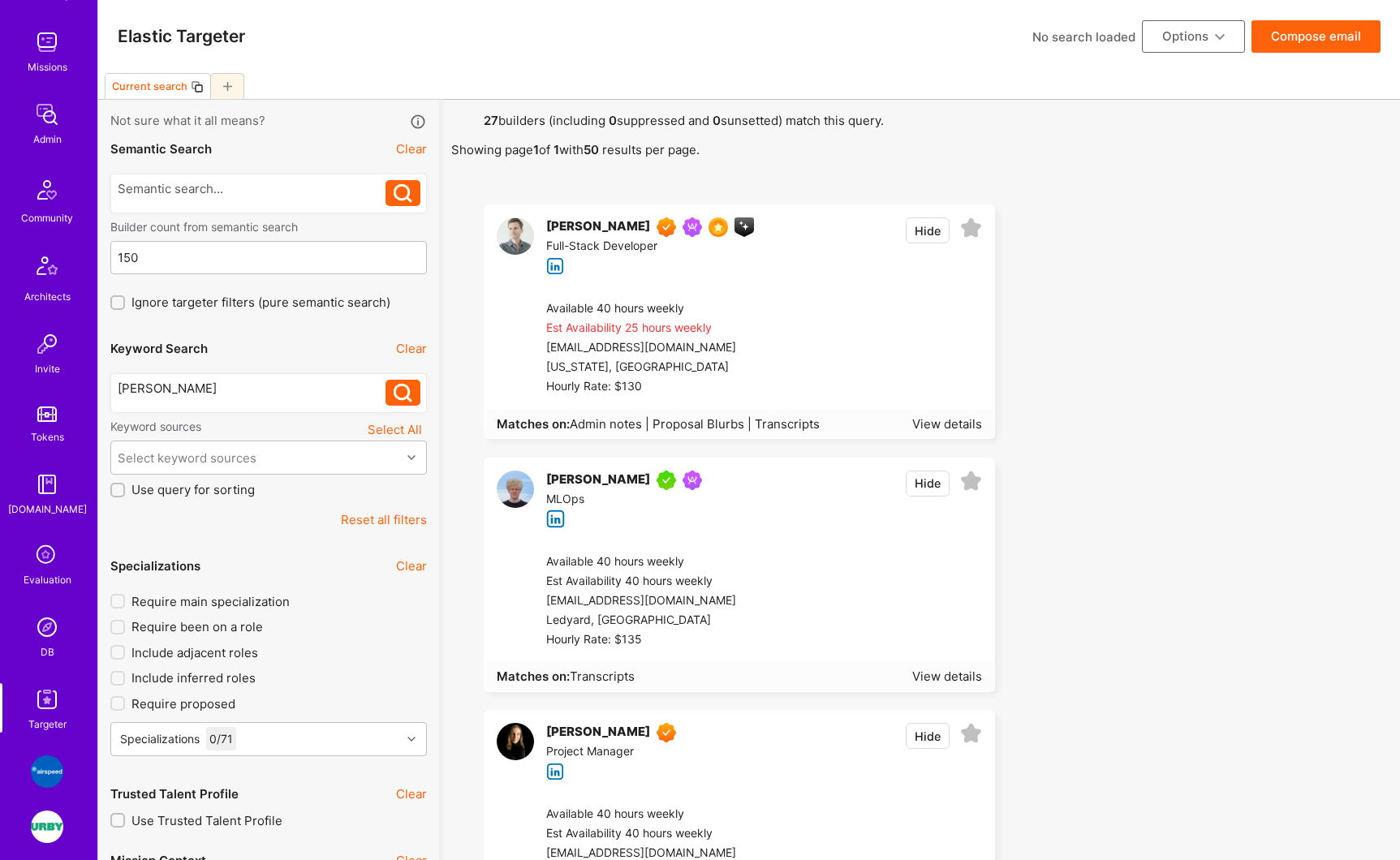
click at [212, 394] on div "[PERSON_NAME]" at bounding box center [252, 388] width 268 height 17
click at [213, 392] on div "[PERSON_NAME]" at bounding box center [252, 388] width 268 height 17
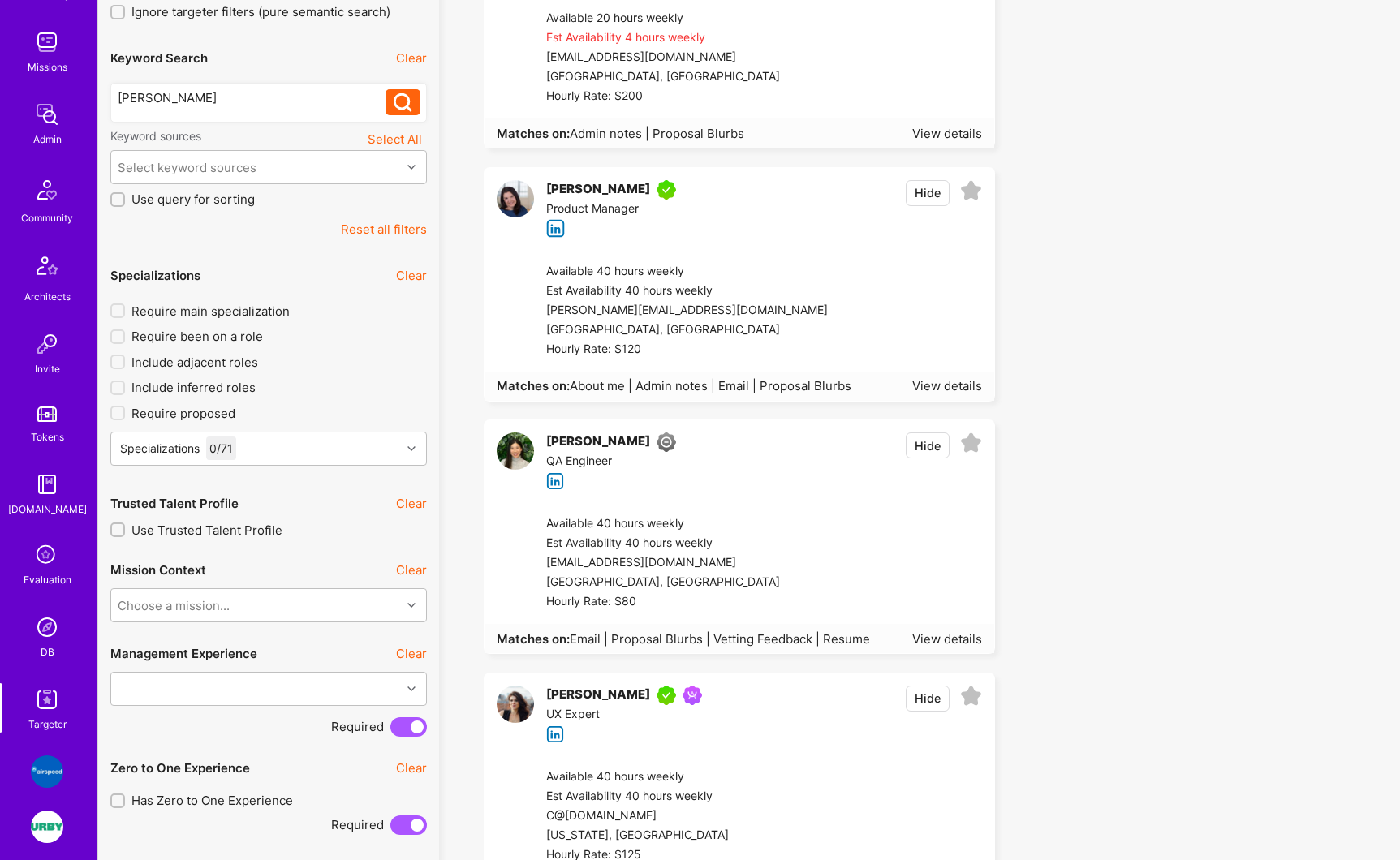
scroll to position [457, 0]
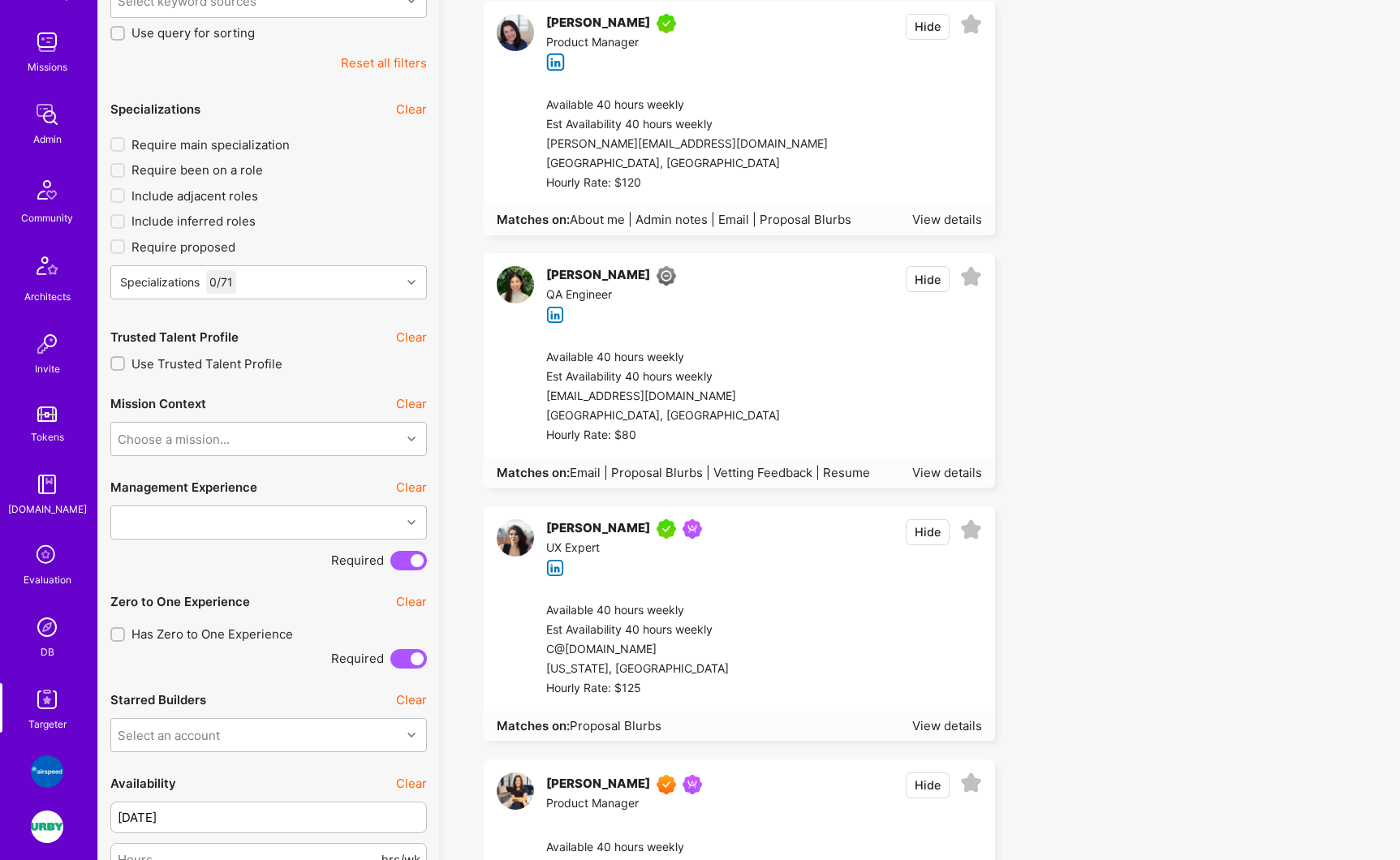
click at [626, 527] on div "[PERSON_NAME]" at bounding box center [598, 530] width 104 height 20
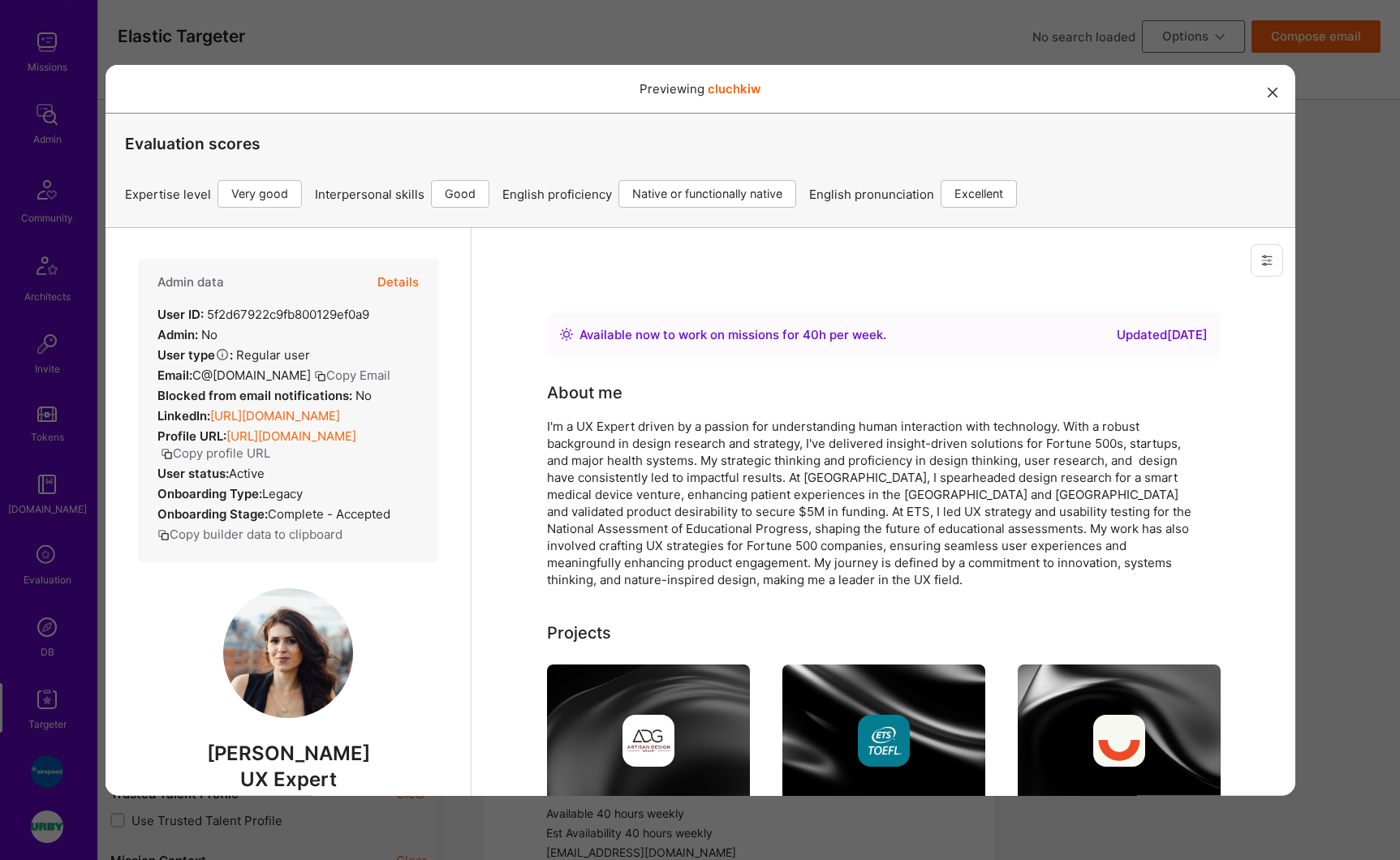
scroll to position [0, 0]
click at [1267, 91] on button "modal" at bounding box center [1273, 91] width 20 height 27
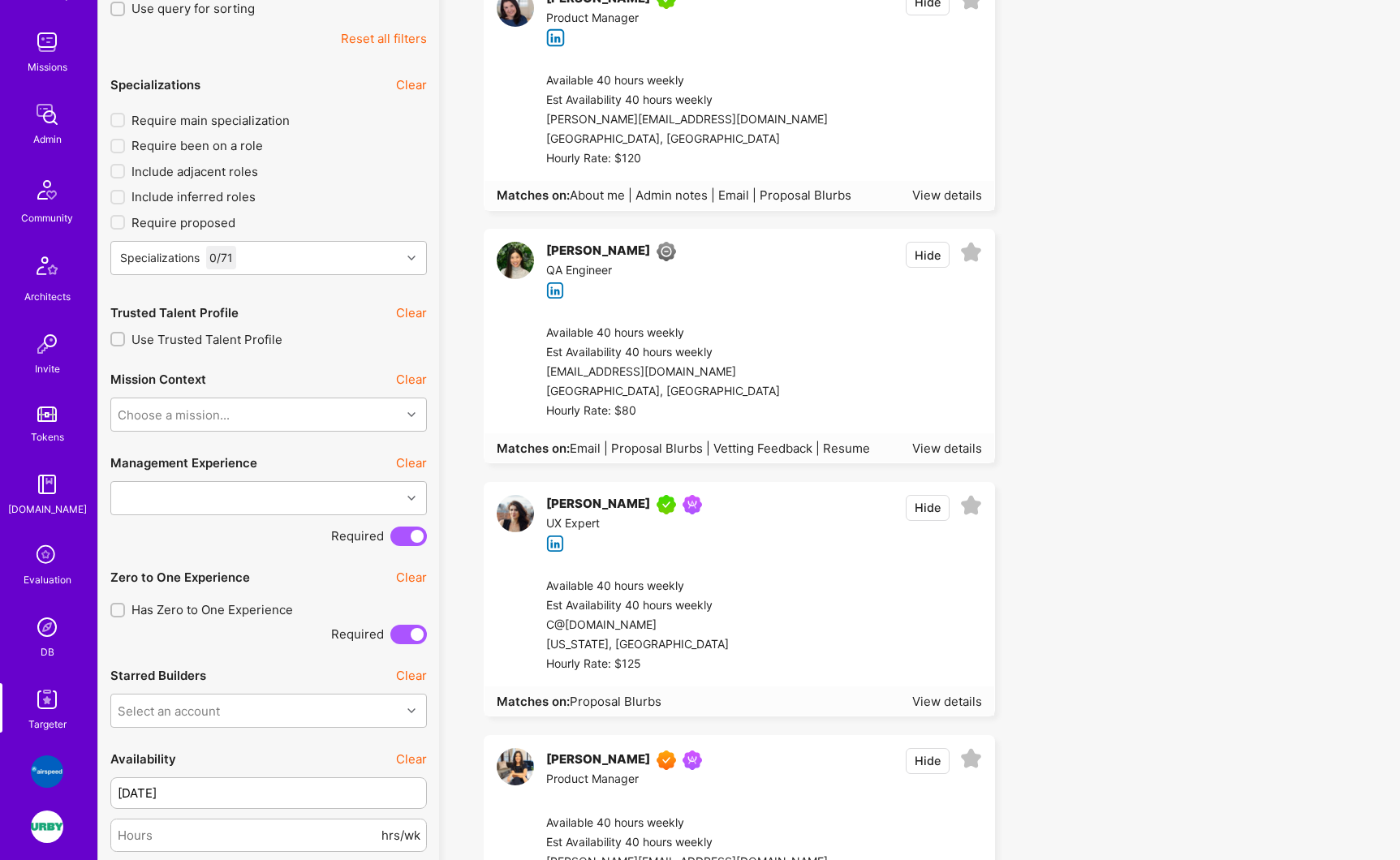
scroll to position [547, 0]
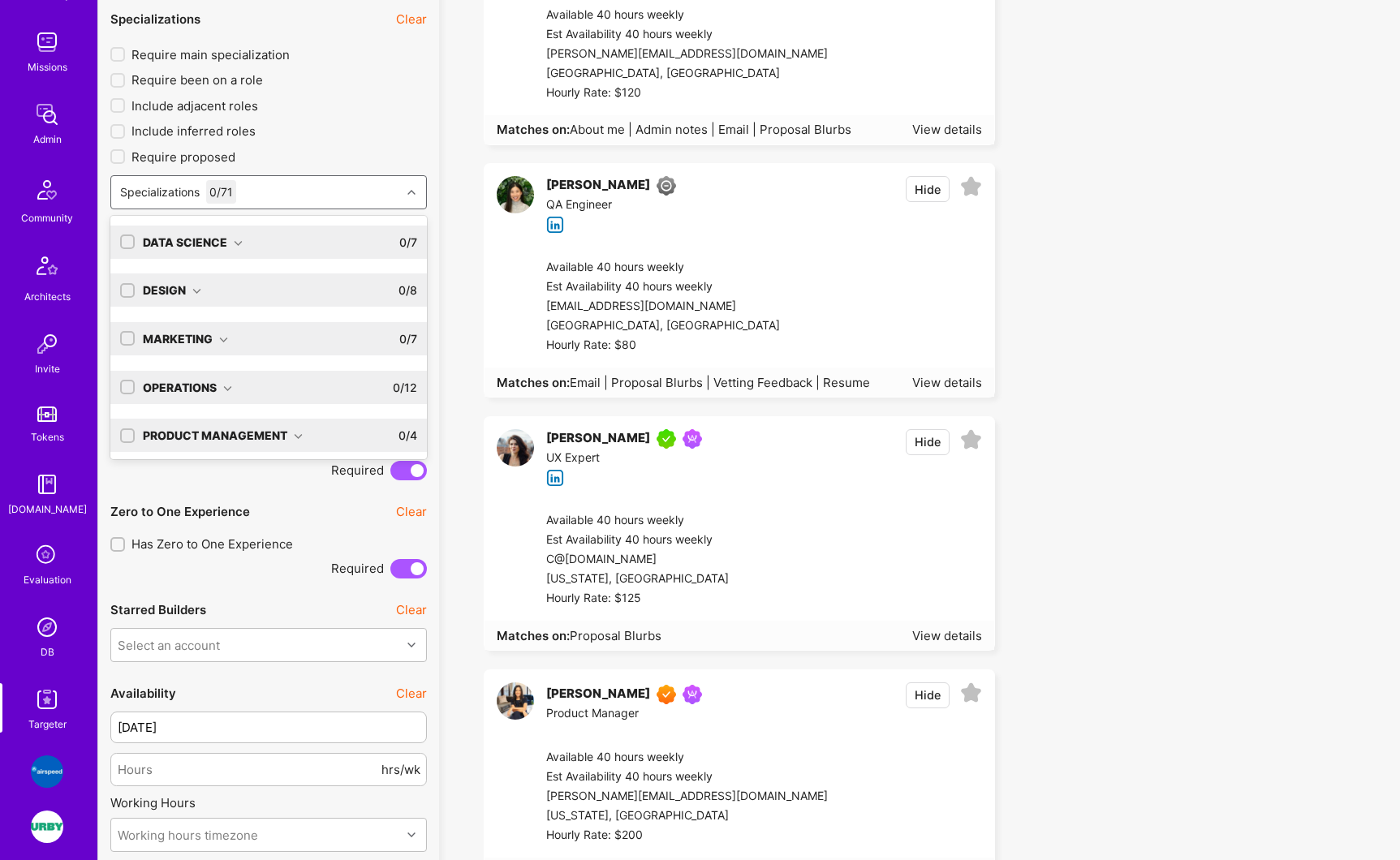
click at [410, 194] on icon at bounding box center [411, 192] width 8 height 8
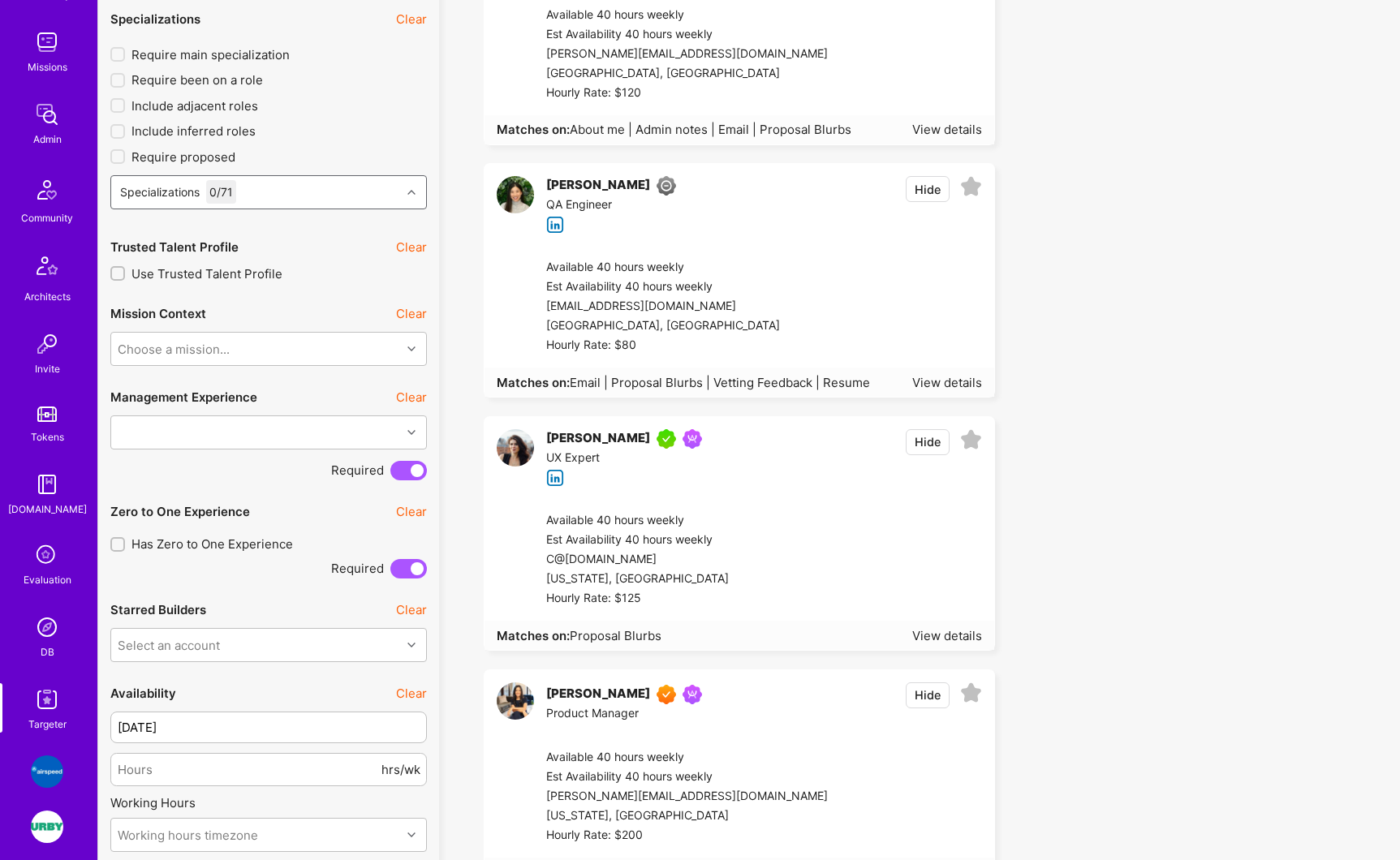
click at [410, 194] on icon at bounding box center [411, 192] width 8 height 8
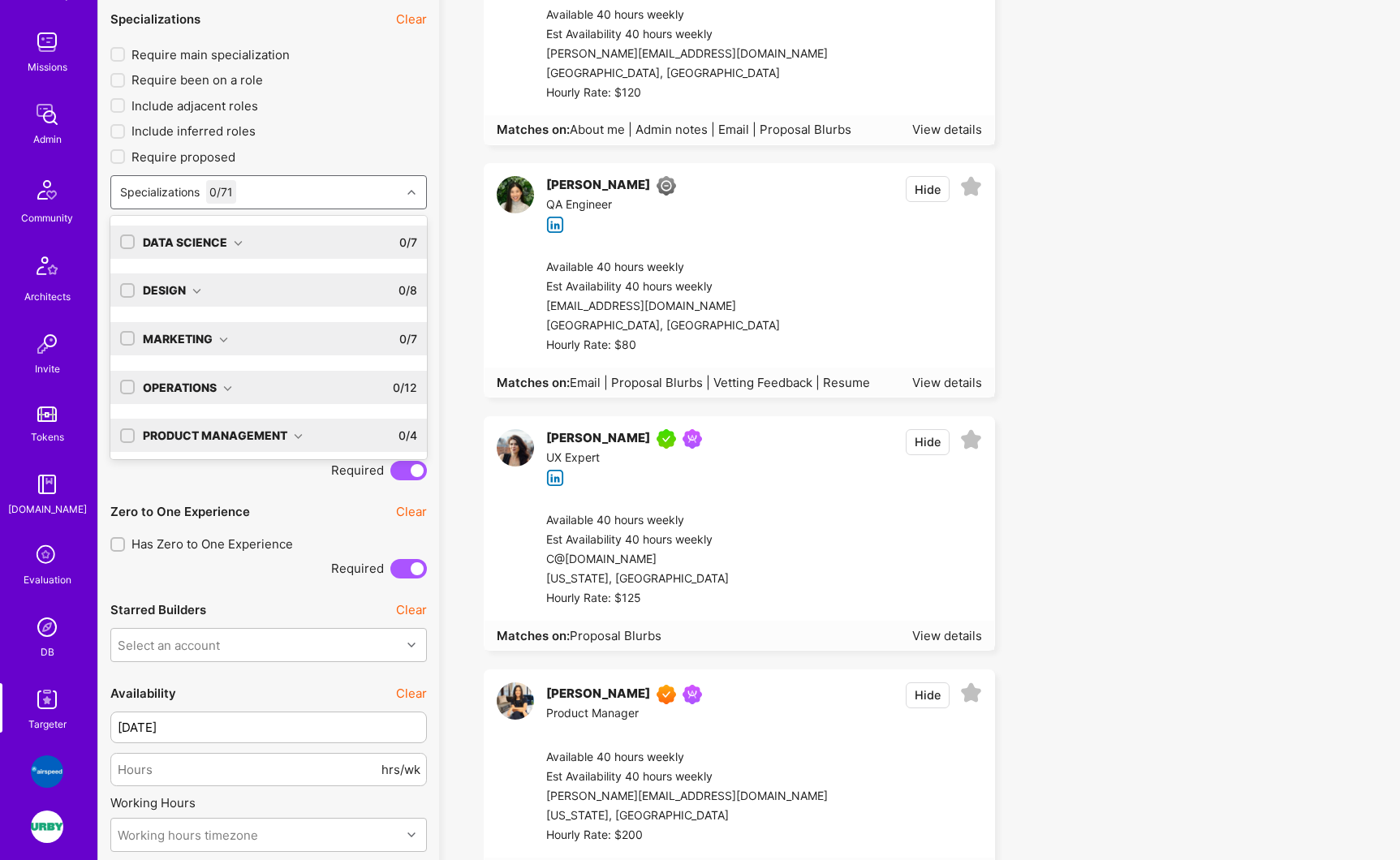
scroll to position [29, 0]
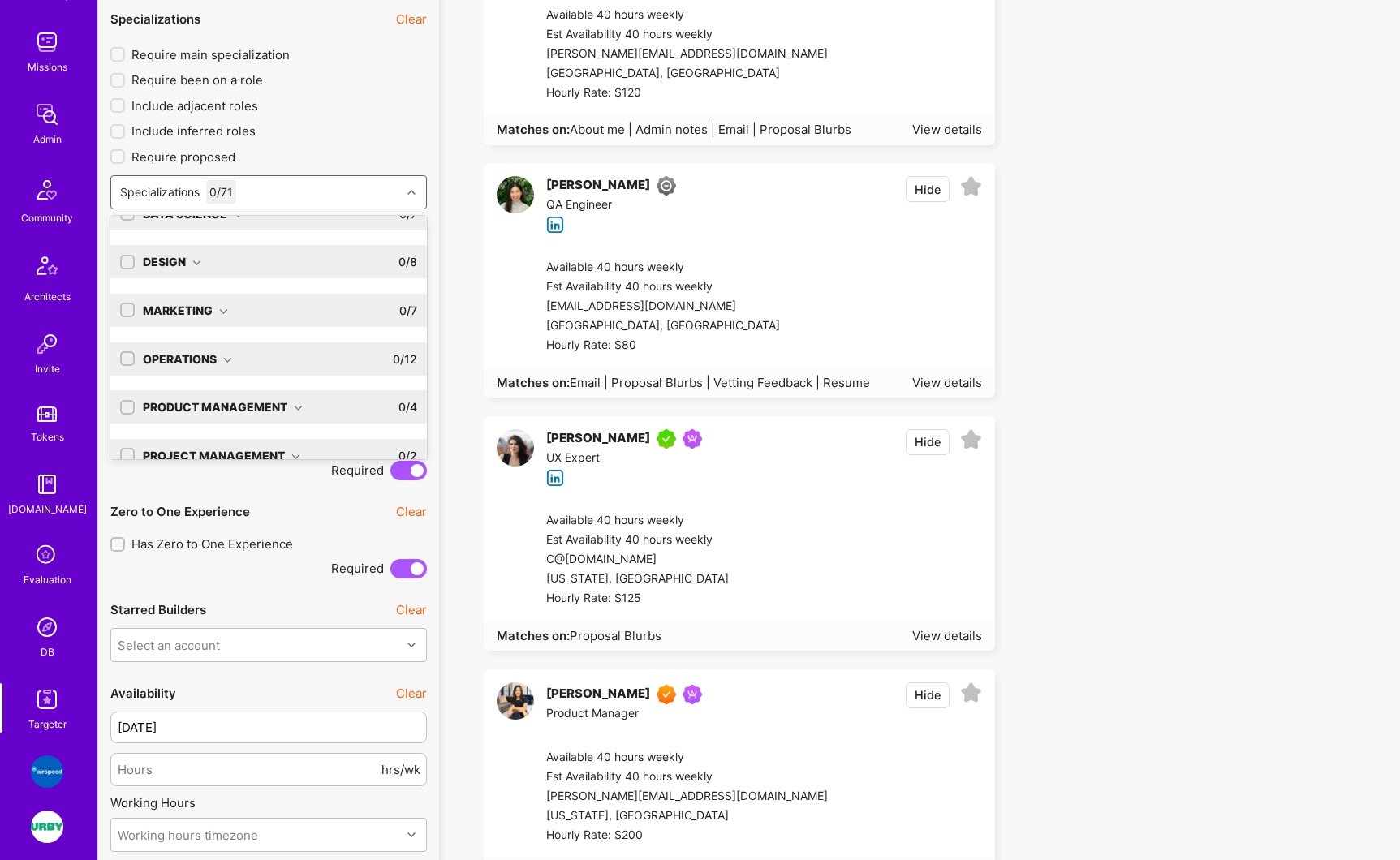
click at [264, 417] on div "Product Management 0 / 4" at bounding box center [276, 407] width 282 height 34
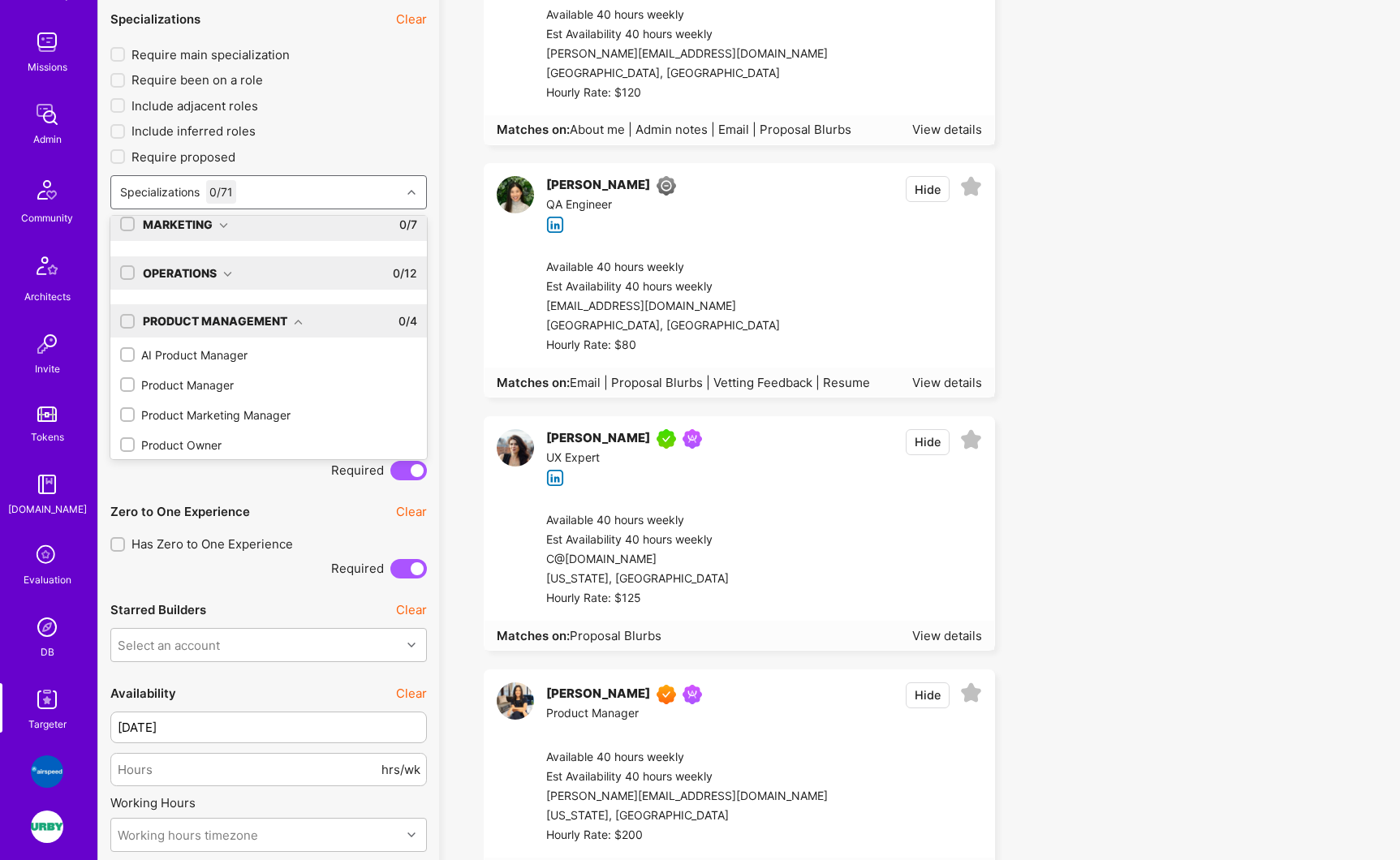
scroll to position [222, 0]
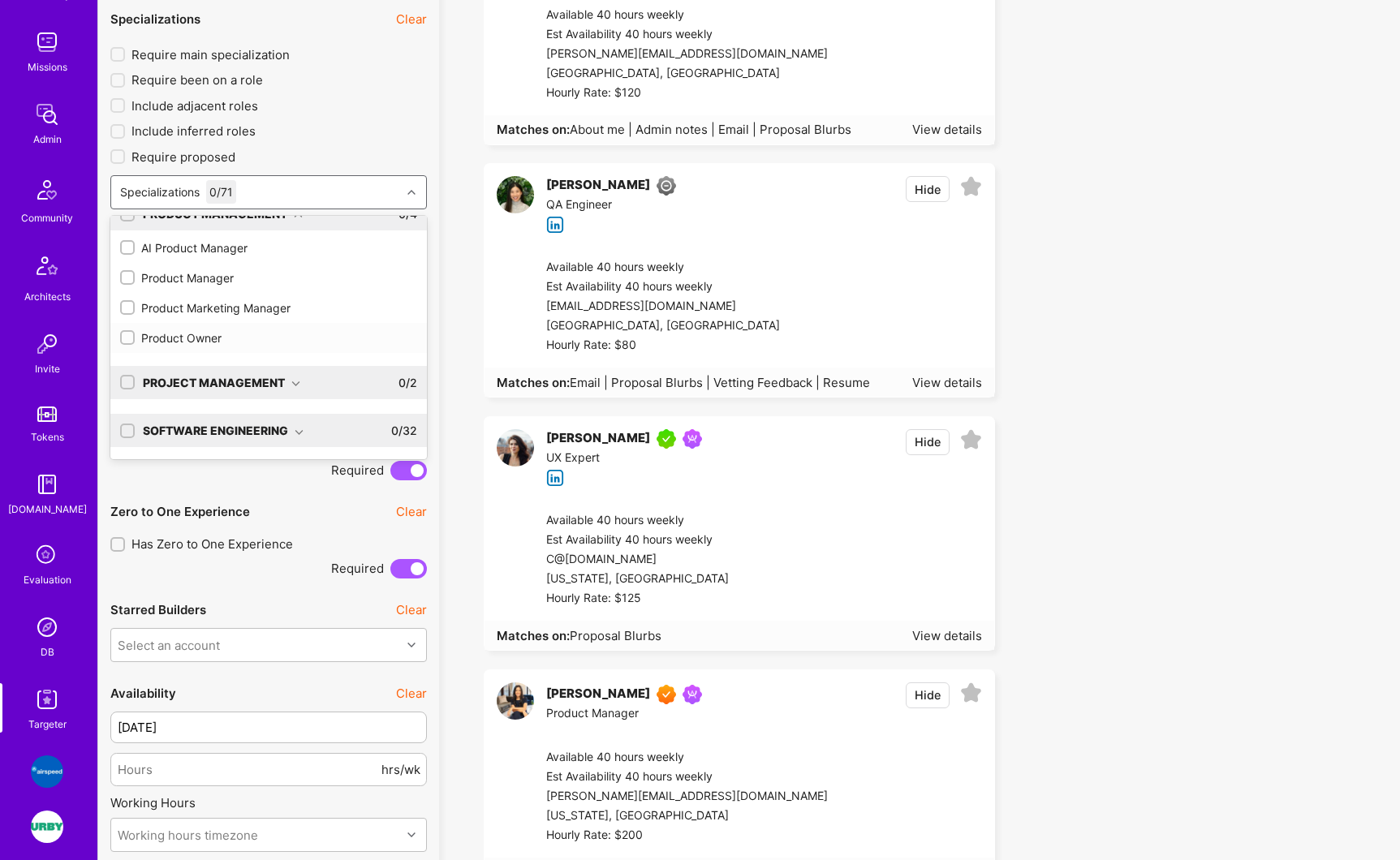
click at [181, 341] on div "Product Owner" at bounding box center [268, 337] width 297 height 17
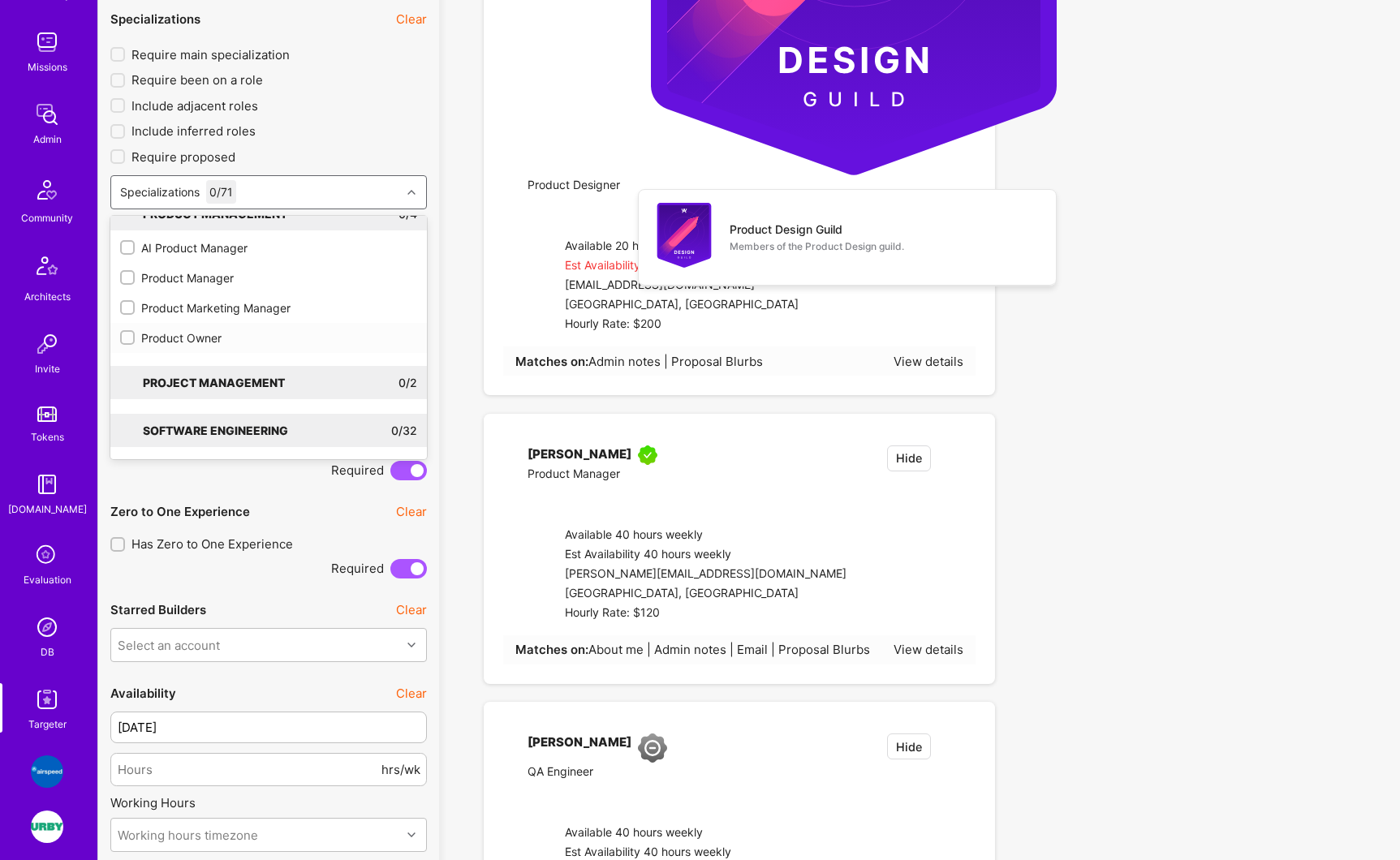
checkbox input "true"
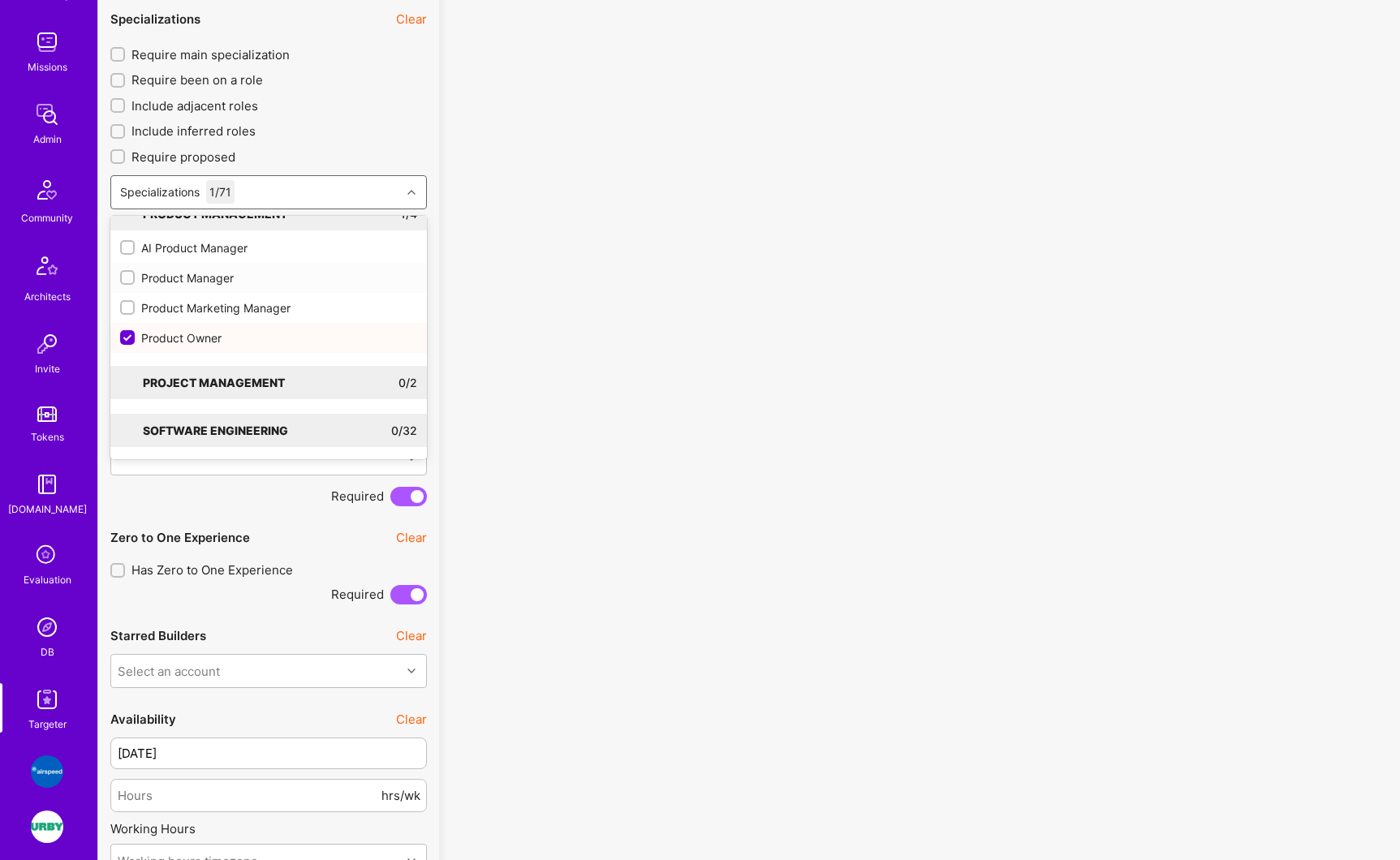
click at [185, 278] on div "Product Manager" at bounding box center [268, 277] width 297 height 17
checkbox input "true"
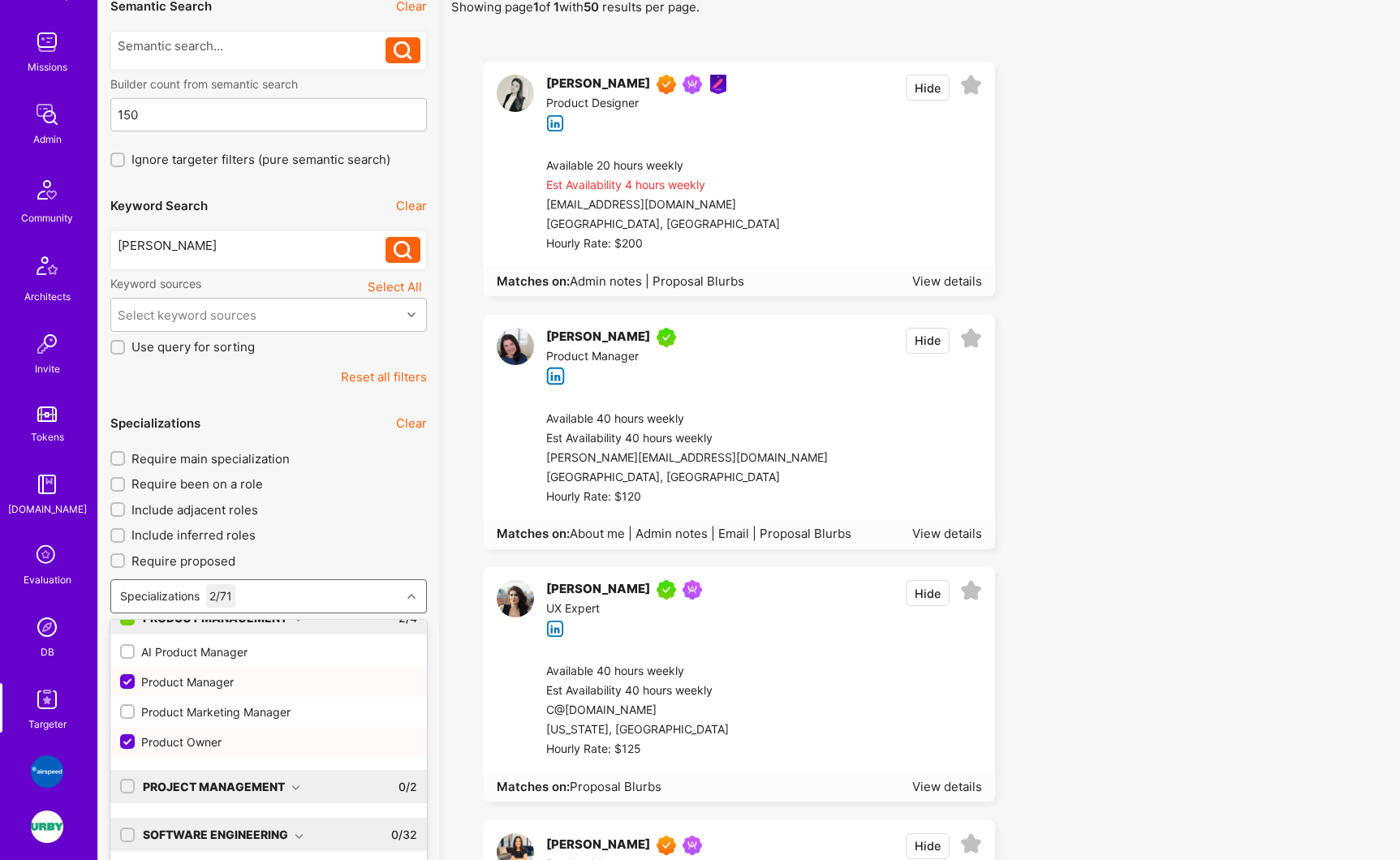
scroll to position [227, 0]
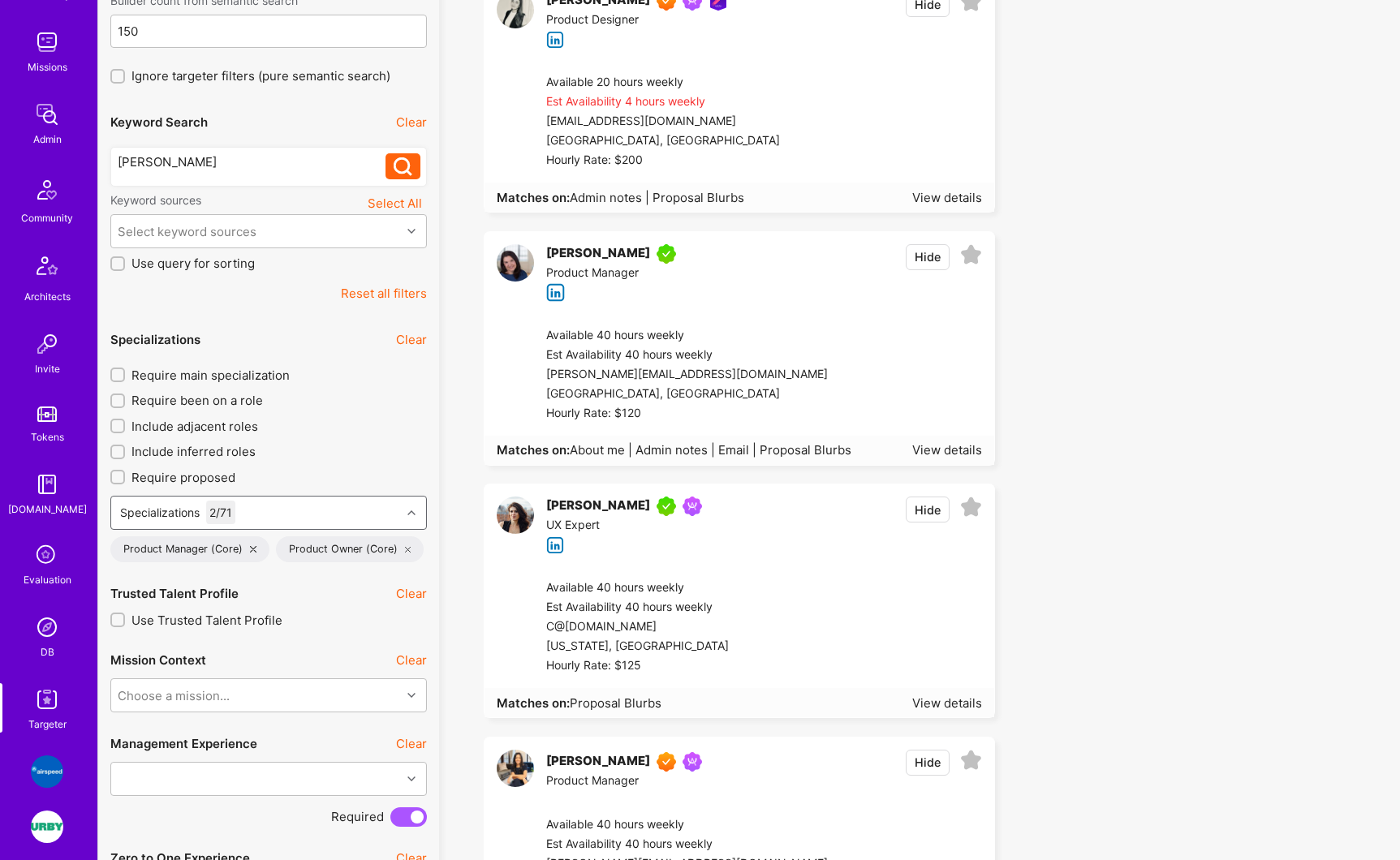
click at [410, 515] on icon at bounding box center [411, 513] width 8 height 8
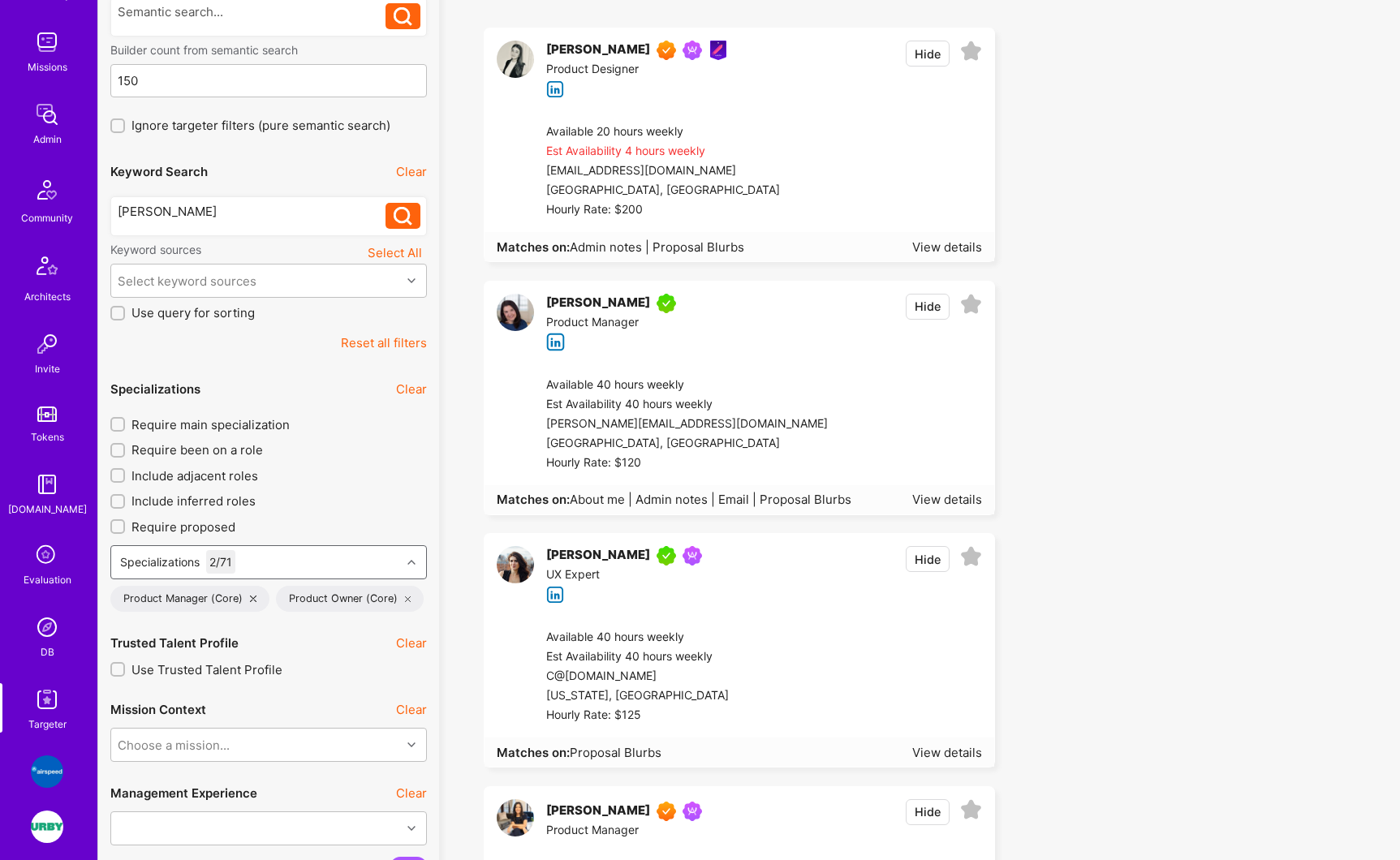
click at [412, 560] on icon at bounding box center [411, 562] width 8 height 8
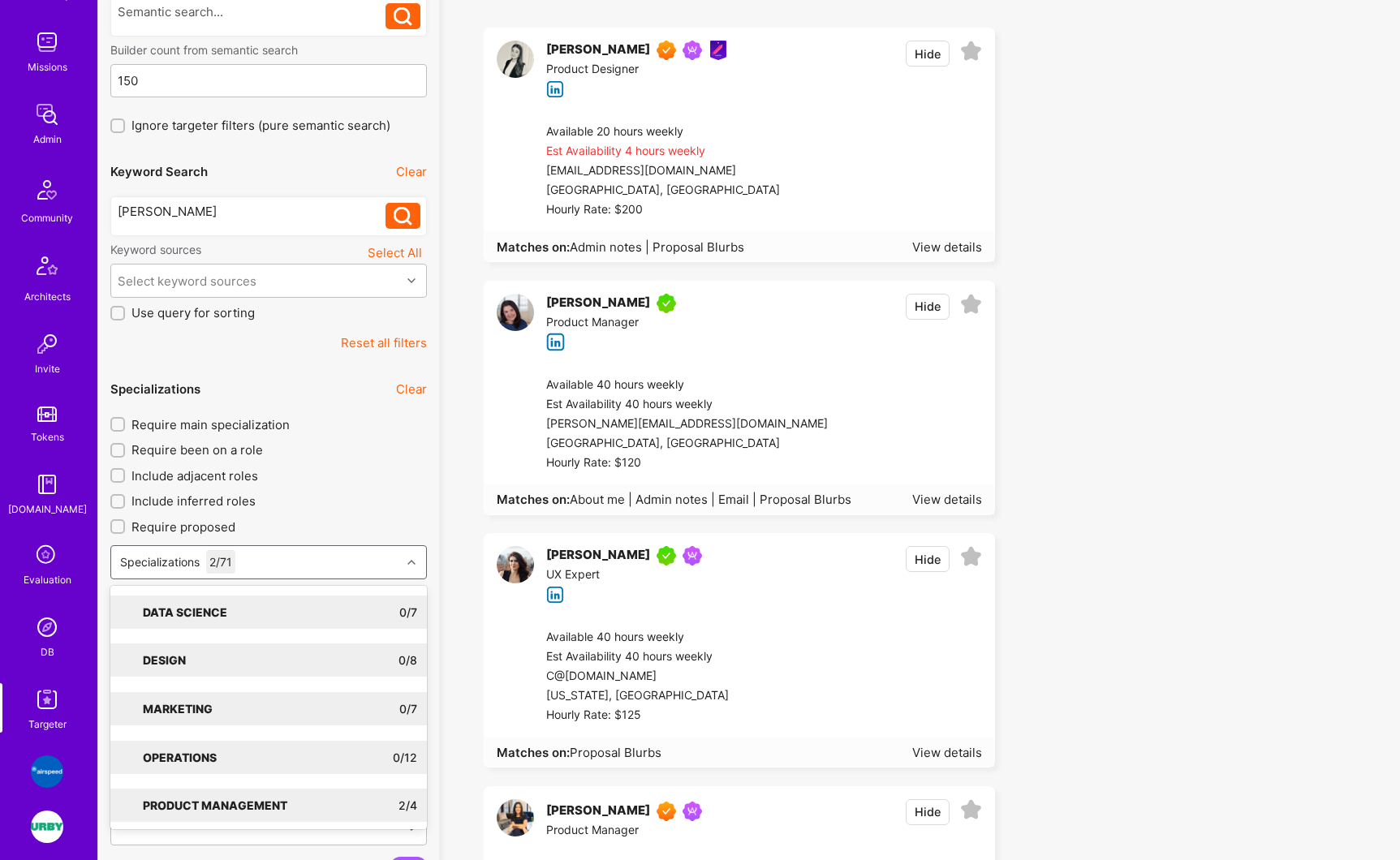
click at [412, 561] on icon at bounding box center [411, 562] width 8 height 8
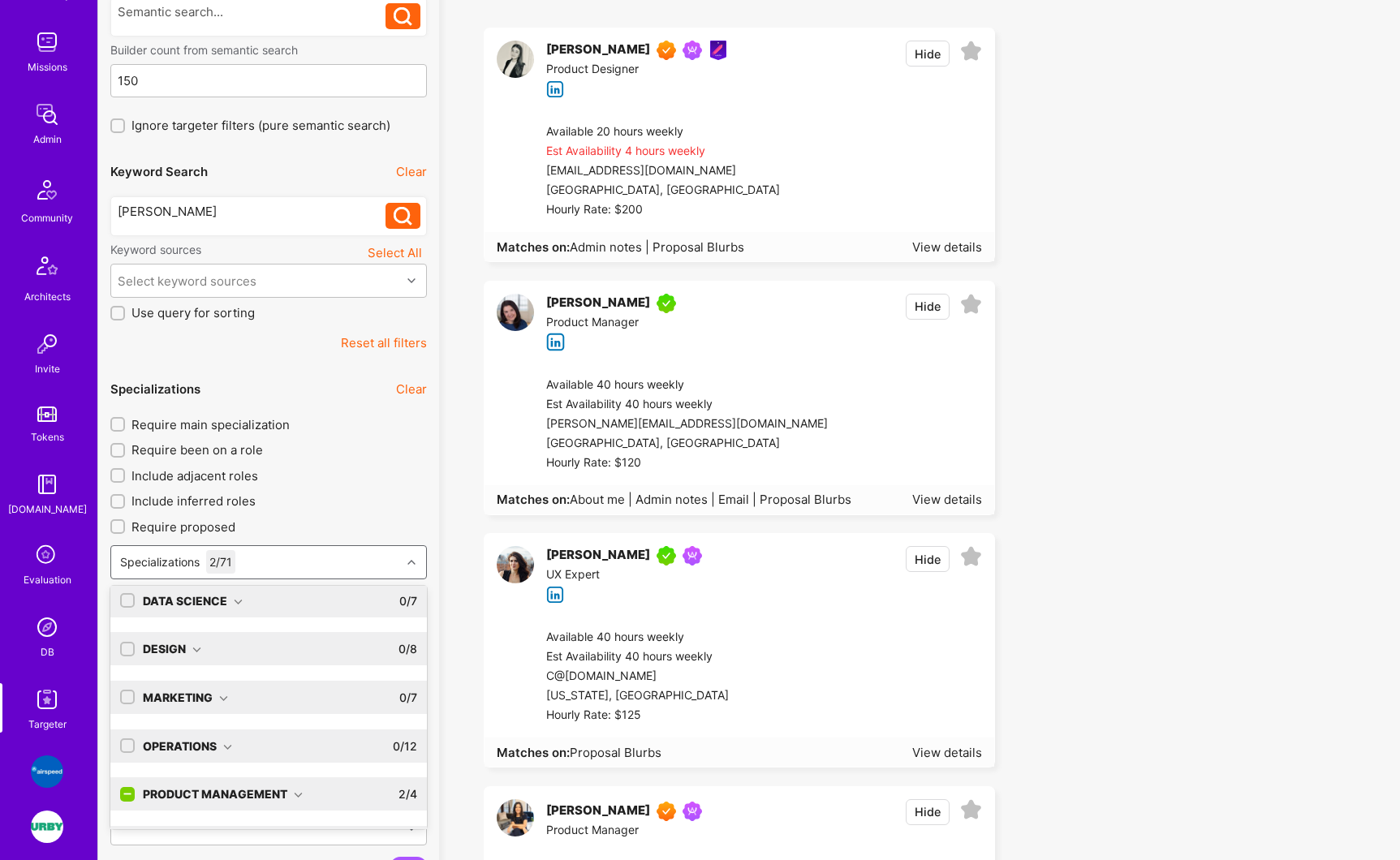
scroll to position [0, 0]
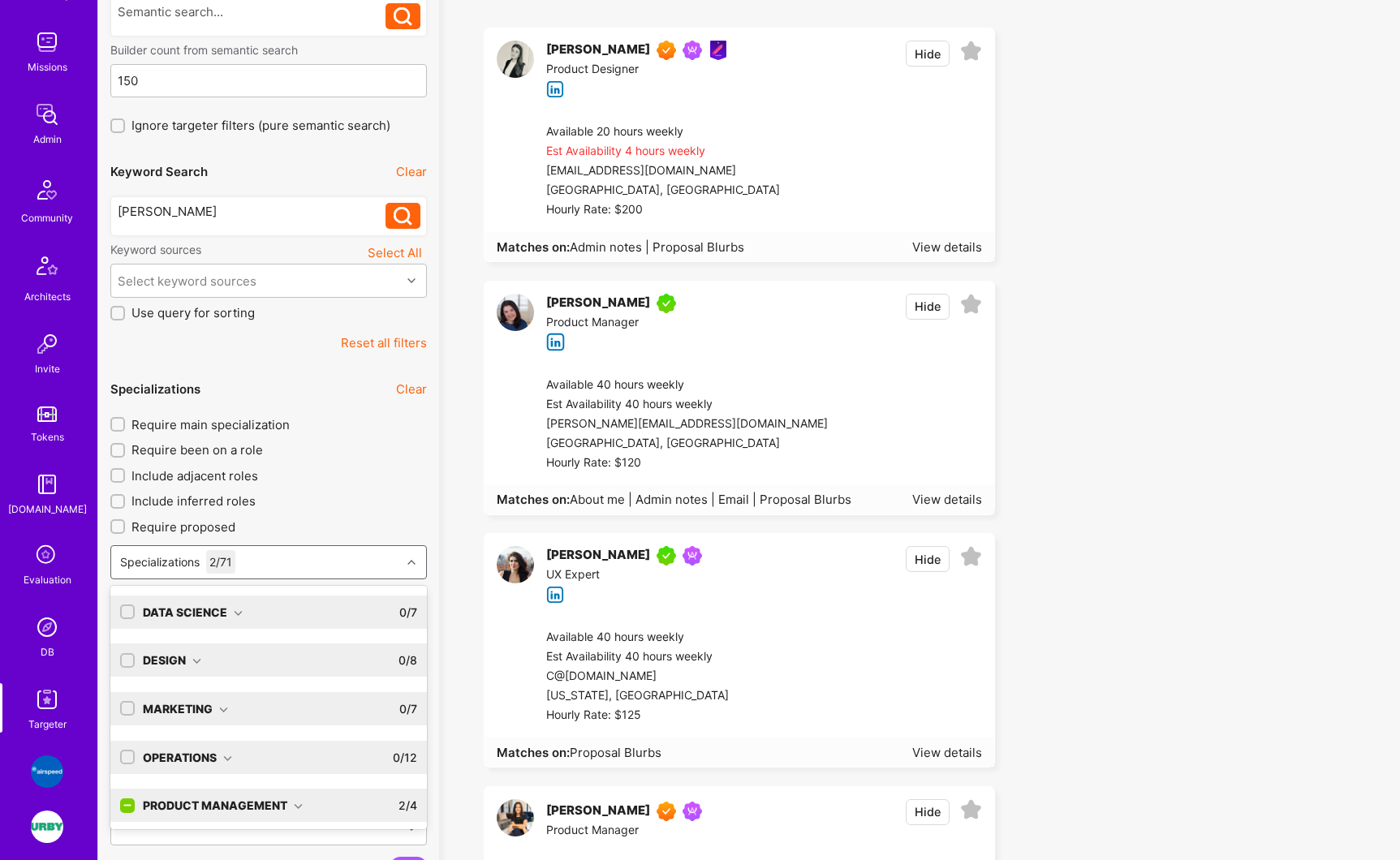
click at [263, 667] on div "Design 0 / 8" at bounding box center [276, 660] width 282 height 34
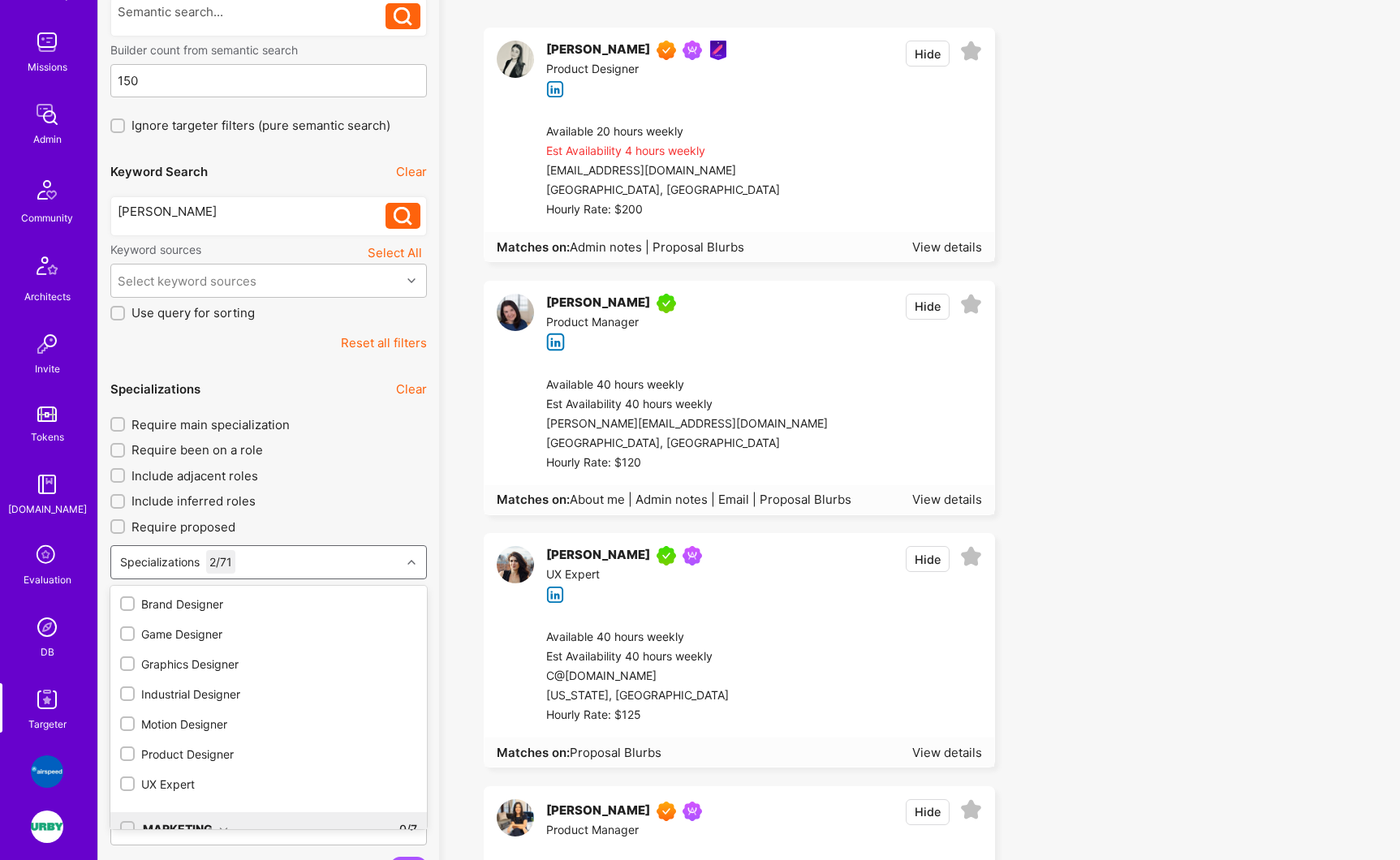
scroll to position [130, 0]
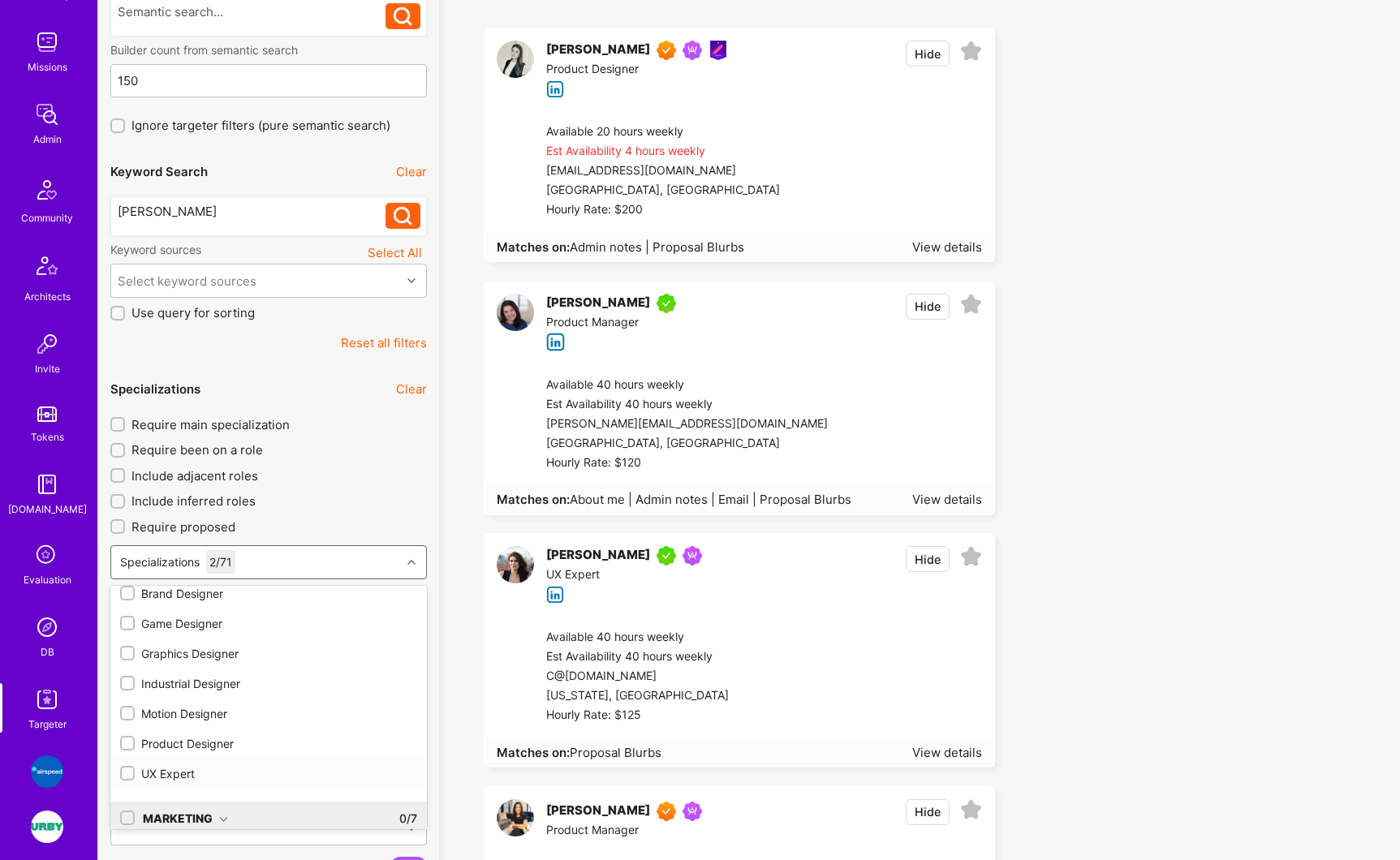
click at [131, 773] on input "checkbox" at bounding box center [129, 774] width 12 height 12
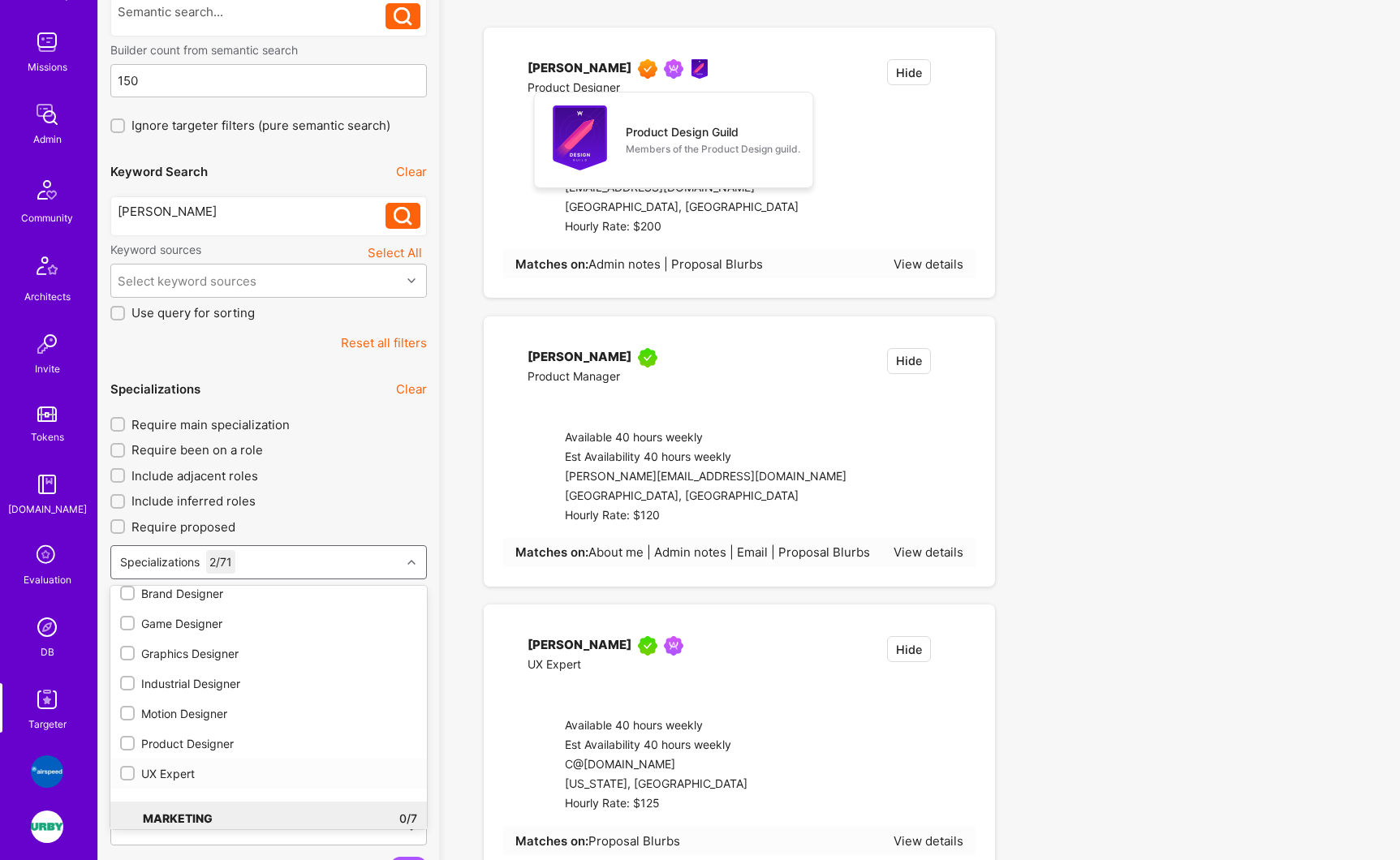
checkbox input "true"
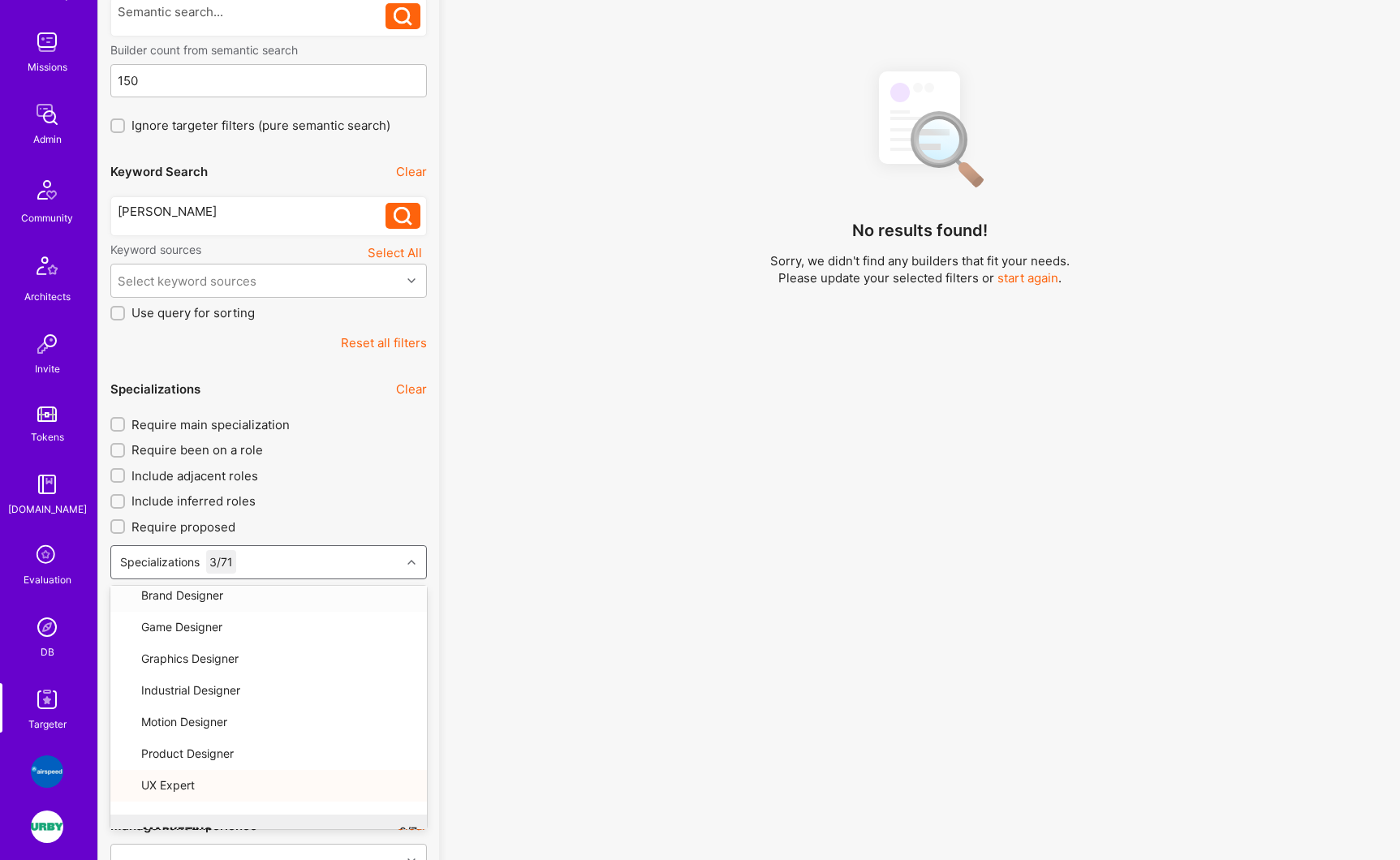
click at [412, 561] on icon at bounding box center [411, 562] width 8 height 8
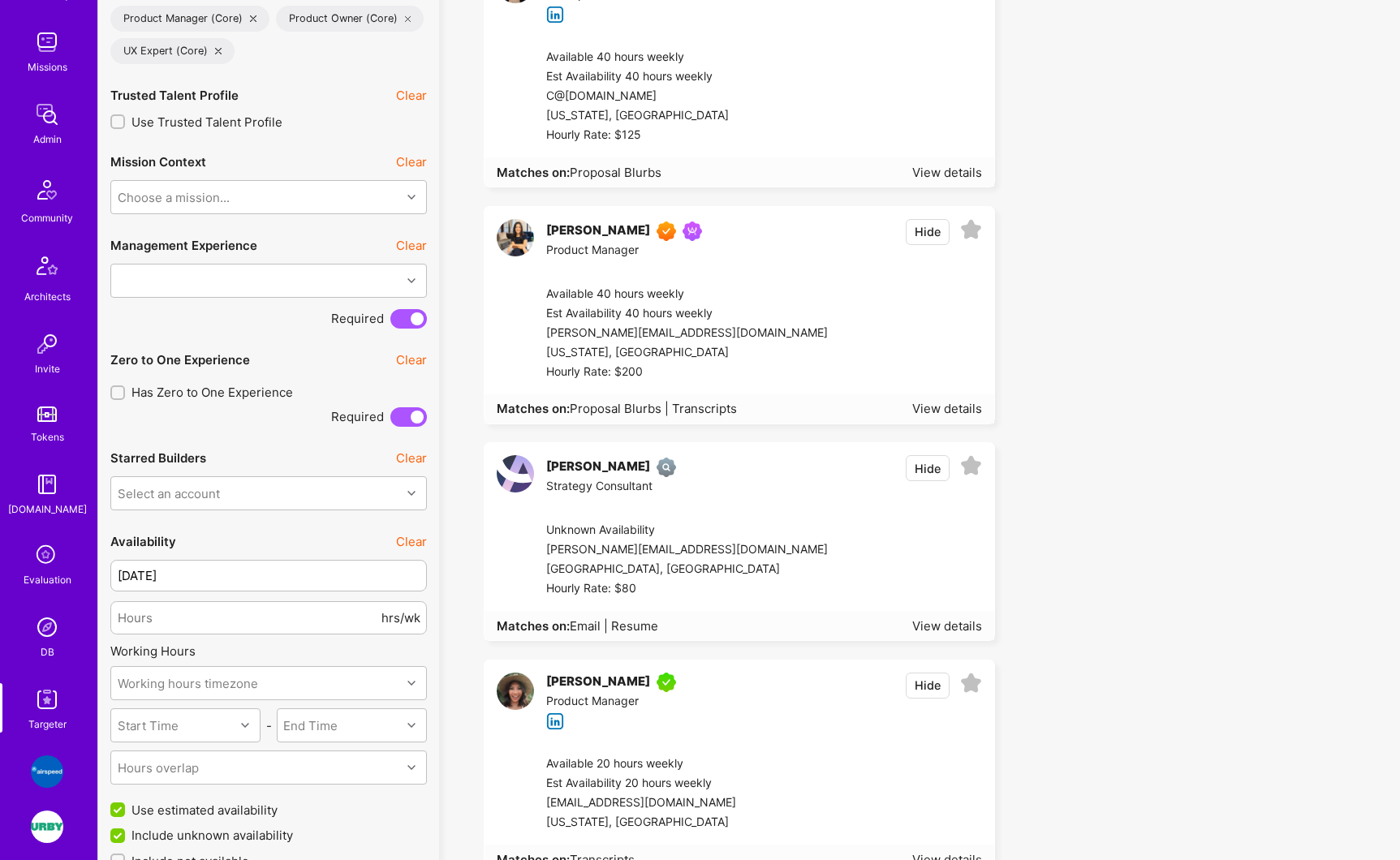
scroll to position [390, 0]
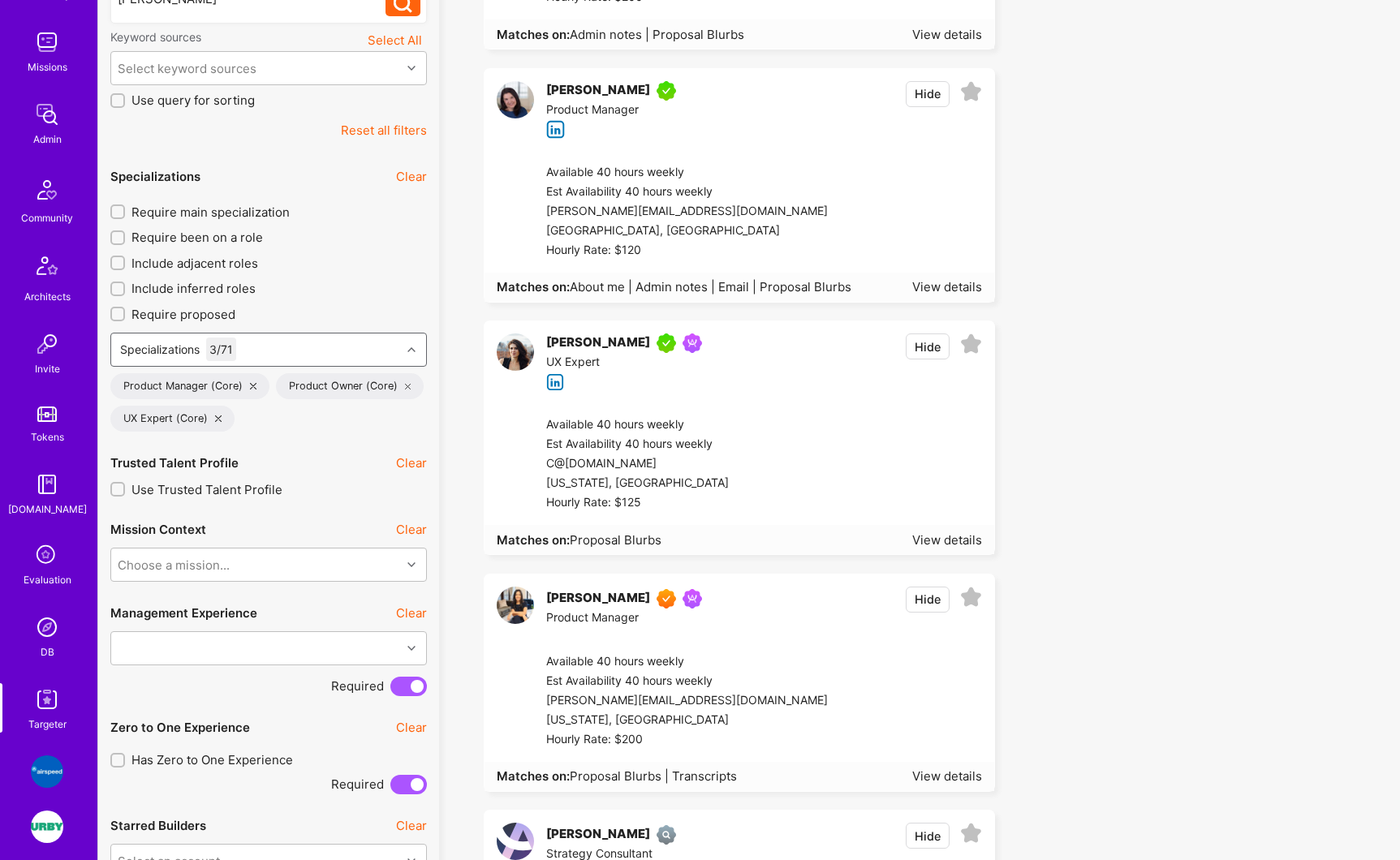
click at [615, 343] on div "[PERSON_NAME]" at bounding box center [598, 343] width 104 height 20
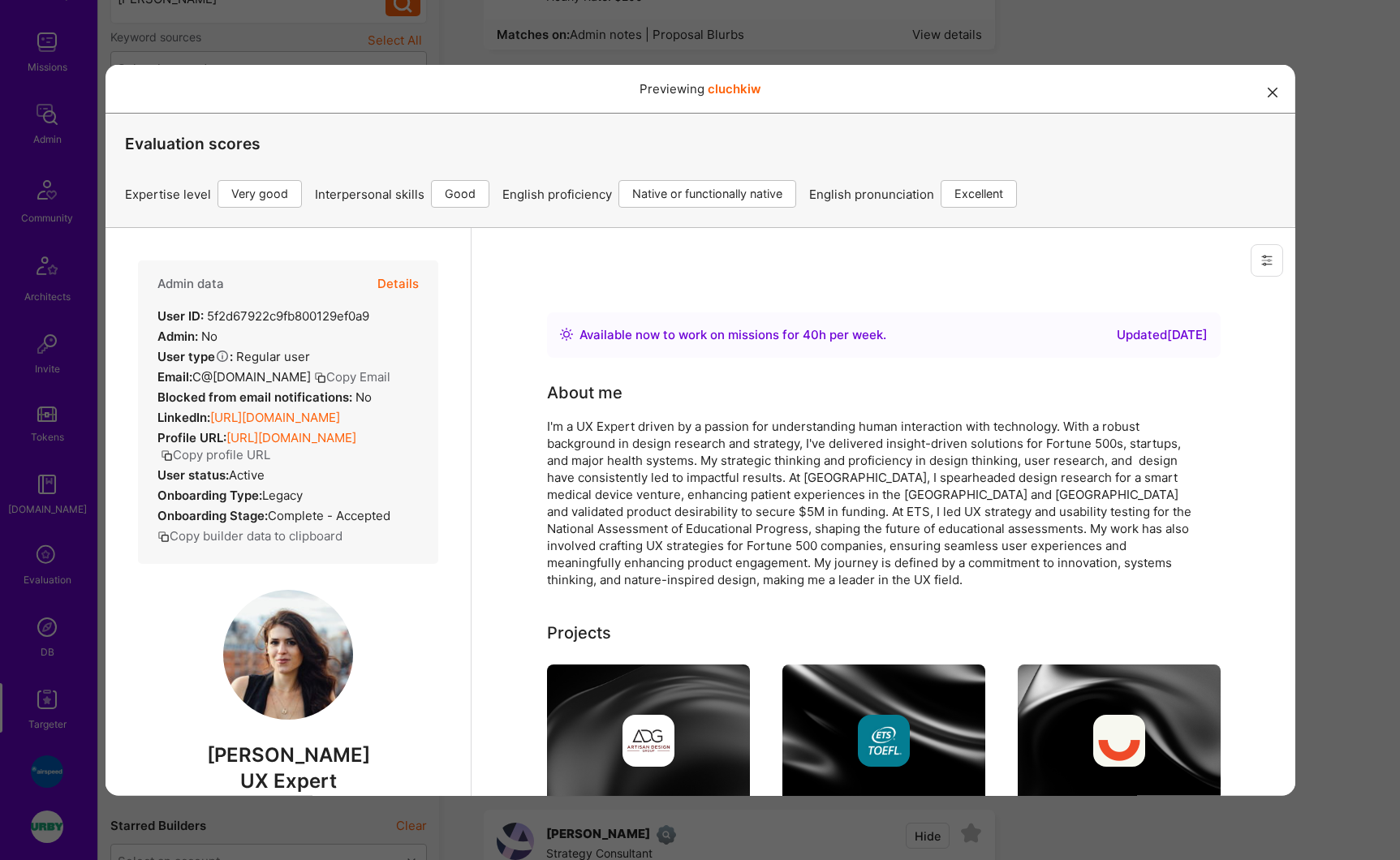
scroll to position [0, 0]
click at [269, 463] on button "Copy profile URL" at bounding box center [214, 454] width 110 height 17
